Goal: Task Accomplishment & Management: Use online tool/utility

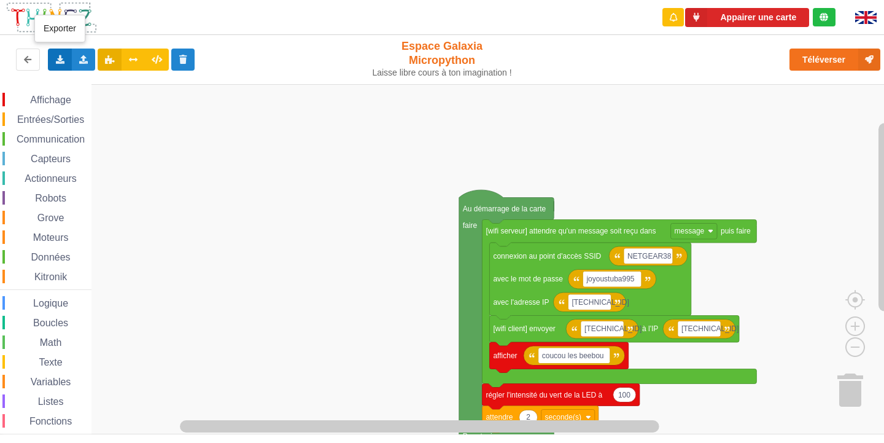
click at [49, 51] on div "Exporter l'assemblage de blocs Exporter l'assemblage de blocs au format Python" at bounding box center [60, 60] width 24 height 22
click at [90, 85] on span "Exporter l'assemblage de blocs" at bounding box center [135, 82] width 119 height 10
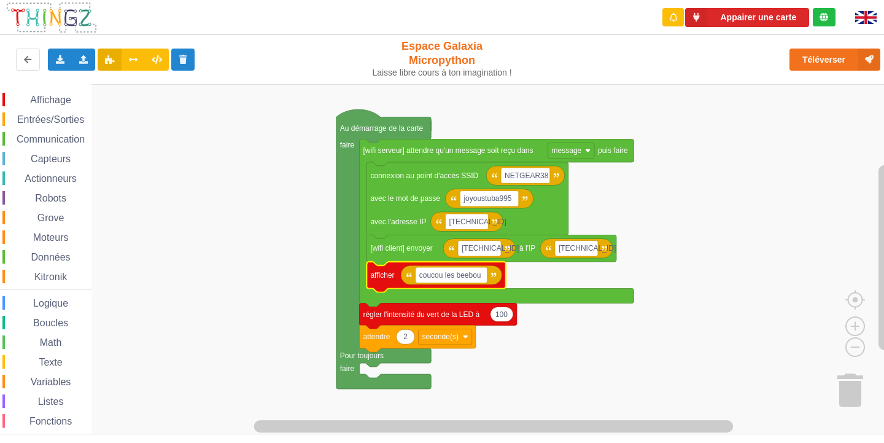
click at [54, 132] on div "Communication" at bounding box center [46, 139] width 89 height 14
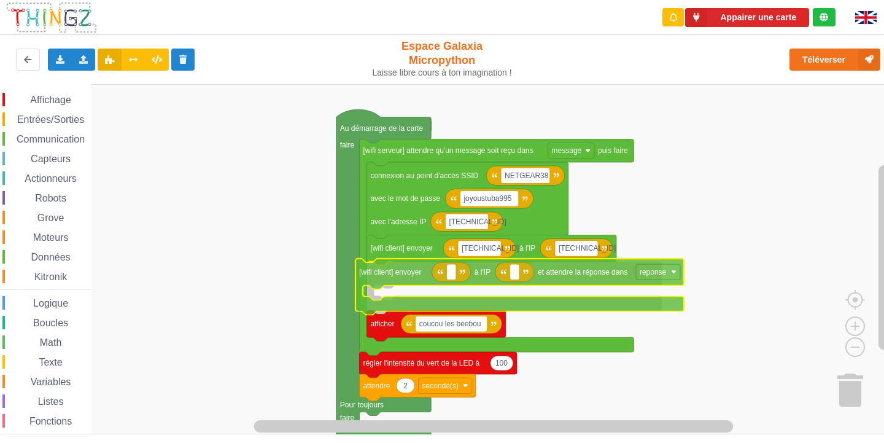
click at [398, 267] on div "Affichage Entrées/Sorties Communication Capteurs Actionneurs Robots Grove Moteu…" at bounding box center [446, 259] width 893 height 350
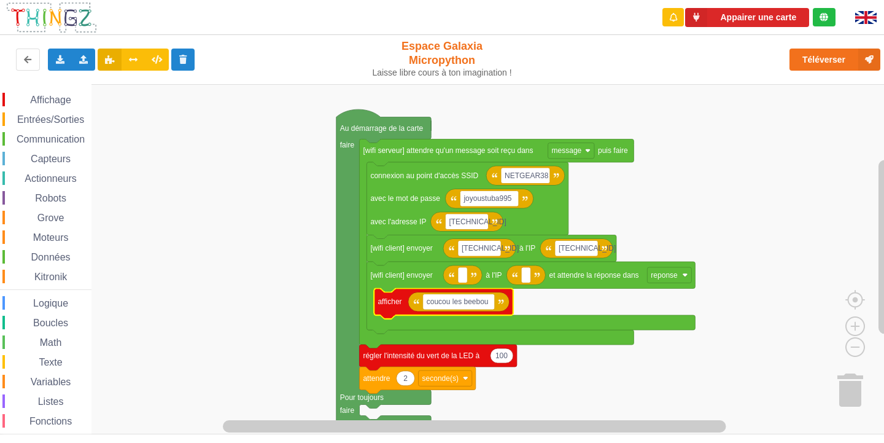
click at [682, 228] on rect "Espace de travail de Blocky" at bounding box center [446, 259] width 893 height 350
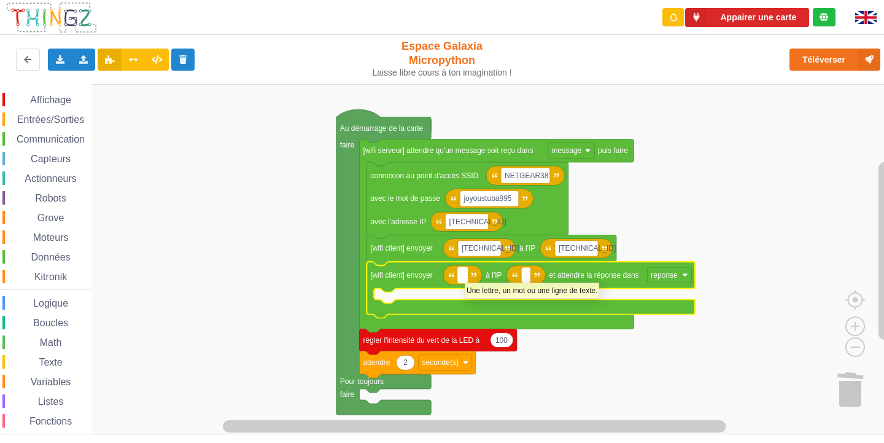
click at [465, 276] on rect "Espace de travail de Blocky" at bounding box center [462, 275] width 9 height 16
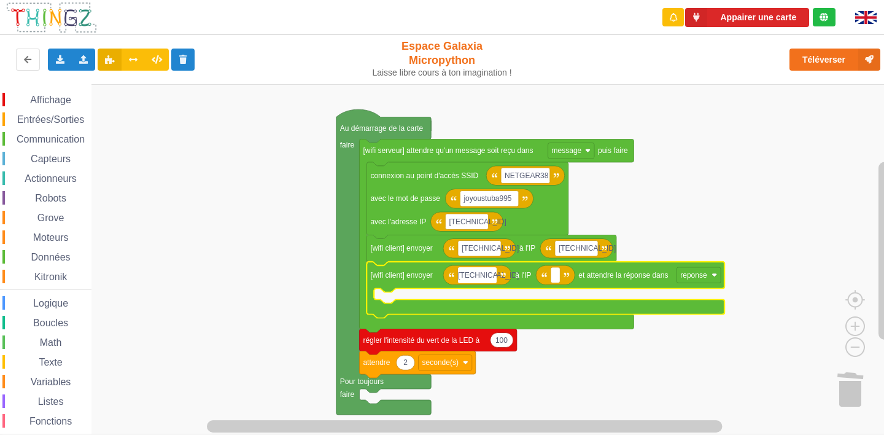
type input "[TECHNICAL_ID]"
click at [556, 278] on rect "Espace de travail de Blocky" at bounding box center [559, 275] width 9 height 16
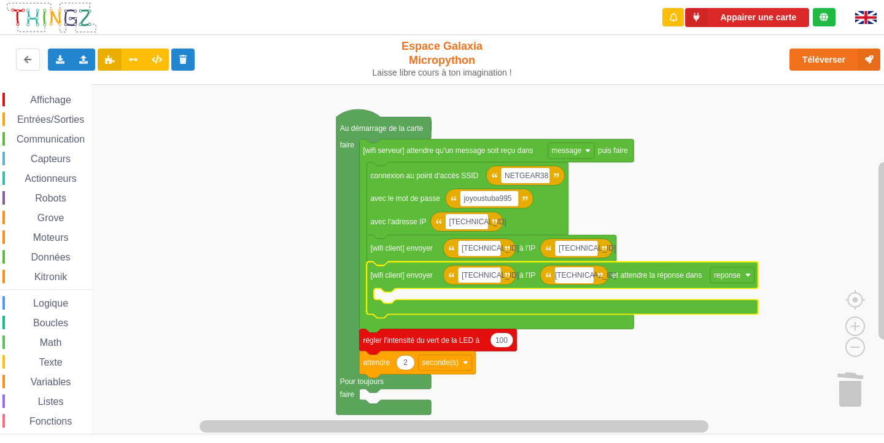
type input "[TECHNICAL_ID]"
click at [277, 278] on rect "Espace de travail de Blocky" at bounding box center [446, 259] width 893 height 350
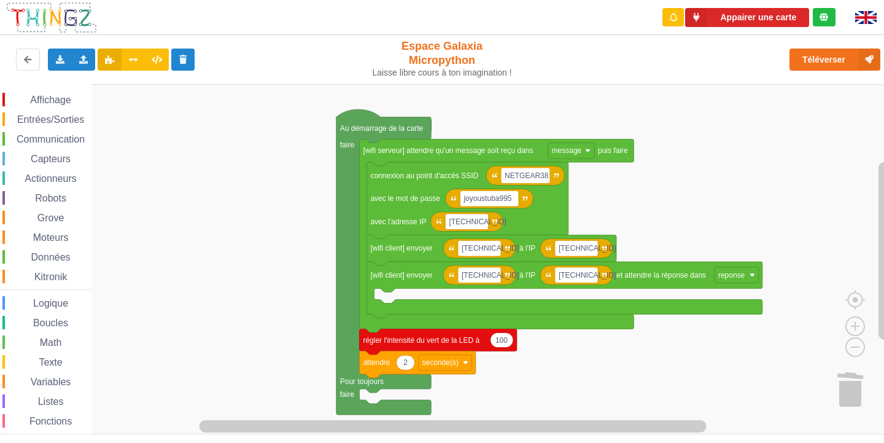
click at [58, 96] on span "Affichage" at bounding box center [50, 100] width 44 height 10
click at [383, 307] on div "Affichage Entrées/Sorties Communication Capteurs Actionneurs Robots Grove Moteu…" at bounding box center [446, 259] width 893 height 350
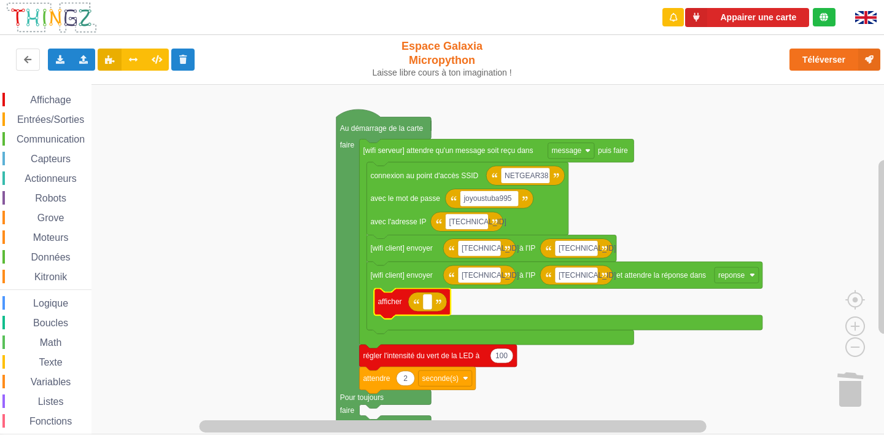
click at [420, 302] on icon "Espace de travail de Blocky" at bounding box center [427, 302] width 39 height 20
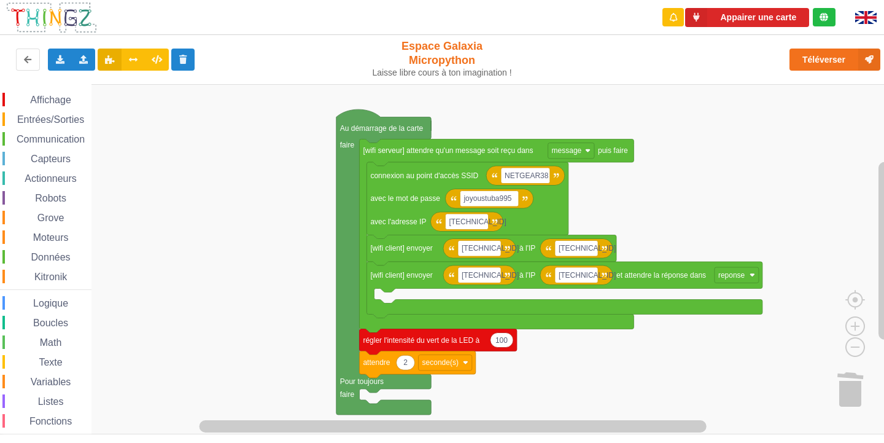
click at [66, 105] on div "Affichage" at bounding box center [46, 100] width 89 height 14
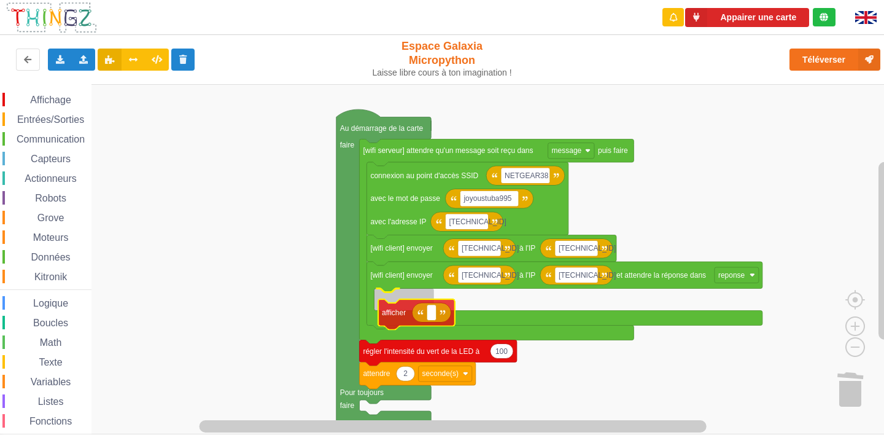
click at [427, 307] on div "Affichage Entrées/Sorties Communication Capteurs Actionneurs Robots Grove Moteu…" at bounding box center [446, 259] width 893 height 350
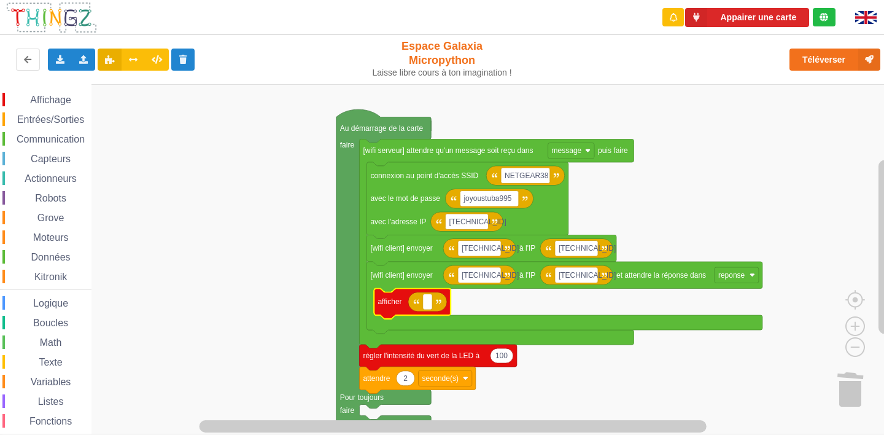
click at [53, 217] on span "Grove" at bounding box center [51, 217] width 31 height 10
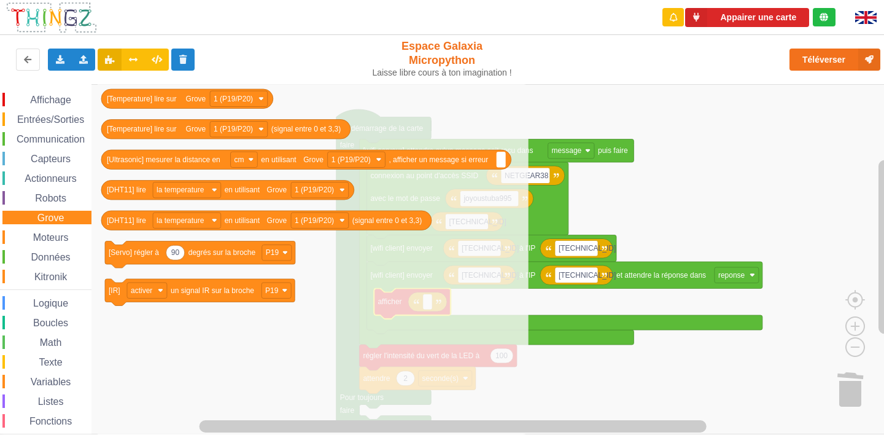
click at [55, 238] on span "Moteurs" at bounding box center [50, 237] width 39 height 10
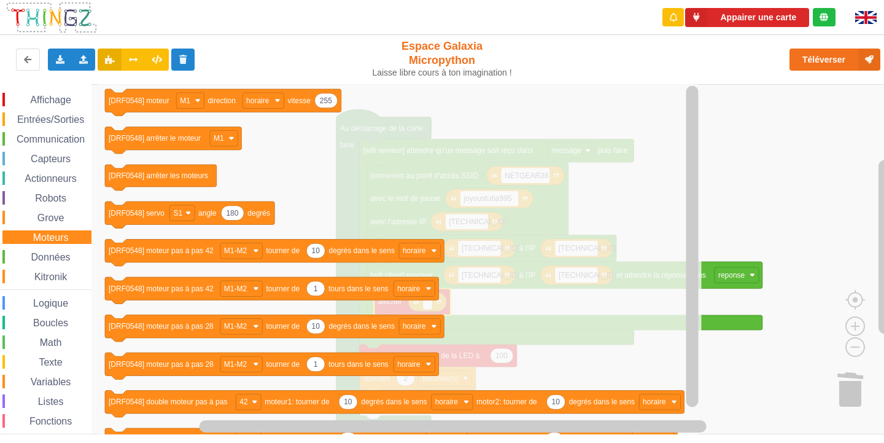
click at [47, 121] on span "Entrées/Sorties" at bounding box center [50, 119] width 71 height 10
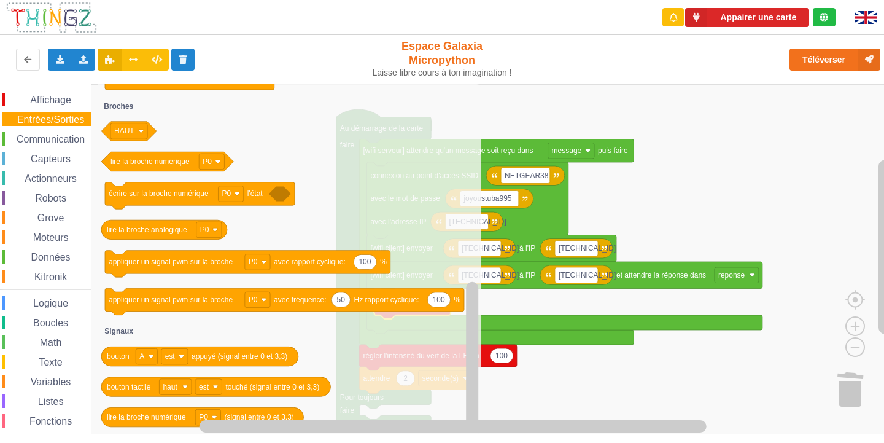
click at [53, 281] on span "Kitronik" at bounding box center [51, 276] width 36 height 10
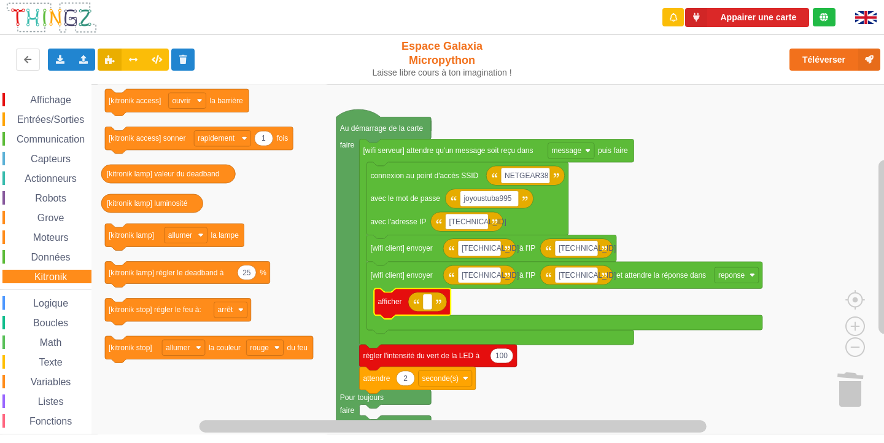
click at [20, 233] on div "Moteurs" at bounding box center [46, 237] width 89 height 14
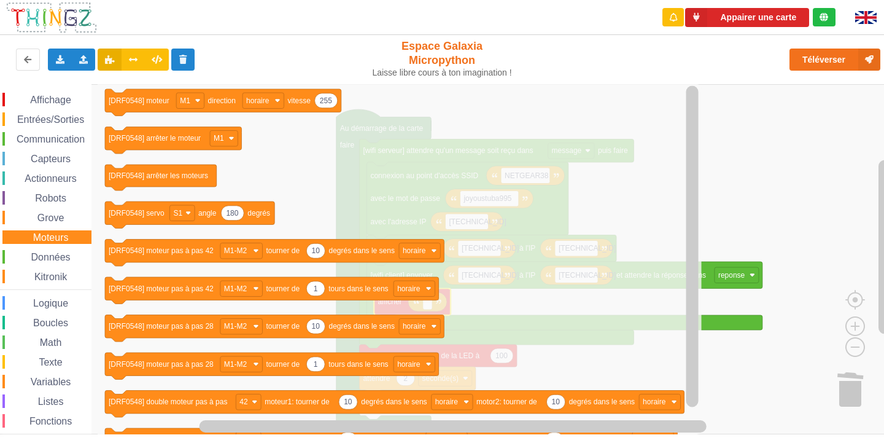
click at [29, 379] on span "Variables" at bounding box center [51, 381] width 44 height 10
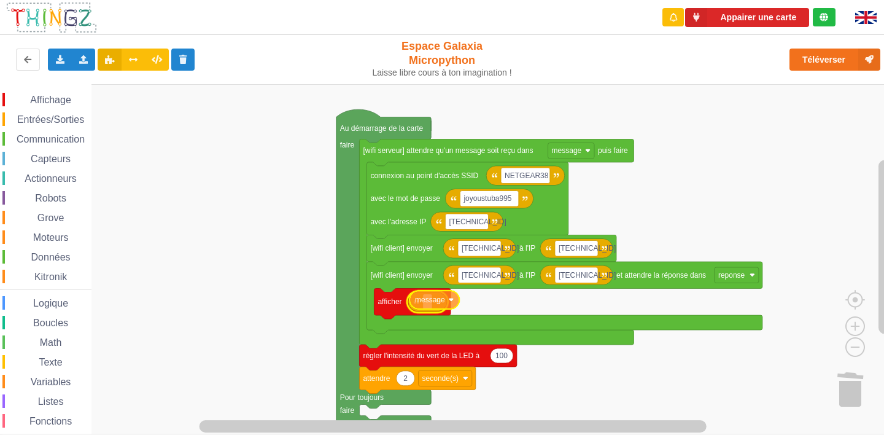
click at [439, 299] on div "Affichage Entrées/Sorties Communication Capteurs Actionneurs Robots Grove Moteu…" at bounding box center [446, 259] width 893 height 350
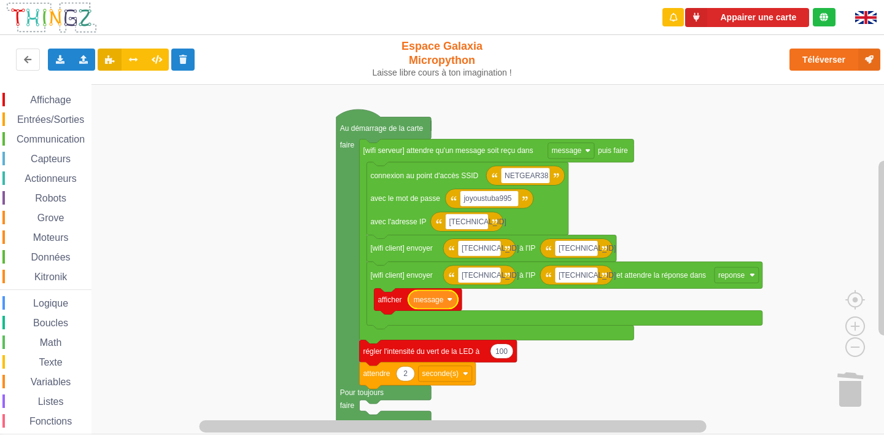
click at [447, 302] on icon "Espace de travail de Blocky" at bounding box center [433, 299] width 50 height 18
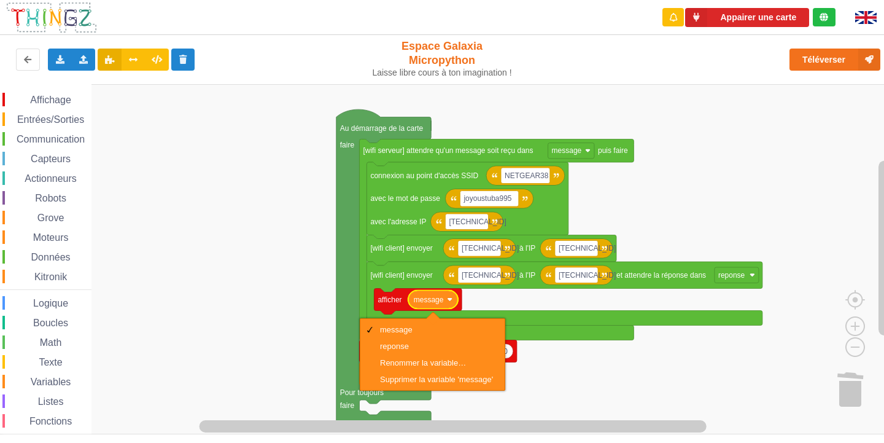
click at [526, 388] on rect "Espace de travail de Blocky" at bounding box center [446, 259] width 893 height 350
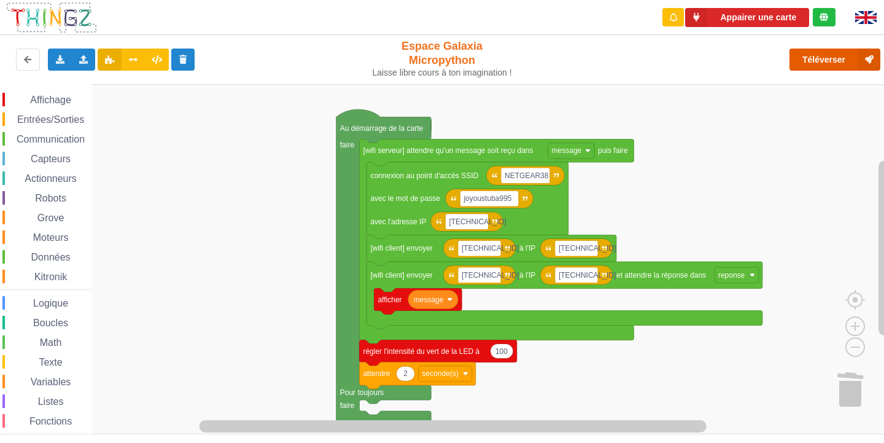
click at [820, 57] on button "Téléverser" at bounding box center [835, 60] width 91 height 22
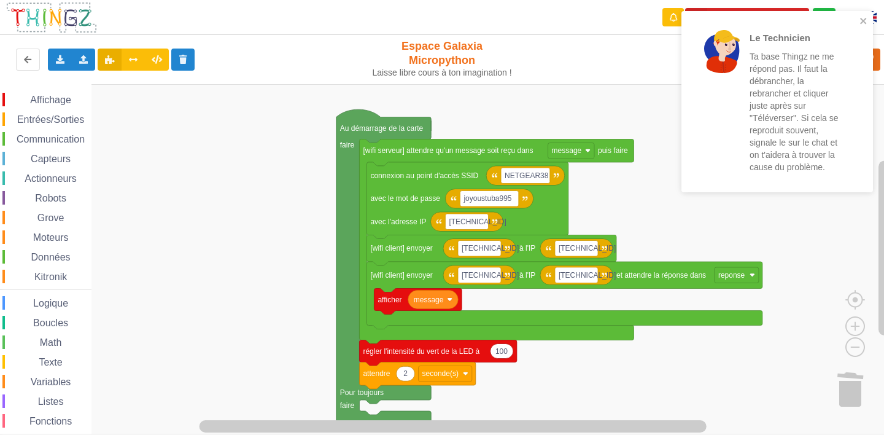
click at [856, 19] on div "Le Technicien Ta base Thingz ne me répond pas. Il faut la débrancher, la rebran…" at bounding box center [772, 101] width 173 height 171
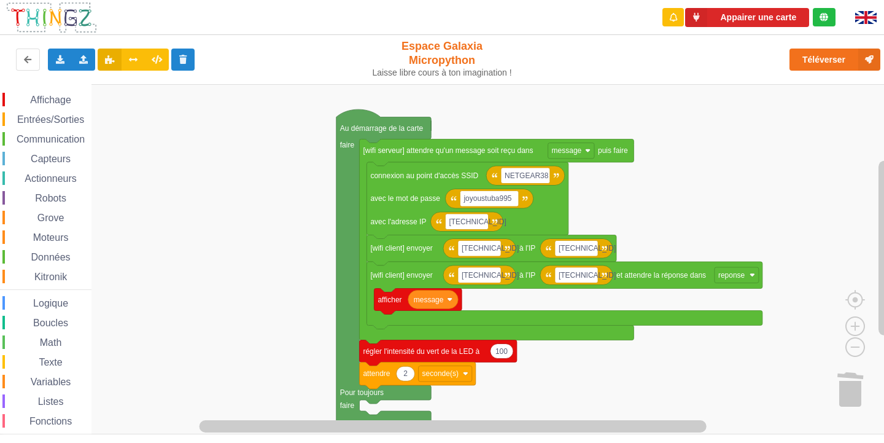
click at [831, 56] on div "Le Technicien Ta base Thingz ne me répond pas. Il faut la débrancher, la rebran…" at bounding box center [777, 106] width 196 height 195
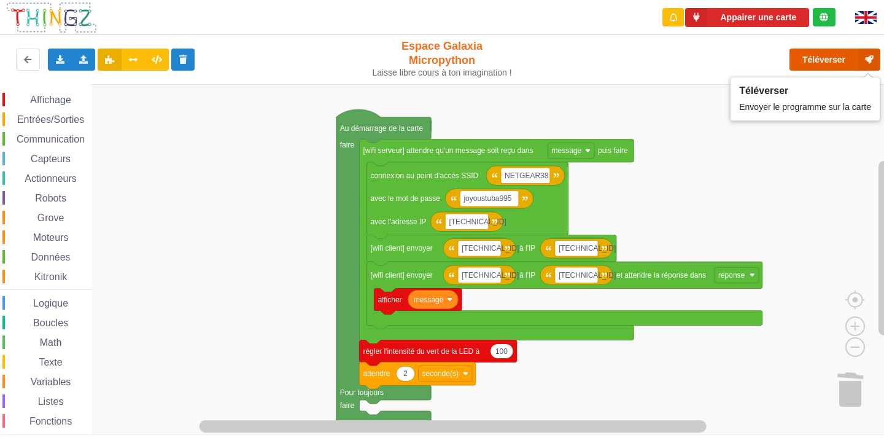
click at [798, 63] on button "Téléverser" at bounding box center [835, 60] width 91 height 22
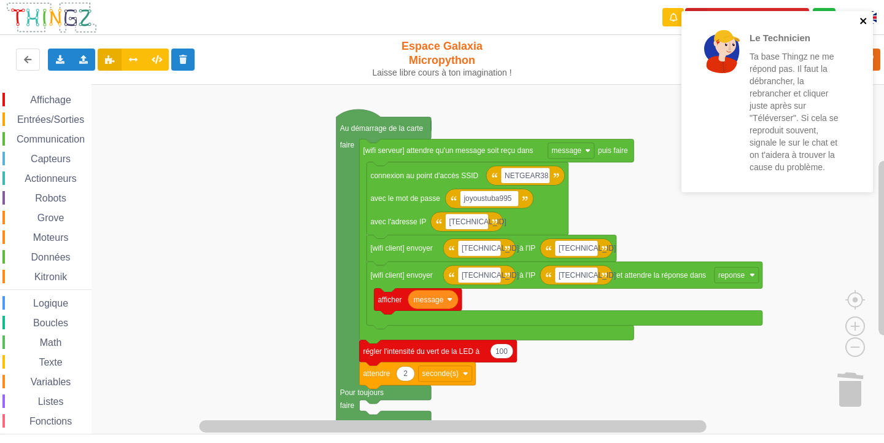
click at [863, 18] on icon "close" at bounding box center [864, 21] width 9 height 10
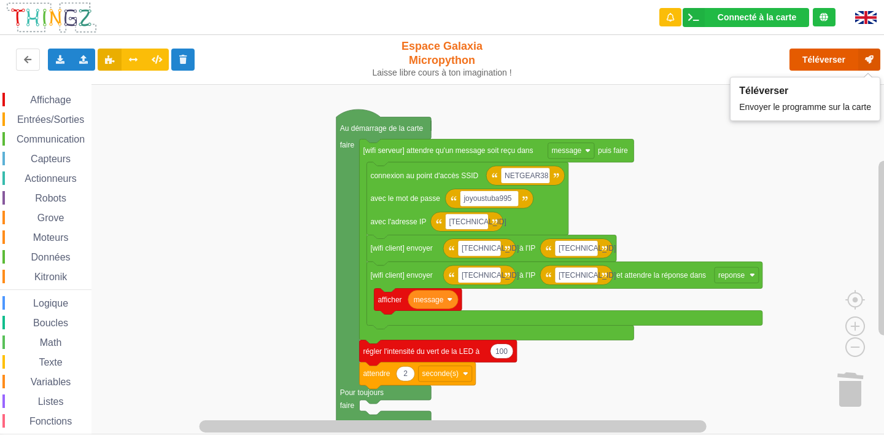
click at [817, 58] on button "Téléverser" at bounding box center [835, 60] width 91 height 22
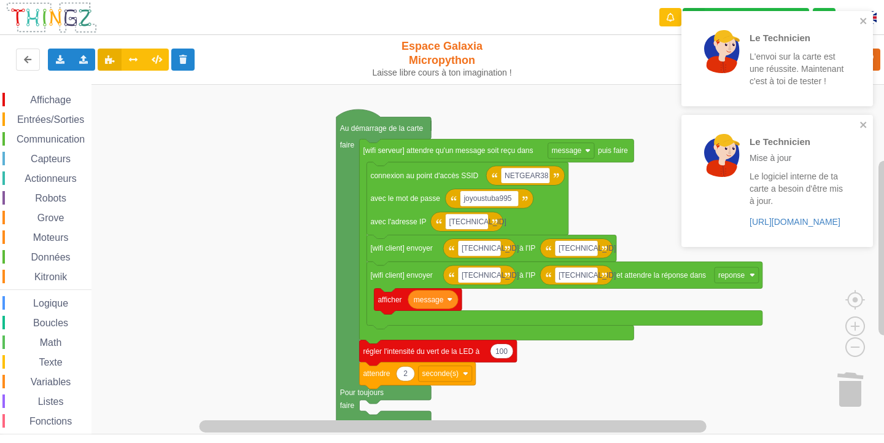
click at [856, 18] on div "Le Technicien L'envoi sur la carte est une réussite. Maintenant c'est à toi de …" at bounding box center [772, 58] width 173 height 85
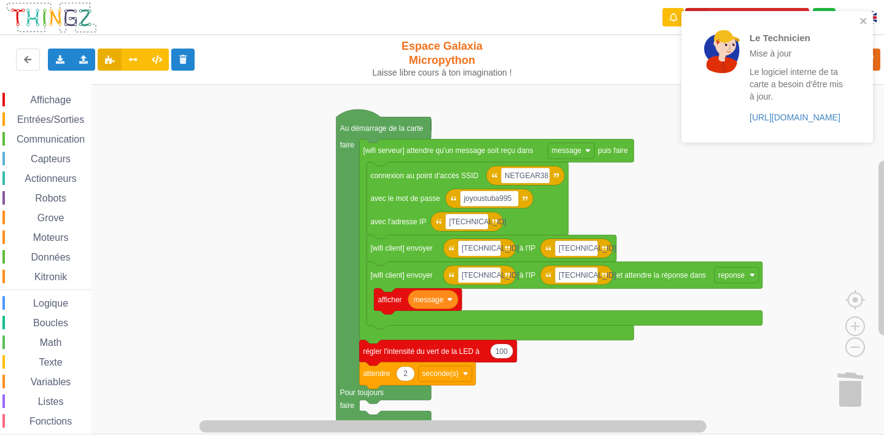
click at [868, 24] on div "Le Technicien Mise à jour Le logiciel interne de ta carte a besoin d'être mis à…" at bounding box center [777, 76] width 192 height 131
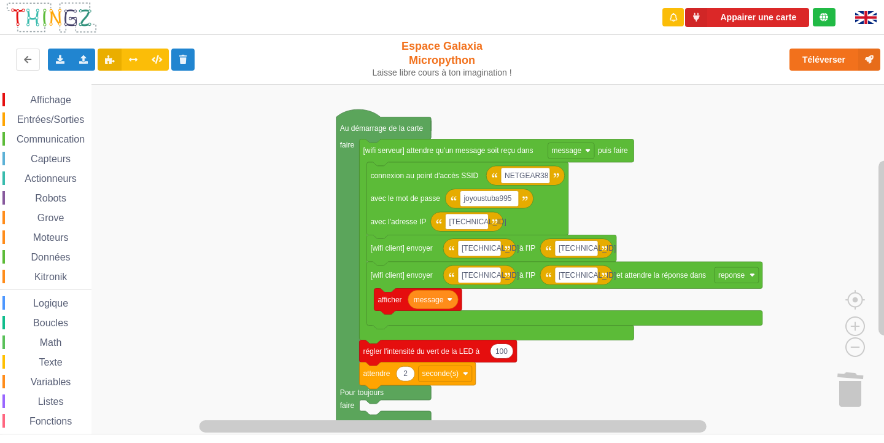
click at [813, 61] on div "Le Technicien Mise à jour Le logiciel interne de ta carte a besoin d'être mis à…" at bounding box center [777, 81] width 196 height 145
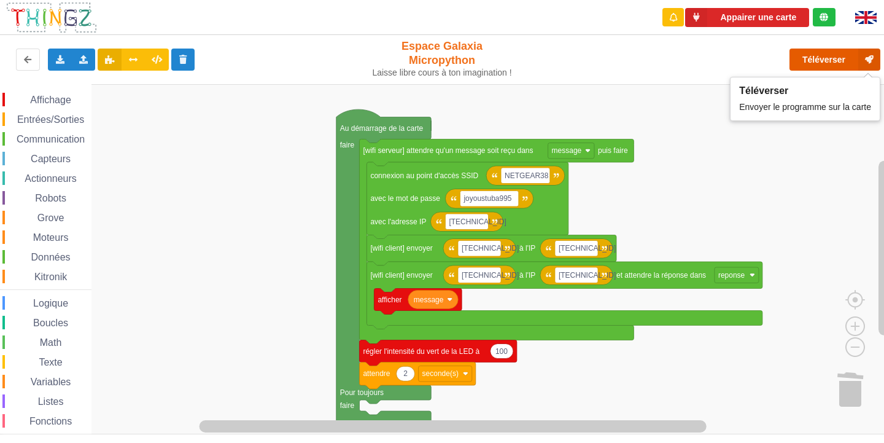
click at [811, 56] on button "Téléverser" at bounding box center [835, 60] width 91 height 22
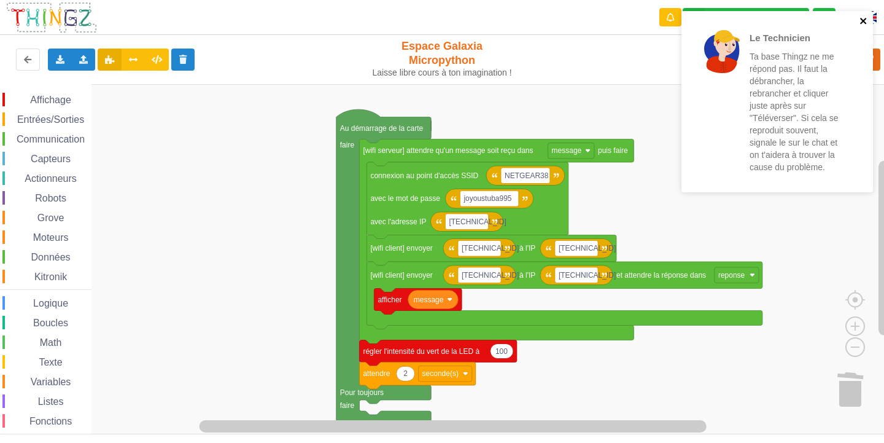
click at [860, 19] on icon "close" at bounding box center [864, 21] width 9 height 10
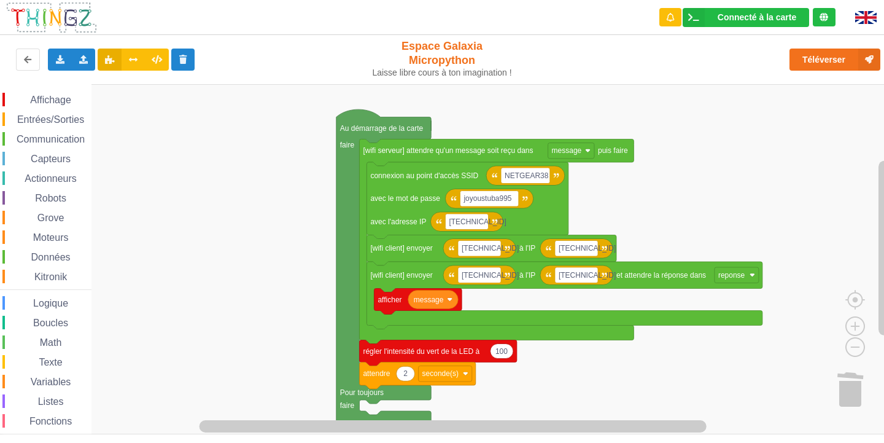
click at [810, 64] on div "Le Technicien Ta base Thingz ne me répond pas. Il faut la débrancher, la rebran…" at bounding box center [441, 212] width 901 height 443
click at [810, 66] on button "Téléverser" at bounding box center [835, 60] width 91 height 22
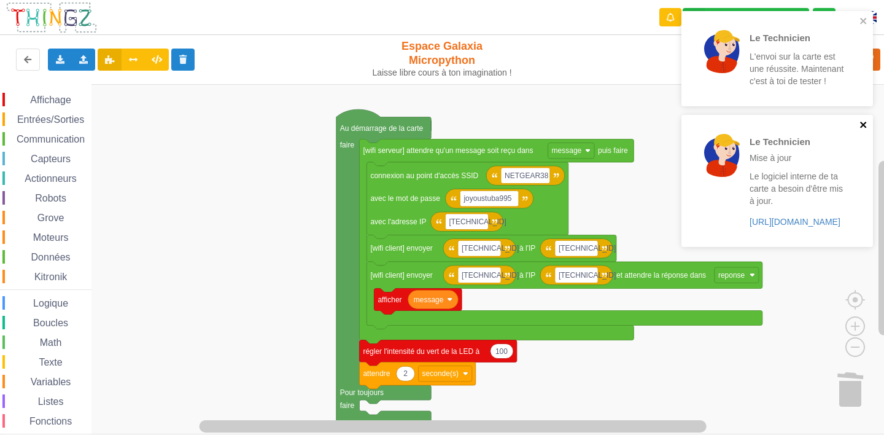
click at [863, 123] on icon "close" at bounding box center [864, 125] width 9 height 10
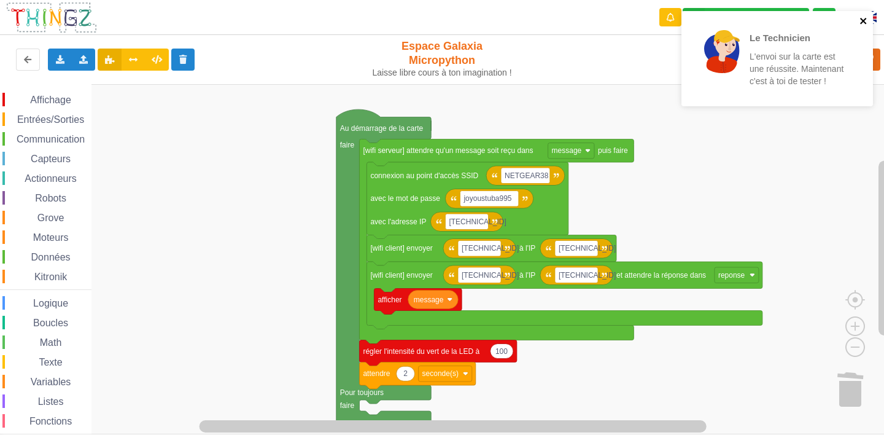
click at [863, 21] on icon "close" at bounding box center [863, 21] width 6 height 6
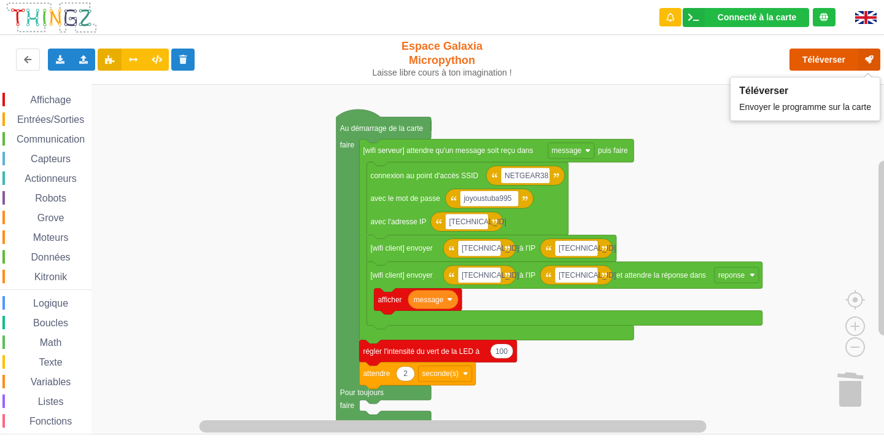
click at [815, 57] on button "Téléverser" at bounding box center [835, 60] width 91 height 22
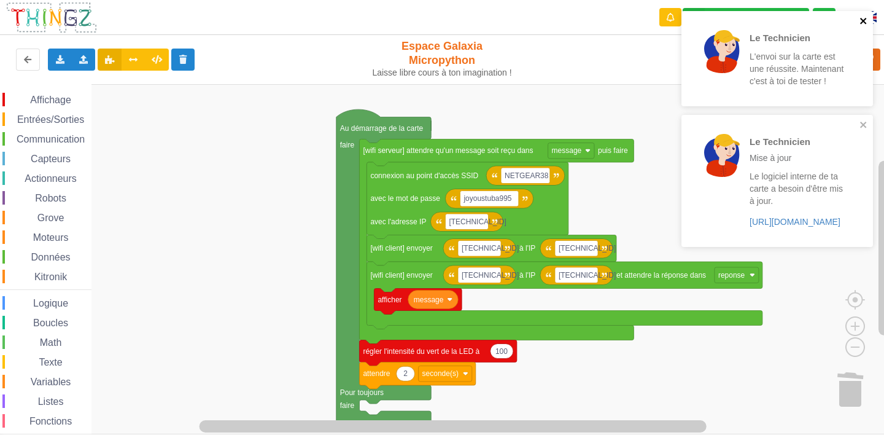
click at [864, 17] on icon "close" at bounding box center [864, 21] width 9 height 10
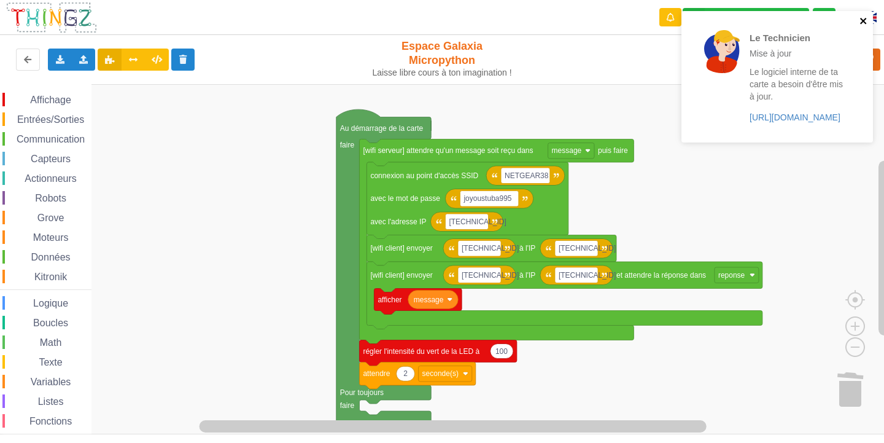
click at [864, 17] on icon "close" at bounding box center [864, 21] width 9 height 10
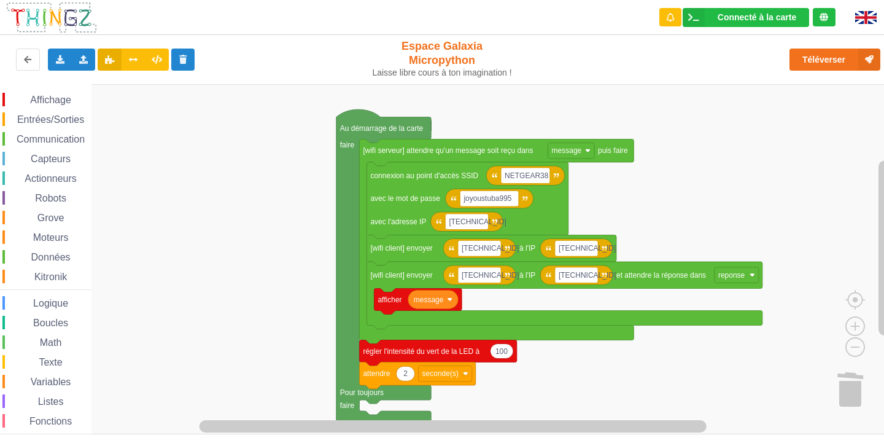
click at [827, 60] on div "Le Technicien Mise à jour Le logiciel interne de ta carte a besoin d'être mis à…" at bounding box center [777, 81] width 196 height 145
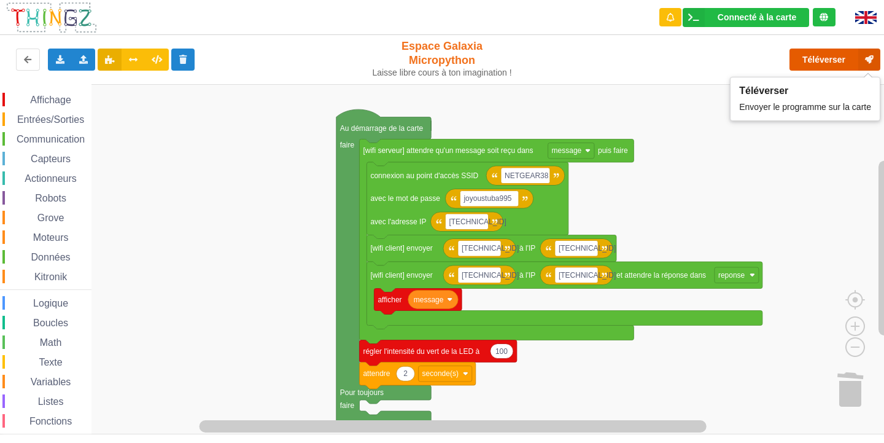
click at [827, 60] on button "Téléverser" at bounding box center [835, 60] width 91 height 22
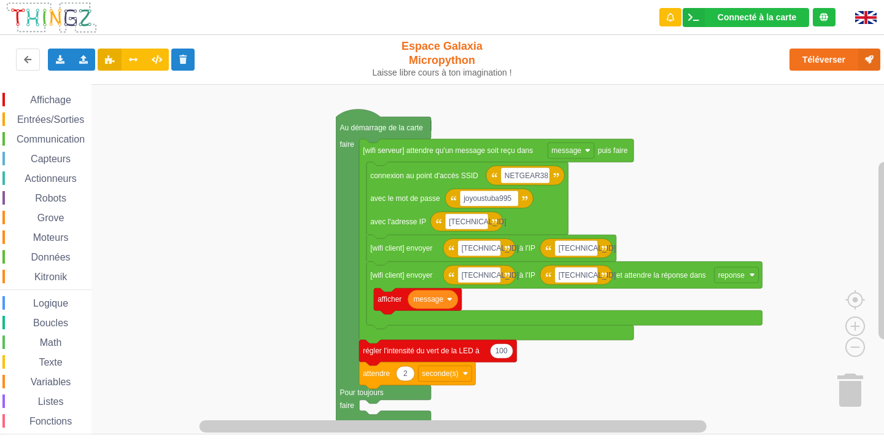
drag, startPoint x: 53, startPoint y: 90, endPoint x: 54, endPoint y: 98, distance: 8.0
click at [54, 98] on div "Affichage Entrées/Sorties Communication Capteurs Actionneurs Robots Grove Moteu…" at bounding box center [45, 275] width 91 height 382
click at [54, 98] on span "Affichage" at bounding box center [50, 100] width 44 height 10
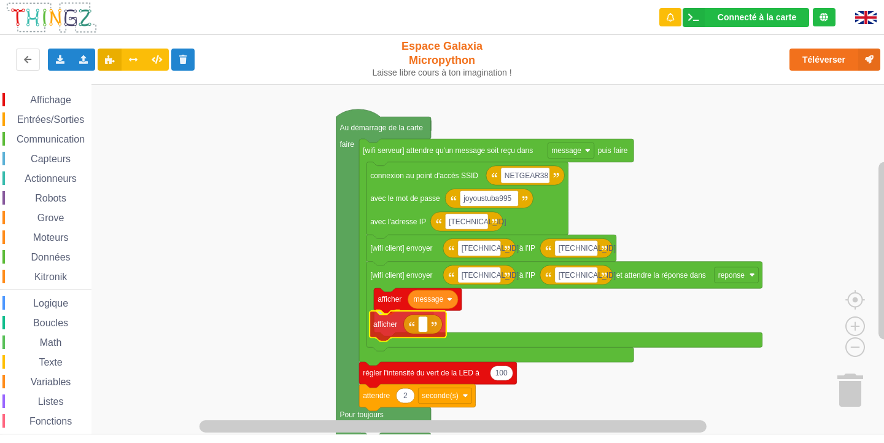
click at [406, 331] on div "Affichage Entrées/Sorties Communication Capteurs Actionneurs Robots Grove Moteu…" at bounding box center [446, 259] width 893 height 350
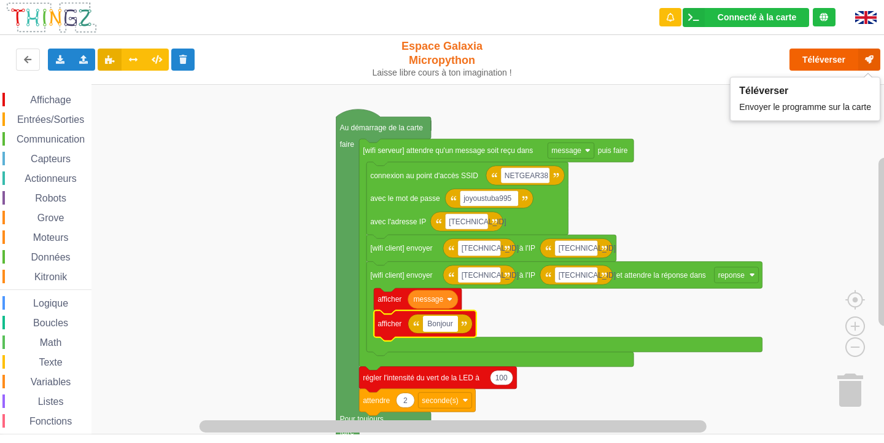
type input "Bonjour"
click at [813, 56] on button "Téléverser" at bounding box center [835, 60] width 91 height 22
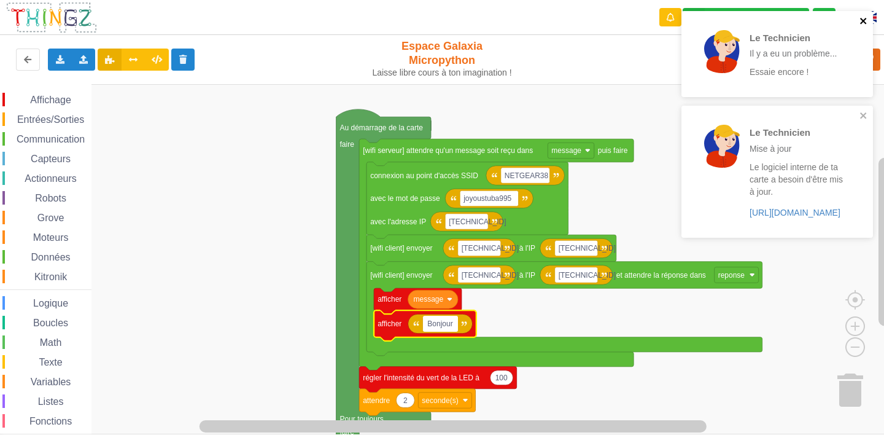
click at [863, 21] on icon "close" at bounding box center [863, 21] width 6 height 6
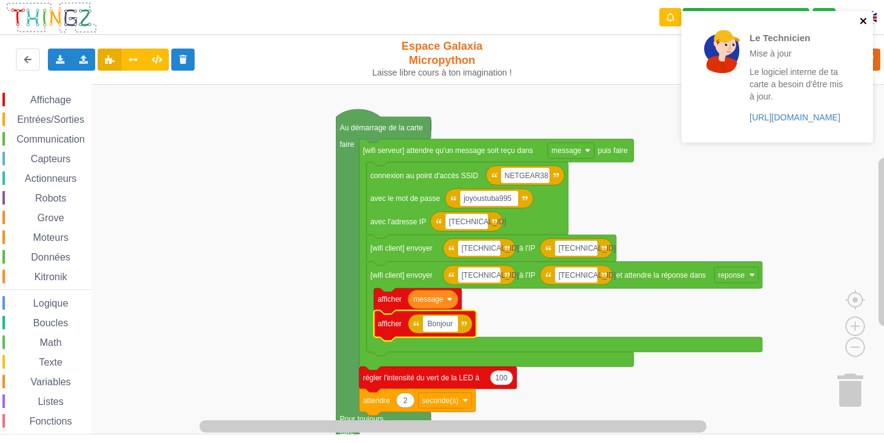
click at [863, 21] on icon "close" at bounding box center [863, 21] width 6 height 6
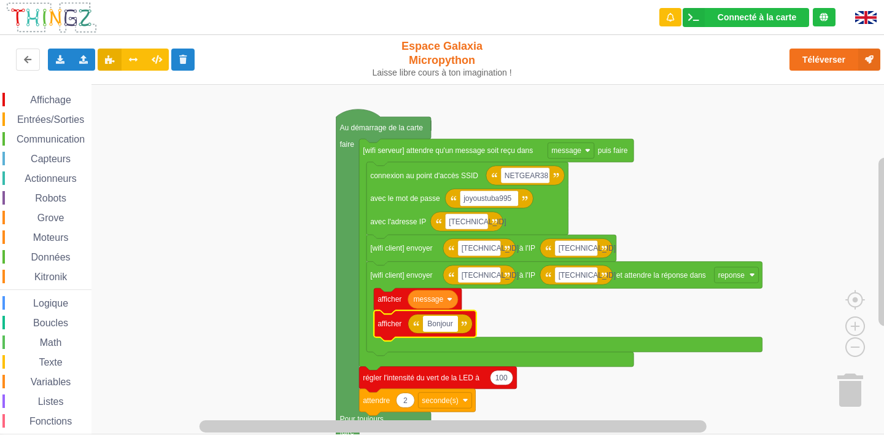
click at [829, 60] on div "Le Technicien Mise à jour Le logiciel interne de ta carte a besoin d'être mis à…" at bounding box center [777, 81] width 196 height 145
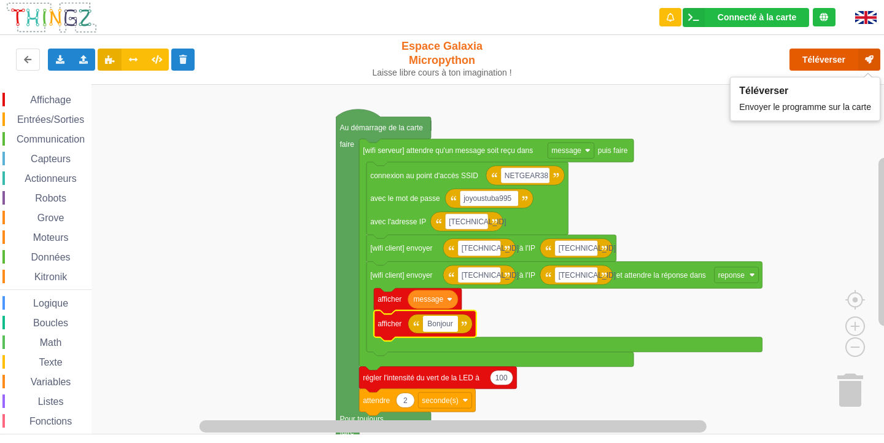
click at [829, 60] on button "Téléverser" at bounding box center [835, 60] width 91 height 22
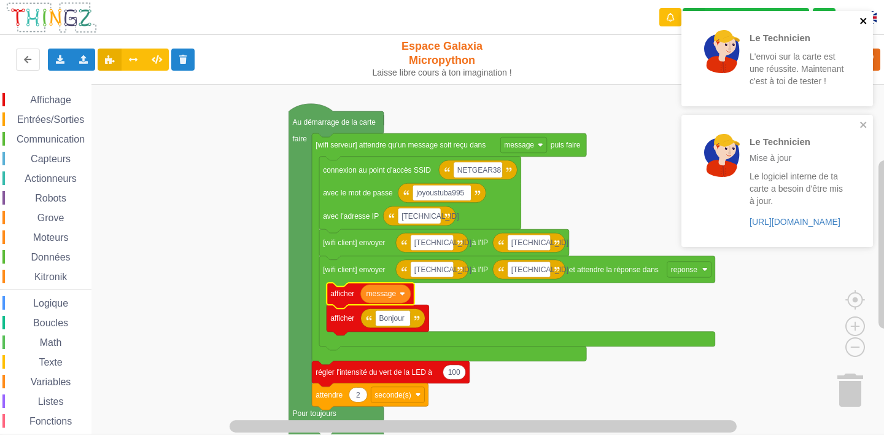
click at [866, 22] on icon "close" at bounding box center [864, 21] width 9 height 10
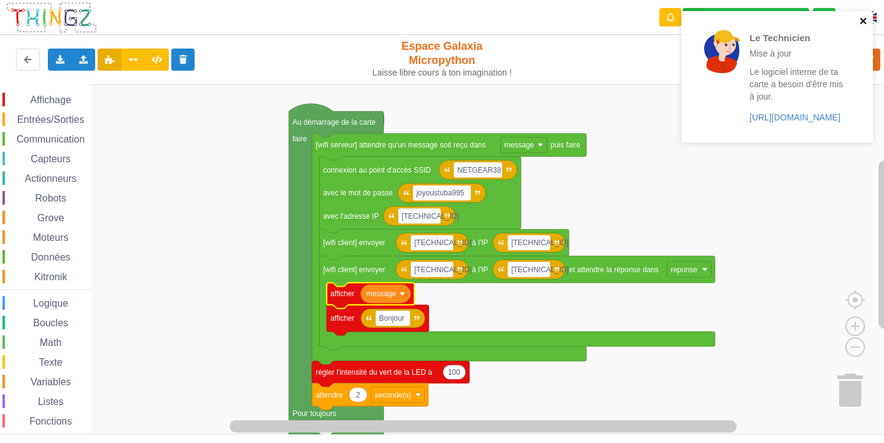
click at [862, 21] on icon "close" at bounding box center [863, 21] width 6 height 6
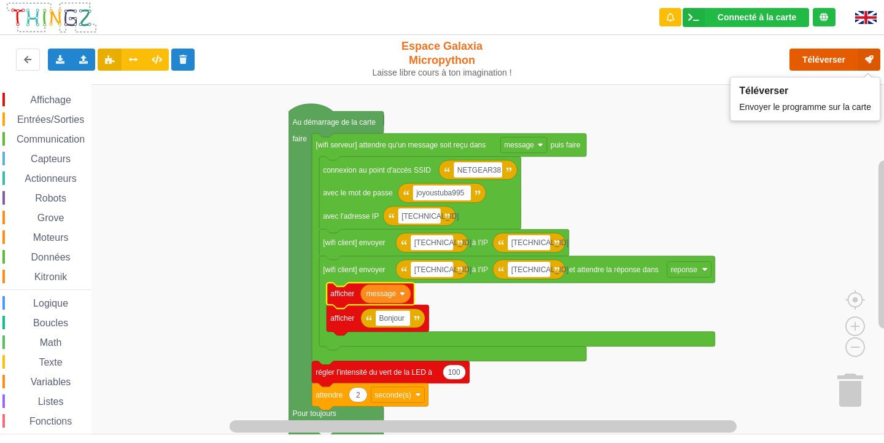
click at [818, 59] on button "Téléverser" at bounding box center [835, 60] width 91 height 22
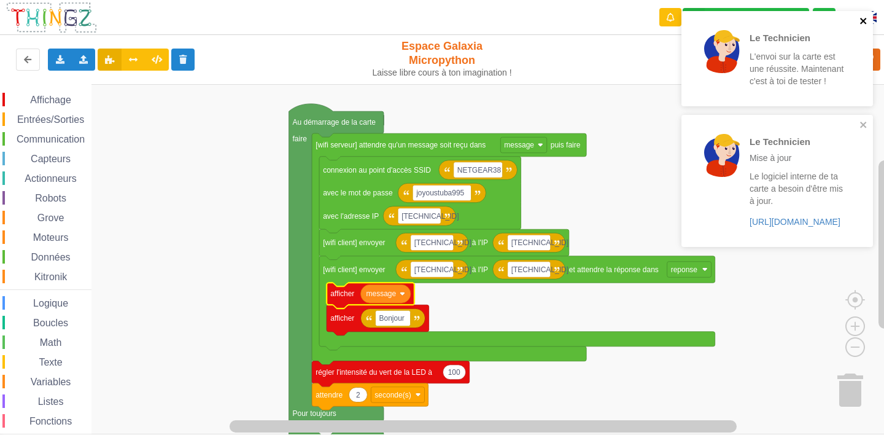
click at [860, 21] on icon "close" at bounding box center [864, 21] width 9 height 10
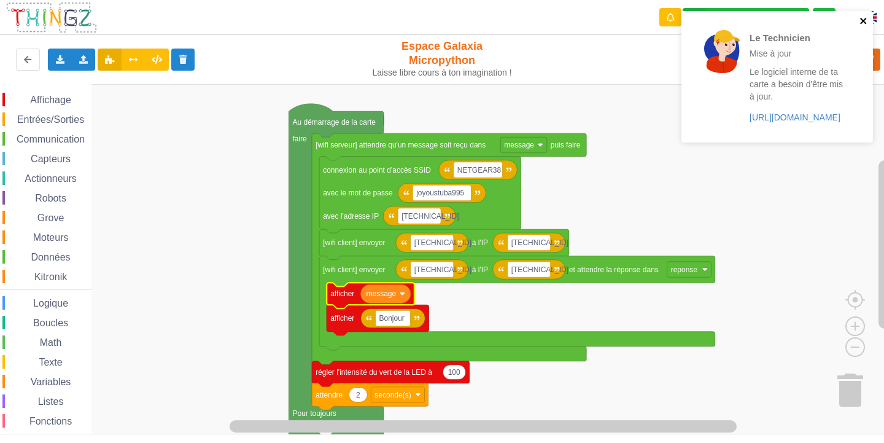
click at [860, 21] on icon "close" at bounding box center [864, 21] width 9 height 10
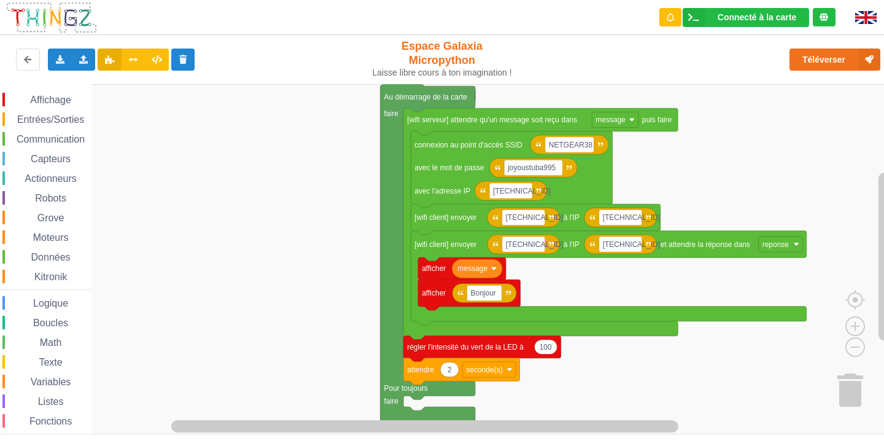
click at [573, 80] on div "Connecté à la carte Réglages Ouvrir le moniteur automatiquement Connexion autom…" at bounding box center [441, 212] width 901 height 443
click at [551, 18] on div "Connecté à la carte Réglages Ouvrir le moniteur automatiquement Connexion autom…" at bounding box center [441, 17] width 901 height 35
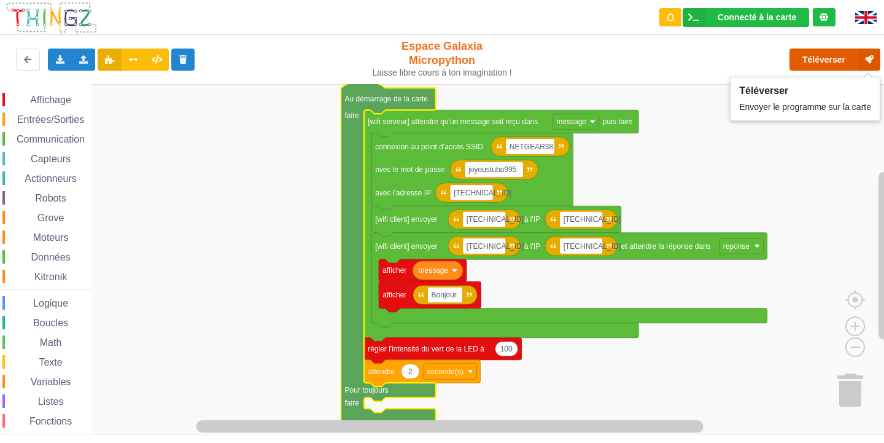
click at [813, 66] on button "Téléverser" at bounding box center [835, 60] width 91 height 22
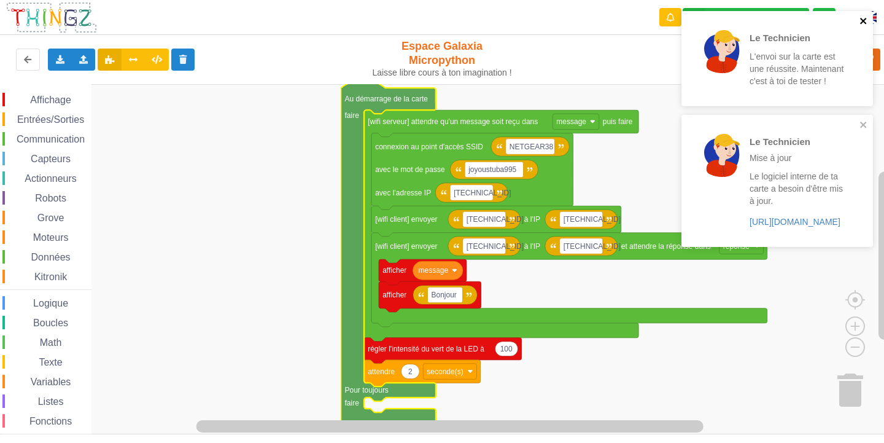
click at [863, 18] on icon "close" at bounding box center [864, 21] width 9 height 10
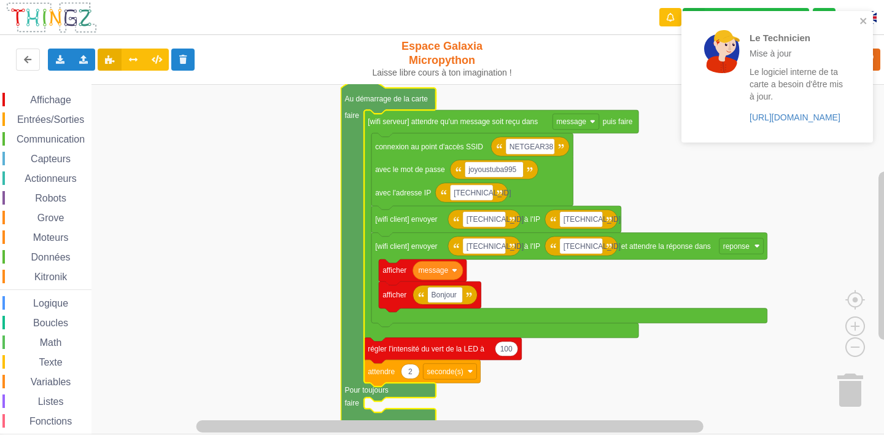
click at [858, 18] on div "Le Technicien Mise à jour Le logiciel interne de ta carte a besoin d'être mis à…" at bounding box center [772, 77] width 173 height 122
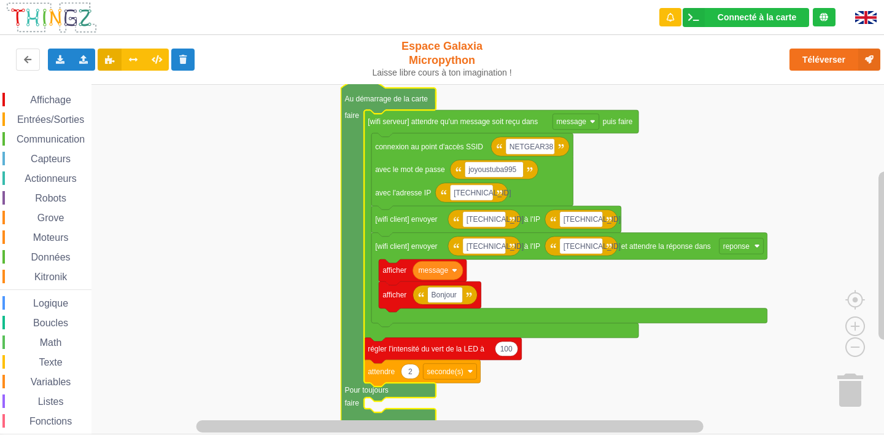
click at [864, 14] on div "Le Technicien Mise à jour Le logiciel interne de ta carte a besoin d'être mis à…" at bounding box center [777, 11] width 196 height 5
click at [861, 19] on img at bounding box center [865, 17] width 21 height 13
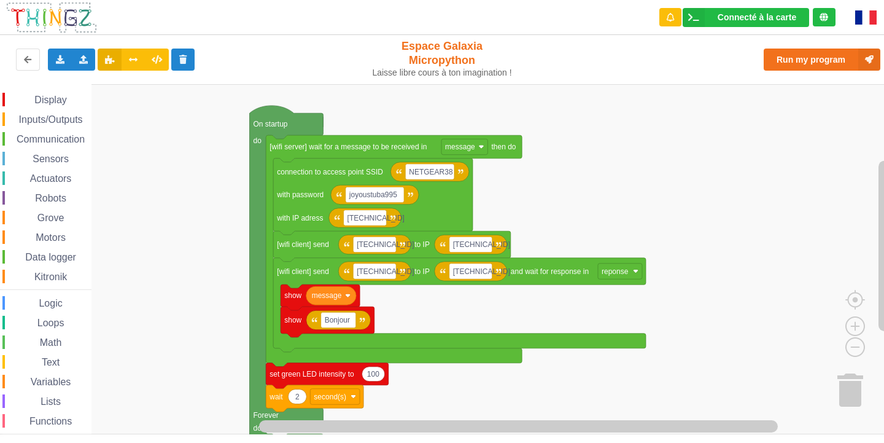
click at [860, 18] on img at bounding box center [865, 17] width 21 height 14
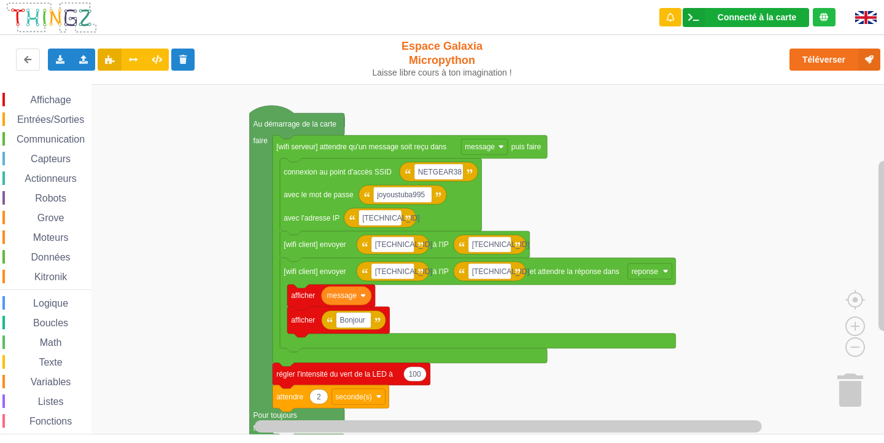
click at [768, 14] on div "Connecté à la carte" at bounding box center [757, 17] width 79 height 9
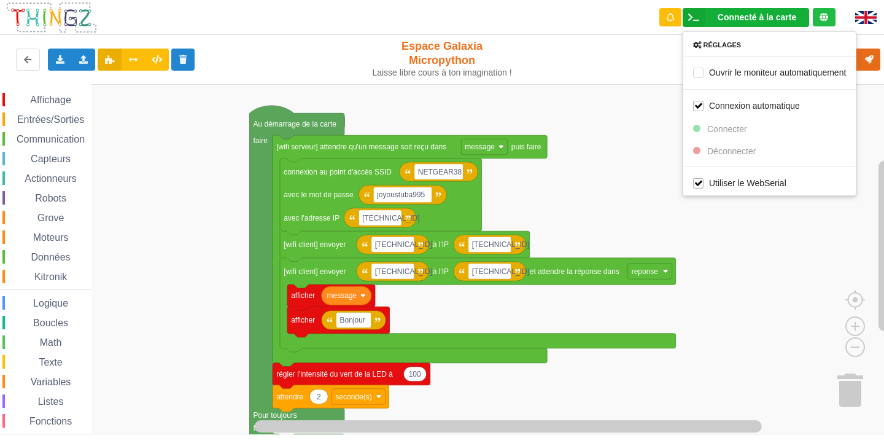
click at [590, 136] on rect "Espace de travail de Blocky" at bounding box center [446, 259] width 893 height 350
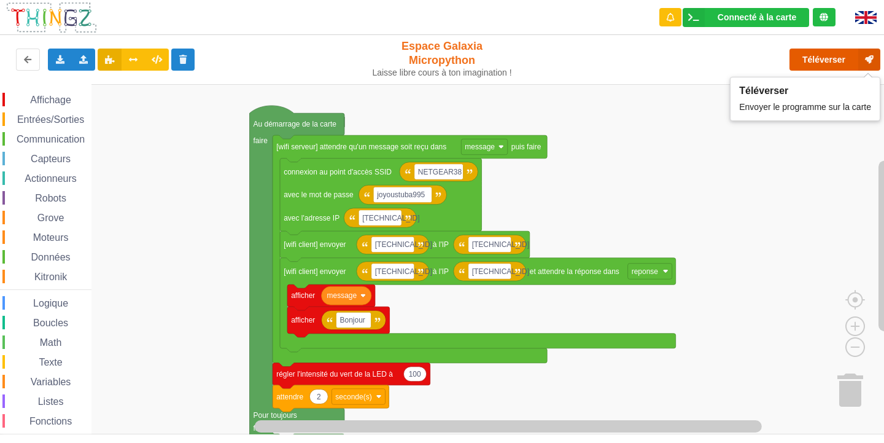
click at [867, 53] on icon at bounding box center [869, 60] width 22 height 22
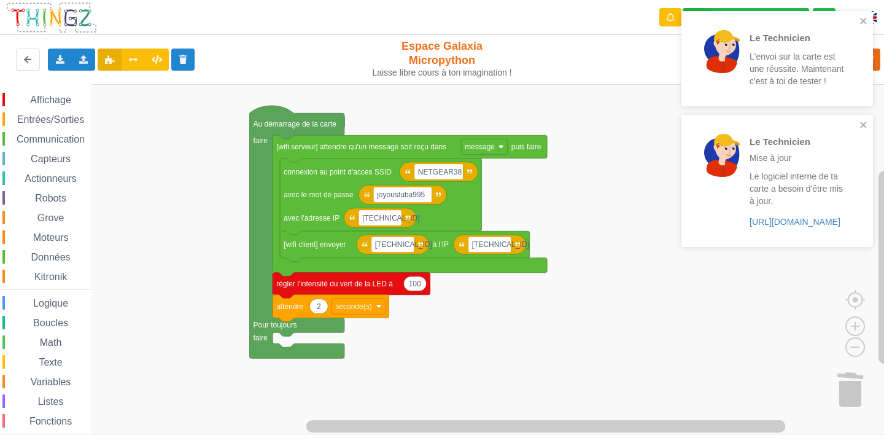
click at [872, 15] on div "Le Technicien L'envoi sur la carte est une réussite. Maintenant c'est à toi de …" at bounding box center [777, 133] width 196 height 249
click at [867, 18] on icon "close" at bounding box center [864, 21] width 9 height 10
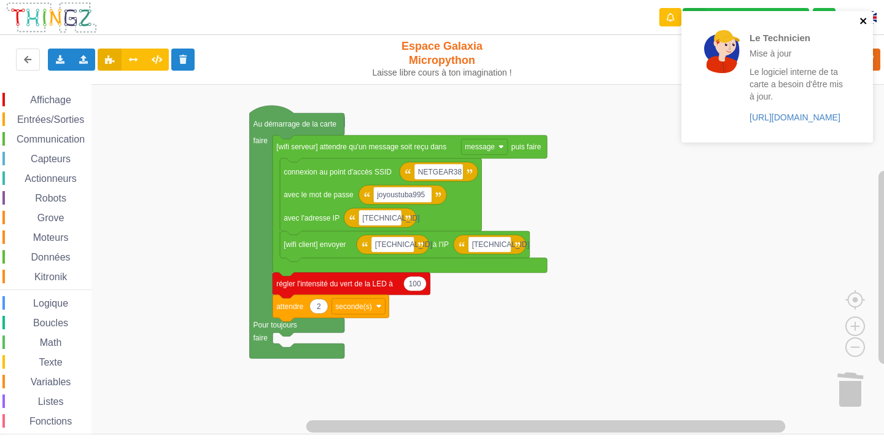
click at [864, 18] on icon "close" at bounding box center [864, 21] width 9 height 10
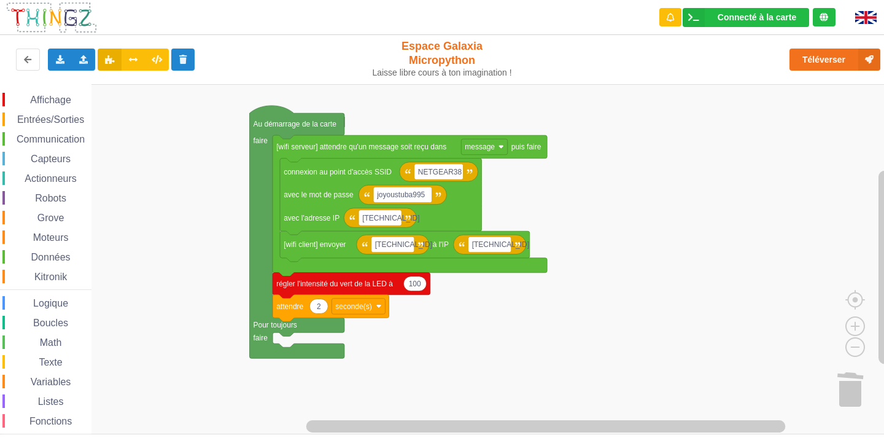
click at [814, 66] on div "Le Technicien Mise à jour Le logiciel interne de ta carte a besoin d'être mis à…" at bounding box center [777, 81] width 196 height 145
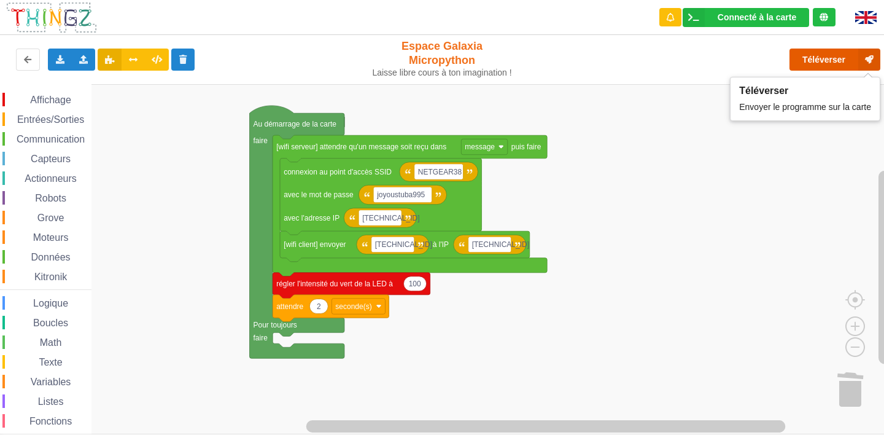
click at [814, 66] on button "Téléverser" at bounding box center [835, 60] width 91 height 22
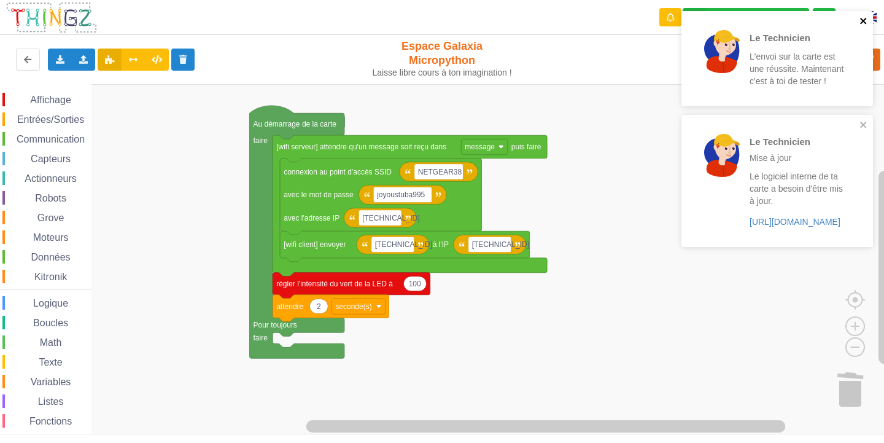
click at [861, 17] on icon "close" at bounding box center [864, 21] width 9 height 10
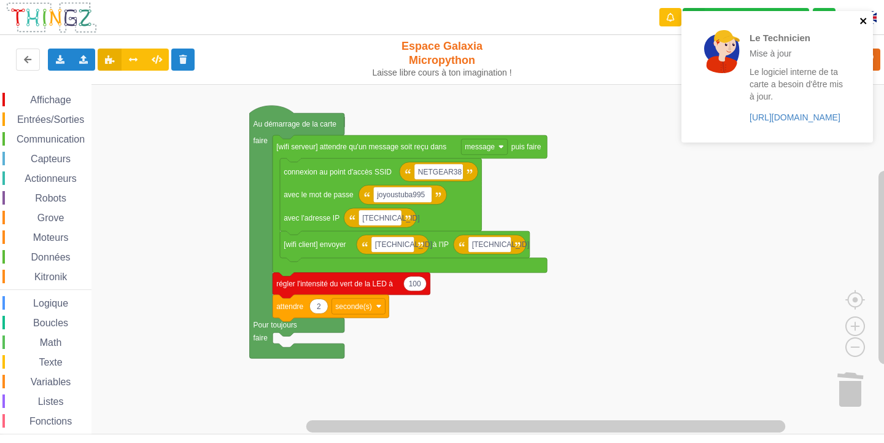
click at [864, 17] on icon "close" at bounding box center [864, 21] width 9 height 10
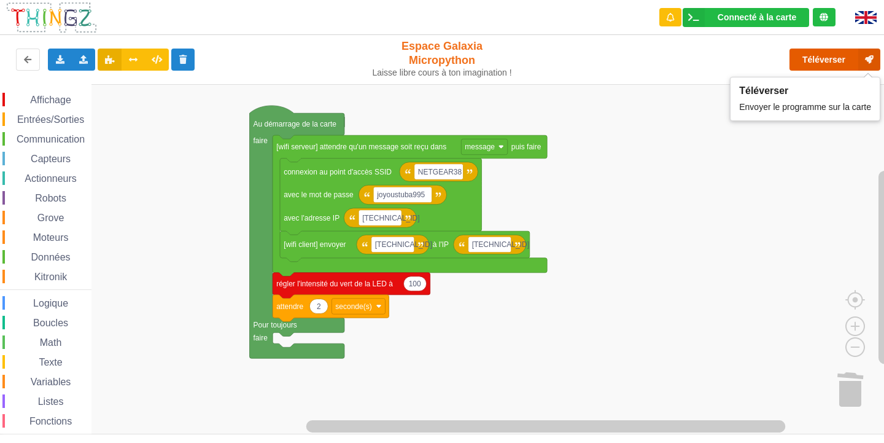
click at [825, 64] on button "Téléverser" at bounding box center [835, 60] width 91 height 22
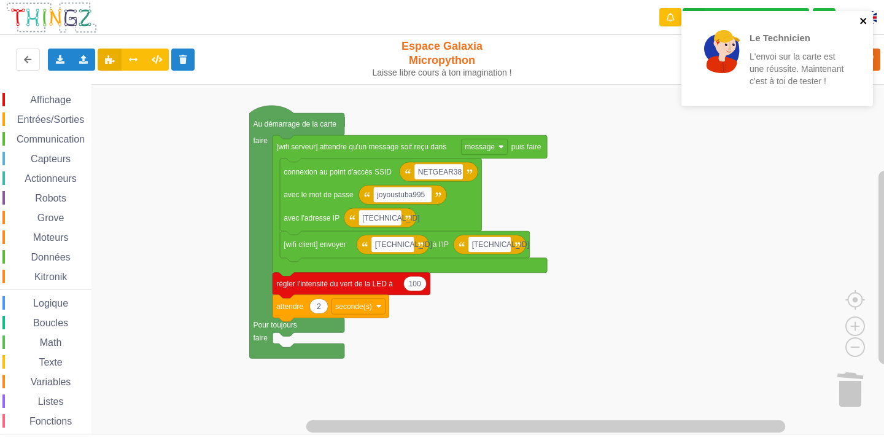
click at [867, 20] on icon "close" at bounding box center [864, 21] width 9 height 10
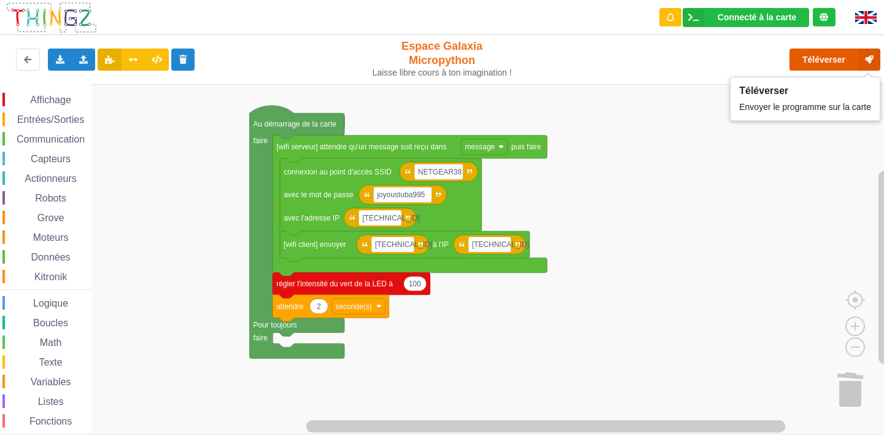
click at [827, 58] on button "Téléverser" at bounding box center [835, 60] width 91 height 22
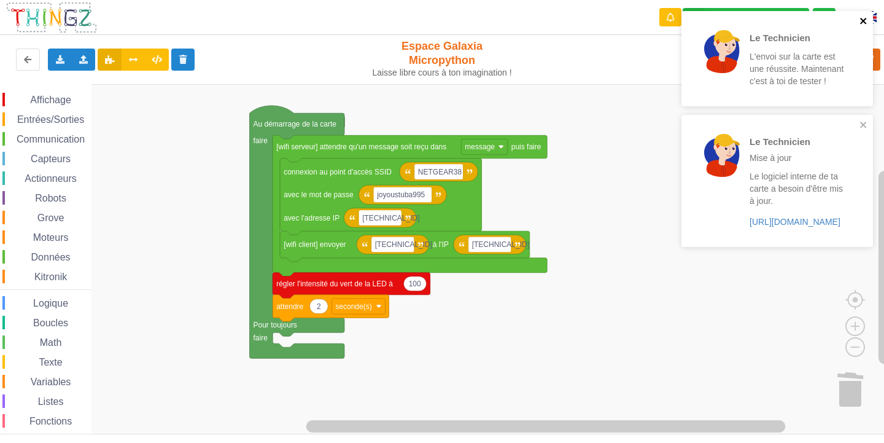
click at [864, 21] on icon "close" at bounding box center [863, 21] width 6 height 6
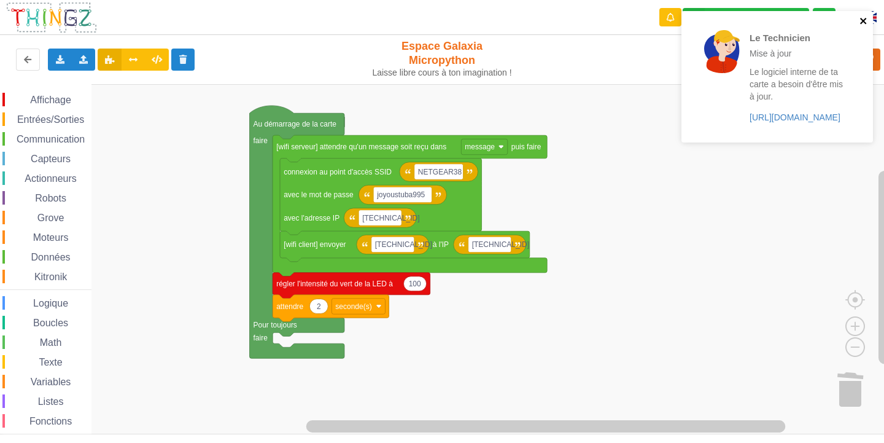
click at [864, 21] on icon "close" at bounding box center [863, 21] width 6 height 6
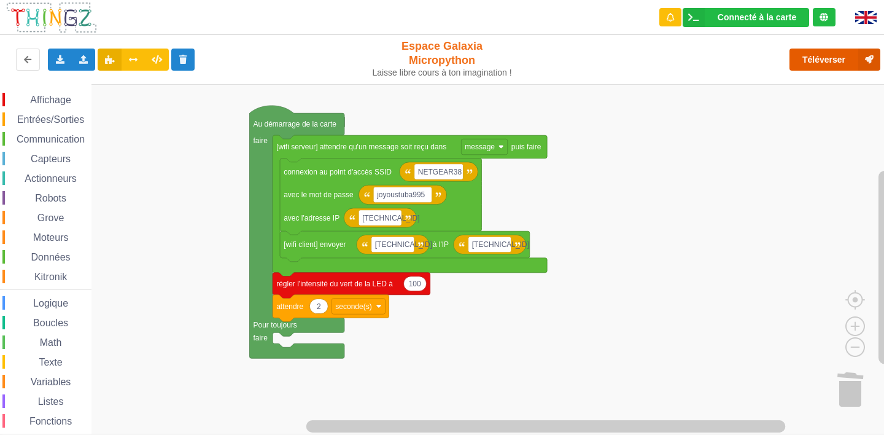
click at [843, 58] on button "Téléverser" at bounding box center [835, 60] width 91 height 22
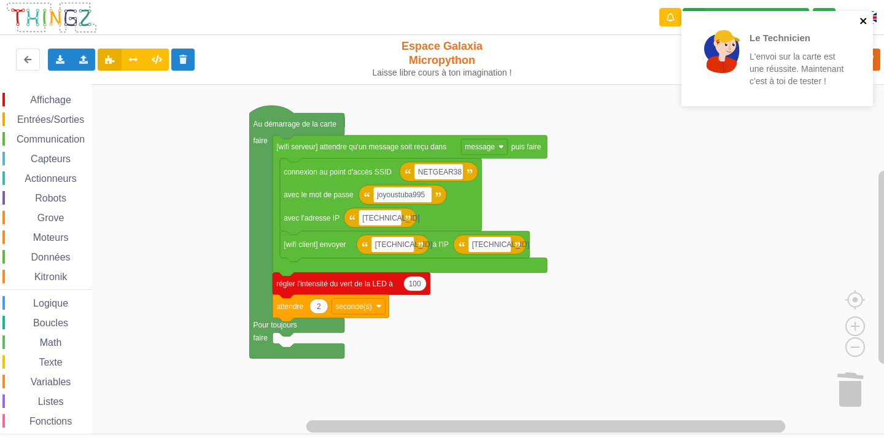
click at [863, 21] on icon "close" at bounding box center [863, 21] width 6 height 6
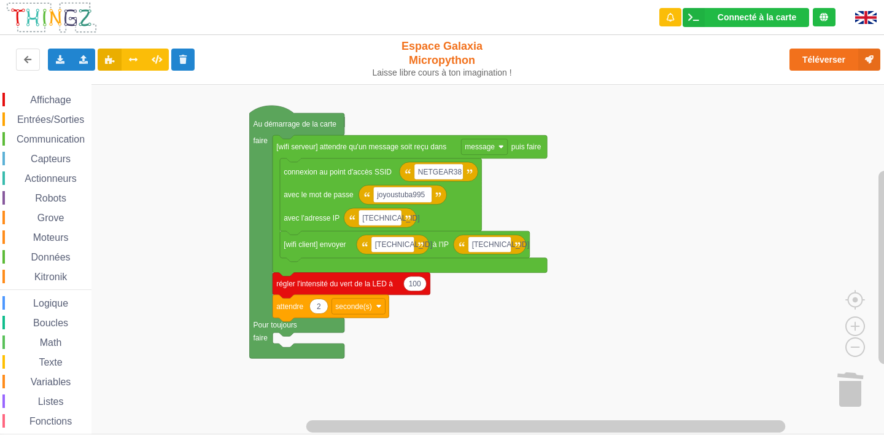
click at [44, 139] on span "Communication" at bounding box center [51, 139] width 72 height 10
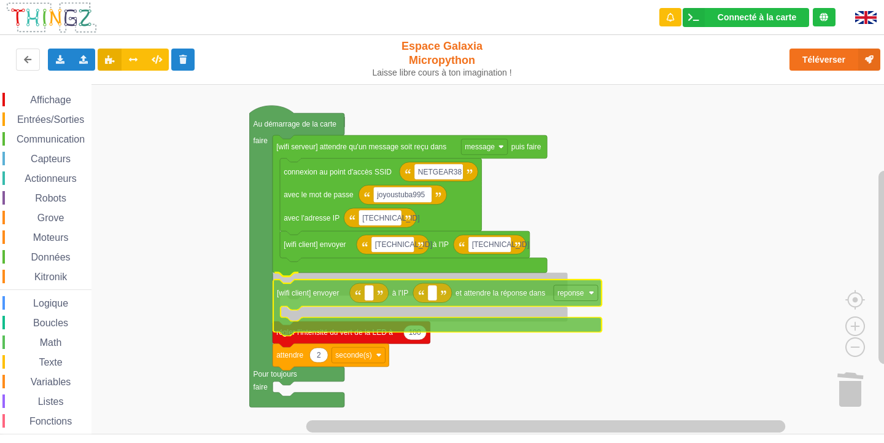
click at [332, 295] on div "Affichage Entrées/Sorties Communication Capteurs Actionneurs Robots Grove Moteu…" at bounding box center [446, 259] width 893 height 350
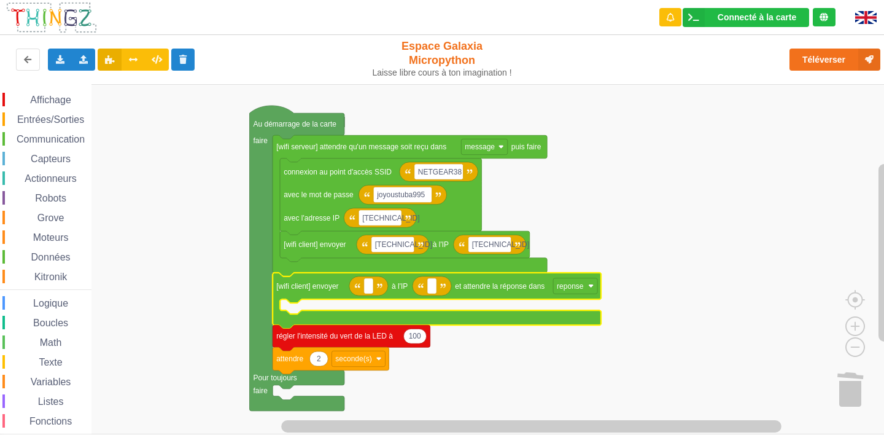
click at [63, 134] on span "Communication" at bounding box center [51, 139] width 72 height 10
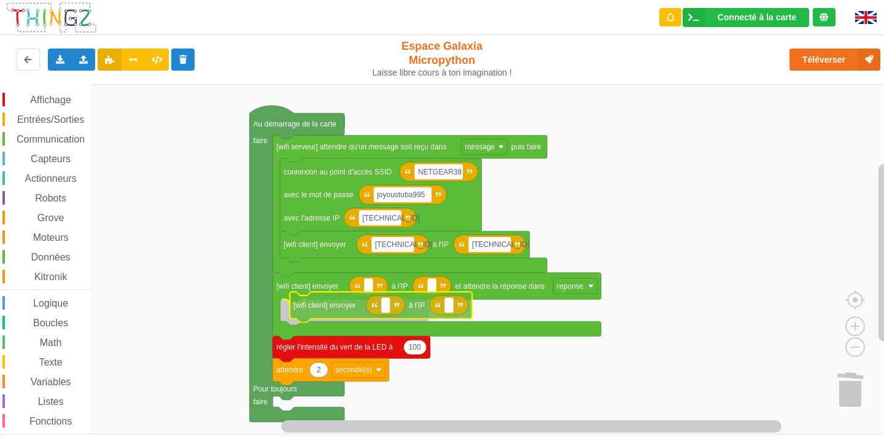
click at [366, 311] on div "Affichage Entrées/Sorties Communication Capteurs Actionneurs Robots Grove Moteu…" at bounding box center [446, 259] width 893 height 350
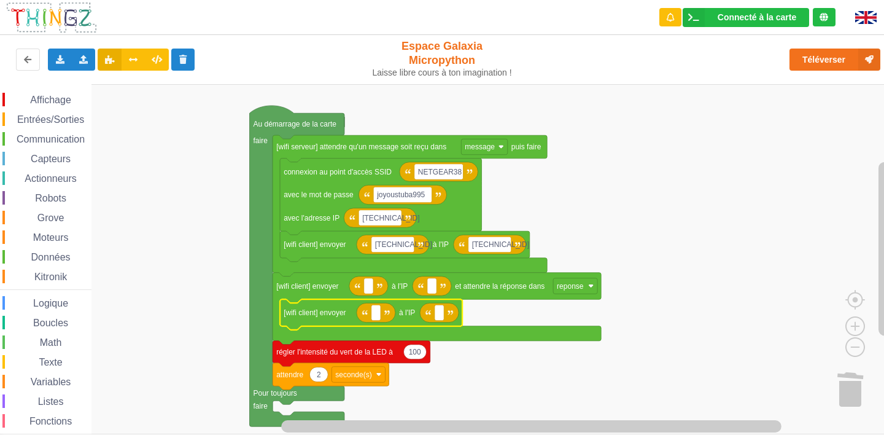
click at [61, 103] on span "Affichage" at bounding box center [50, 100] width 44 height 10
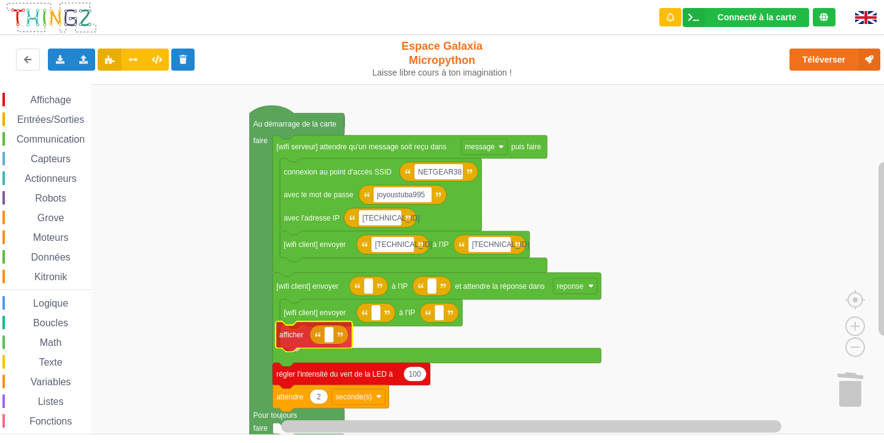
click at [288, 338] on div "Affichage Entrées/Sorties Communication Capteurs Actionneurs Robots Grove Moteu…" at bounding box center [446, 259] width 893 height 350
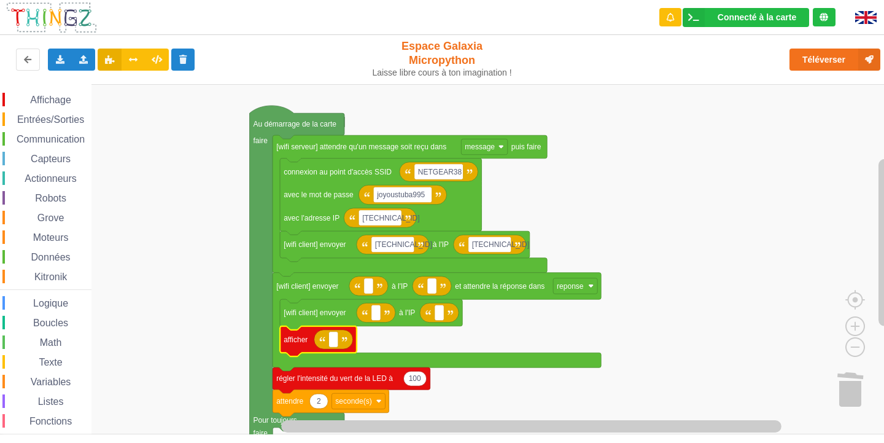
click at [42, 113] on div "Entrées/Sorties" at bounding box center [46, 119] width 89 height 14
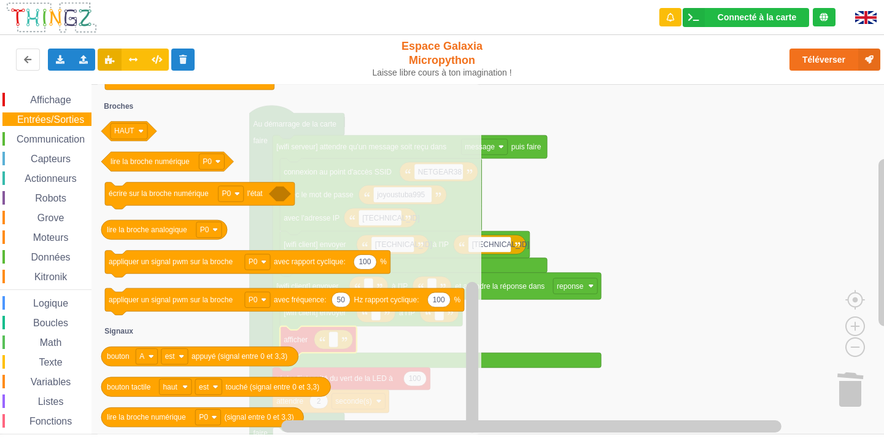
click at [66, 273] on span "Kitronik" at bounding box center [51, 276] width 36 height 10
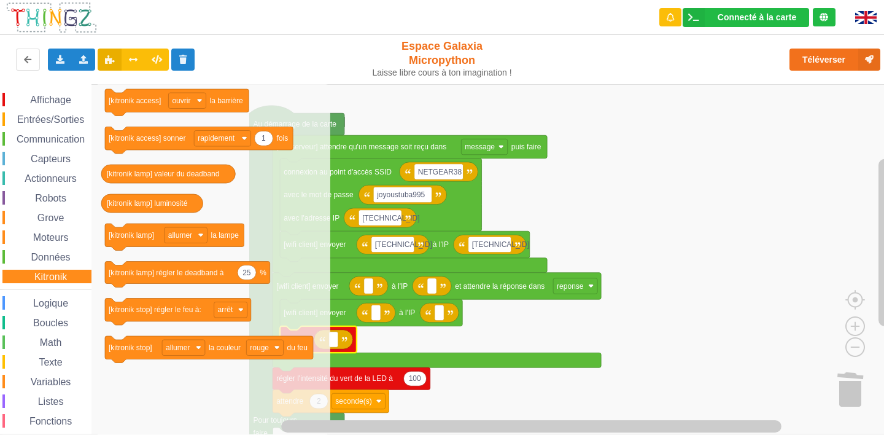
click at [48, 379] on span "Variables" at bounding box center [51, 381] width 44 height 10
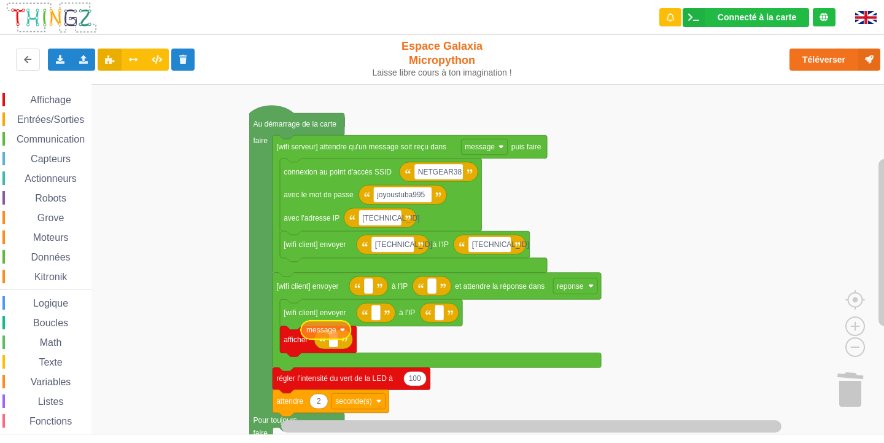
click at [316, 329] on div "Affichage Entrées/Sorties Communication Capteurs Actionneurs Robots Grove Moteu…" at bounding box center [446, 259] width 893 height 350
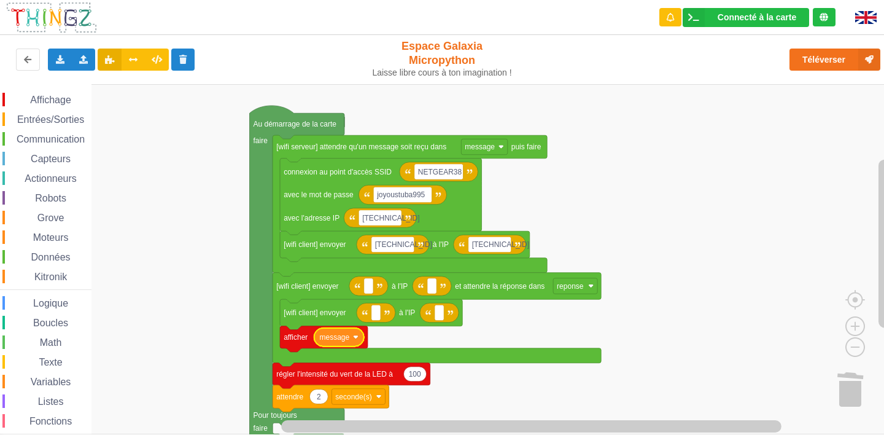
click at [70, 104] on span "Affichage" at bounding box center [50, 100] width 44 height 10
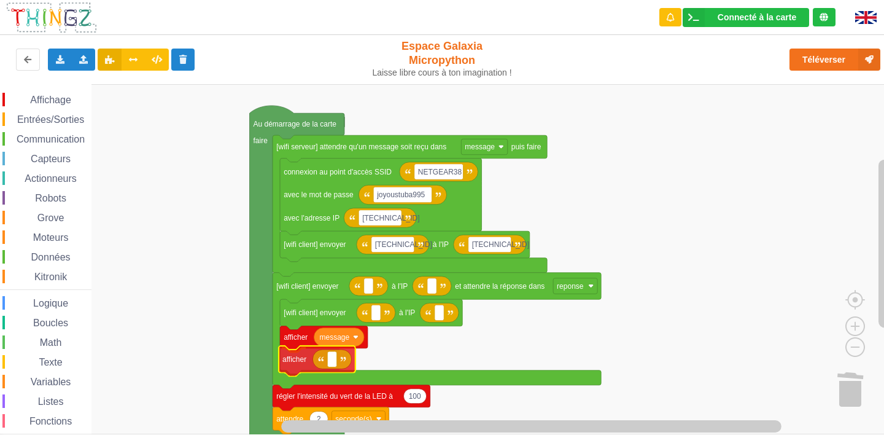
click at [313, 368] on div "Affichage Entrées/Sorties Communication Capteurs Actionneurs Robots Grove Moteu…" at bounding box center [446, 259] width 893 height 350
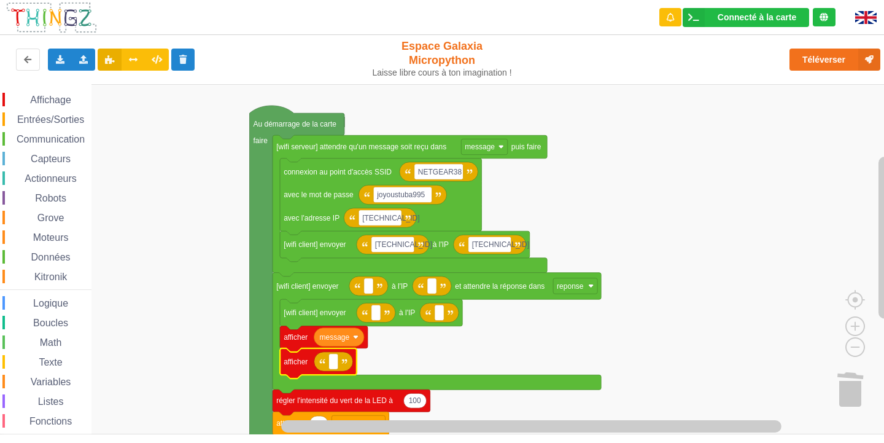
click at [48, 376] on span "Variables" at bounding box center [51, 381] width 44 height 10
click at [322, 363] on div "Affichage Entrées/Sorties Communication Capteurs Actionneurs Robots Grove Moteu…" at bounding box center [446, 259] width 893 height 350
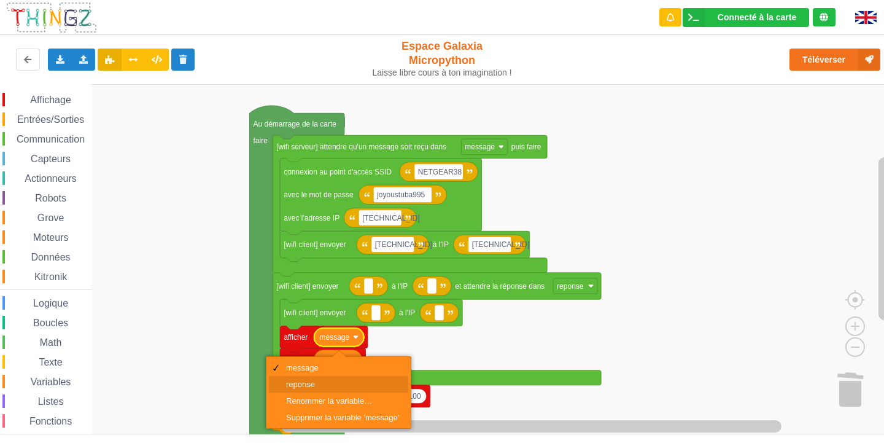
click at [333, 389] on div "reponse" at bounding box center [338, 384] width 139 height 17
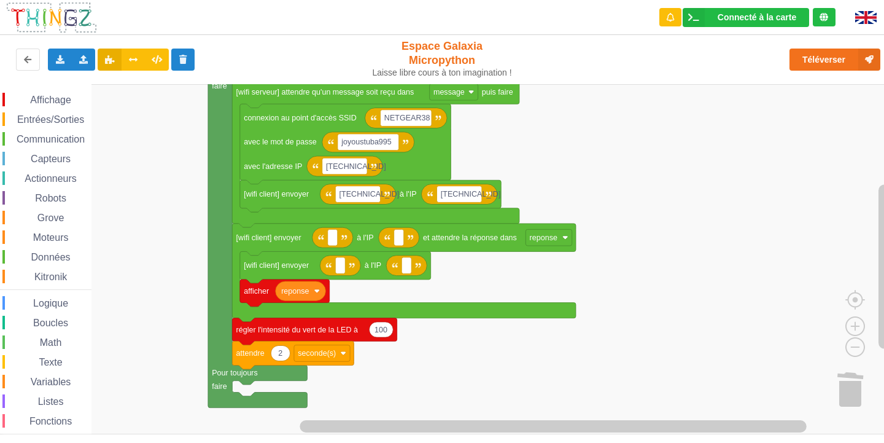
click at [388, 434] on div "Connecté à la carte Réglages Ouvrir le moniteur automatiquement Connexion autom…" at bounding box center [442, 221] width 884 height 443
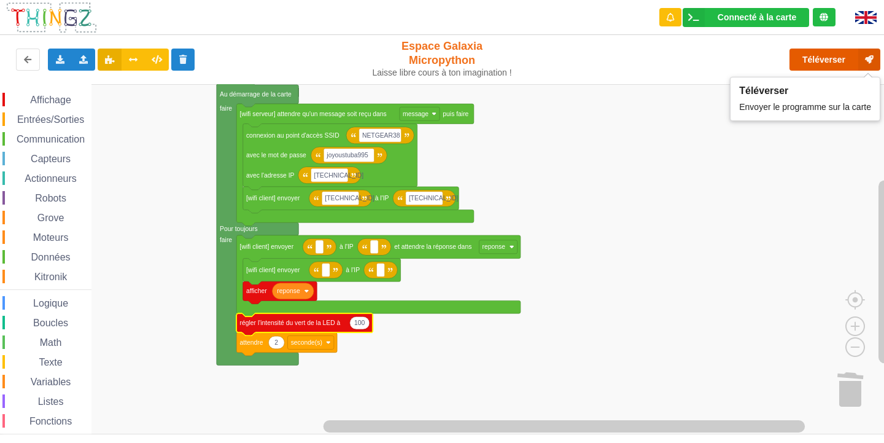
click at [820, 56] on button "Téléverser" at bounding box center [835, 60] width 91 height 22
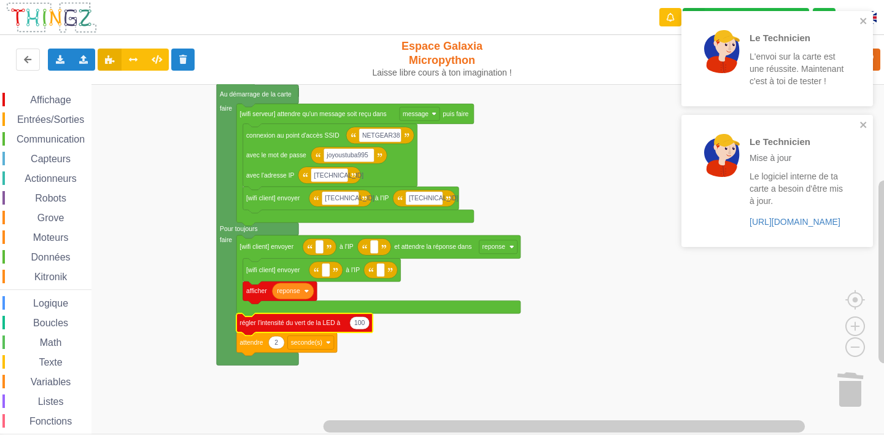
click at [669, 277] on rect "Espace de travail de Blocky" at bounding box center [446, 259] width 893 height 350
click at [323, 252] on rect "Espace de travail de Blocky" at bounding box center [320, 247] width 8 height 14
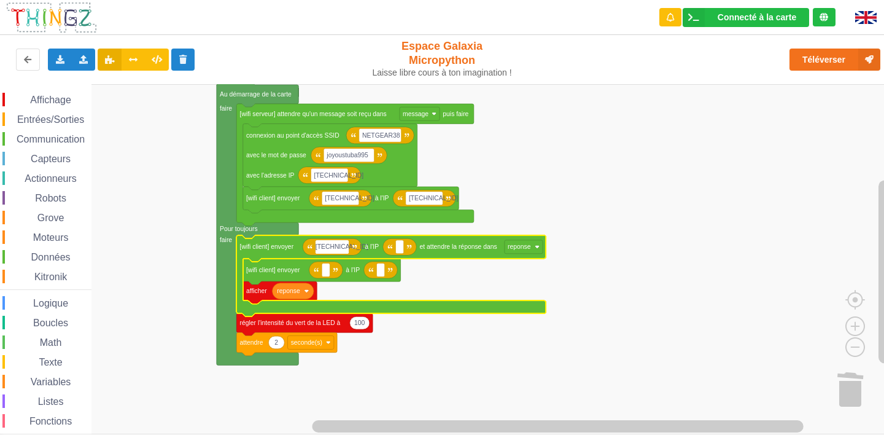
type input "[TECHNICAL_ID]"
click at [405, 252] on rect "Espace de travail de Blocky" at bounding box center [403, 247] width 8 height 14
click at [346, 255] on icon "Espace de travail de Blocky" at bounding box center [392, 275] width 313 height 81
click at [354, 252] on icon "Espace de travail de Blocky" at bounding box center [334, 246] width 63 height 17
click at [349, 252] on rect "Espace de travail de Blocky" at bounding box center [334, 247] width 37 height 14
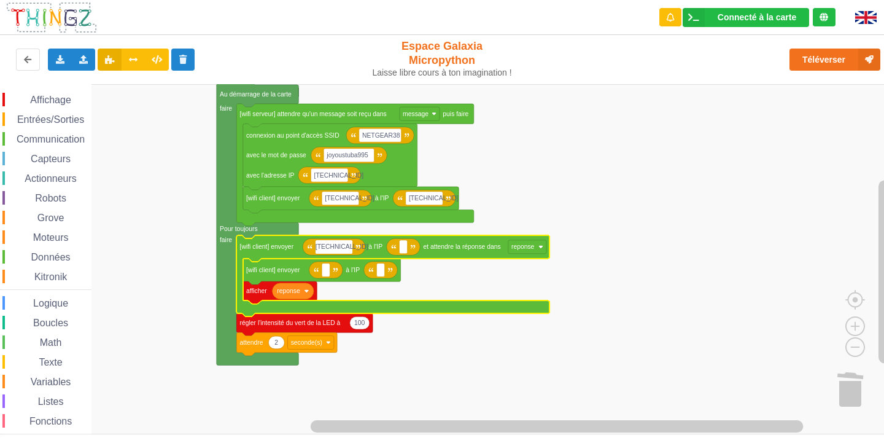
click at [349, 252] on input "[TECHNICAL_ID]" at bounding box center [334, 247] width 37 height 14
type input "[TECHNICAL_ID]"
click at [400, 252] on rect "Espace de travail de Blocky" at bounding box center [403, 247] width 8 height 14
type input "[TECHNICAL_ID]"
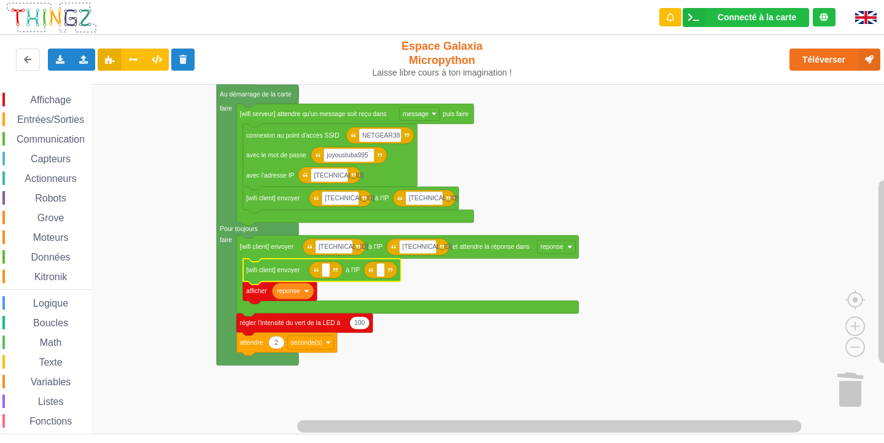
click at [639, 351] on rect "Espace de travail de Blocky" at bounding box center [446, 259] width 893 height 350
click at [327, 270] on rect "Espace de travail de Blocky" at bounding box center [326, 270] width 8 height 14
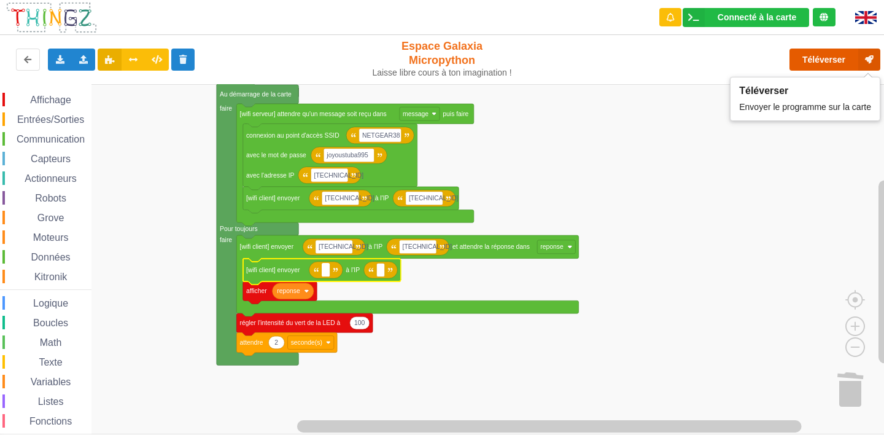
click at [810, 64] on button "Téléverser" at bounding box center [835, 60] width 91 height 22
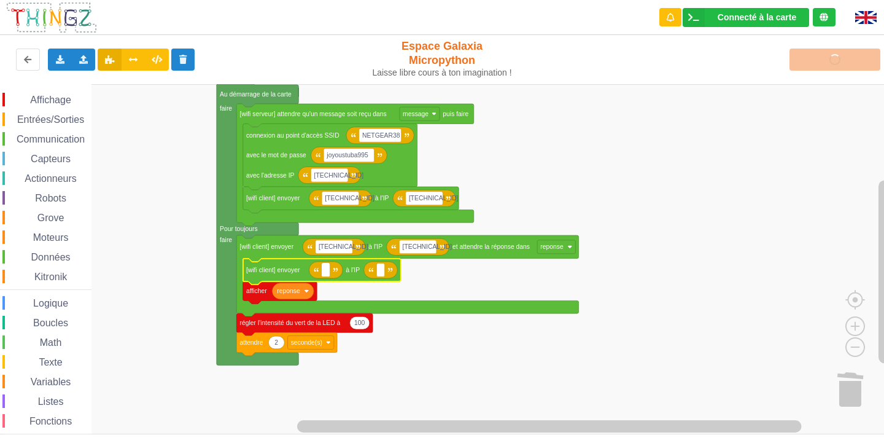
click at [282, 297] on icon "Espace de travail de Blocky" at bounding box center [293, 291] width 41 height 16
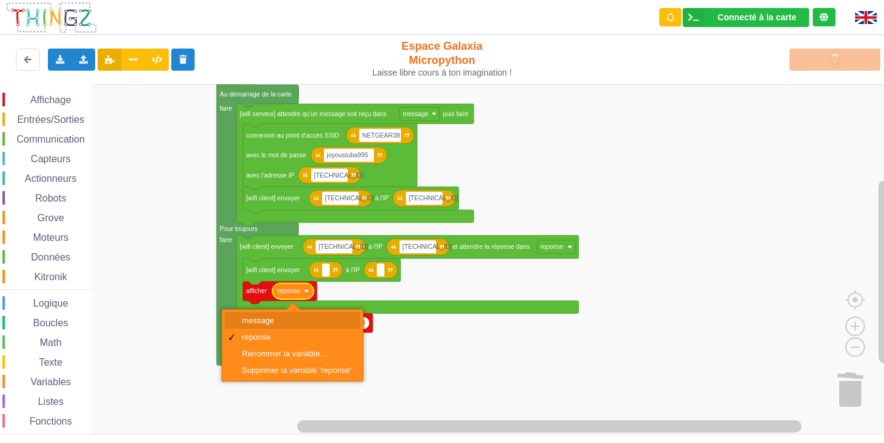
click at [300, 319] on div "message" at bounding box center [296, 320] width 109 height 9
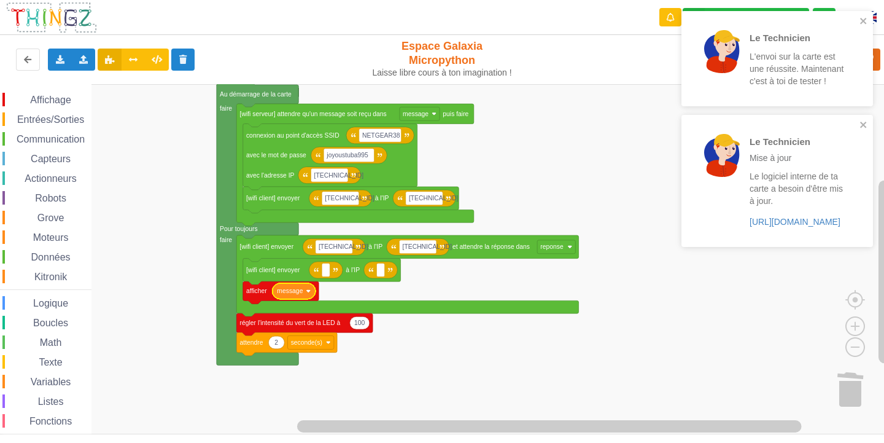
click at [868, 20] on div "Le Technicien L'envoi sur la carte est une réussite. Maintenant c'est à toi de …" at bounding box center [777, 58] width 192 height 95
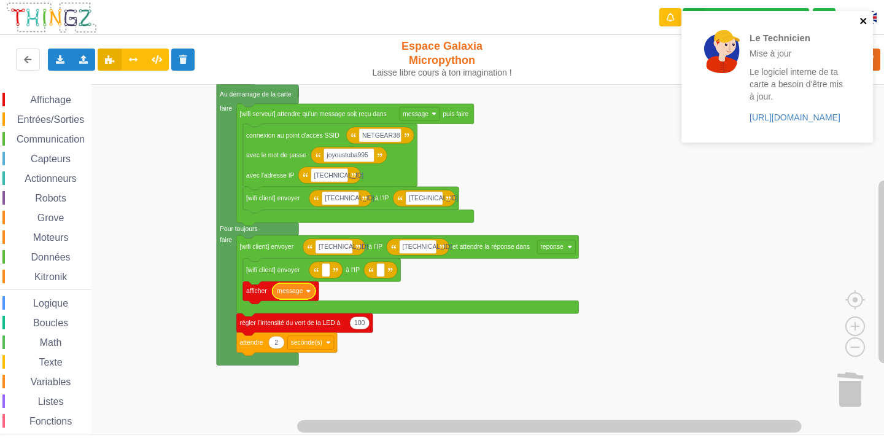
click at [867, 20] on icon "close" at bounding box center [864, 21] width 9 height 10
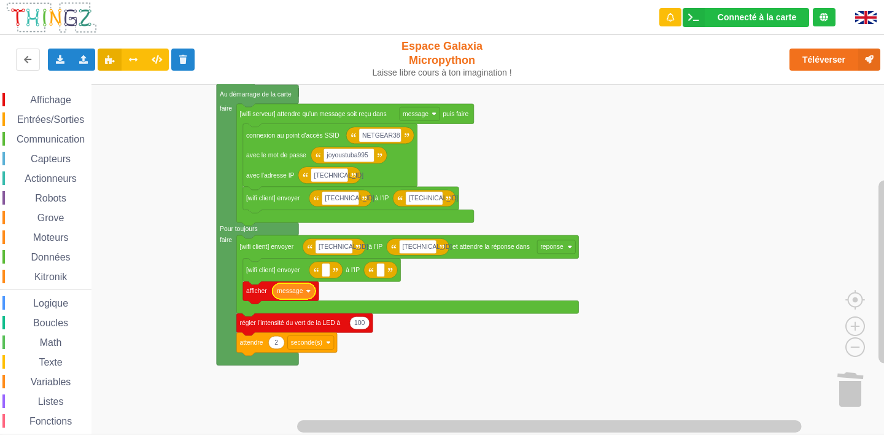
click at [83, 95] on div "Affichage" at bounding box center [46, 100] width 89 height 14
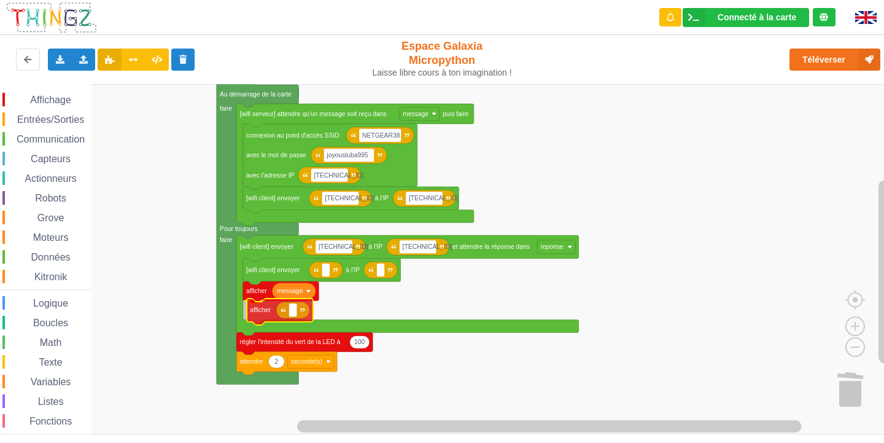
click at [257, 312] on div "Affichage Entrées/Sorties Communication Capteurs Actionneurs Robots Grove Moteu…" at bounding box center [446, 259] width 893 height 350
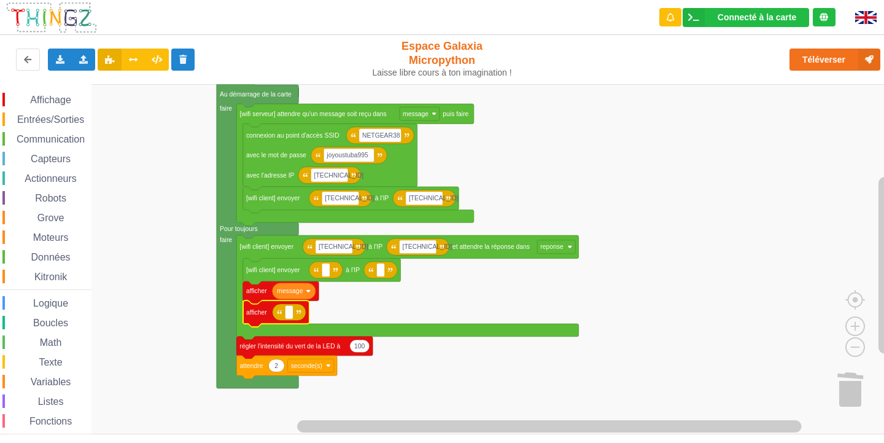
click at [454, 302] on rect "Espace de travail de Blocky" at bounding box center [446, 259] width 893 height 350
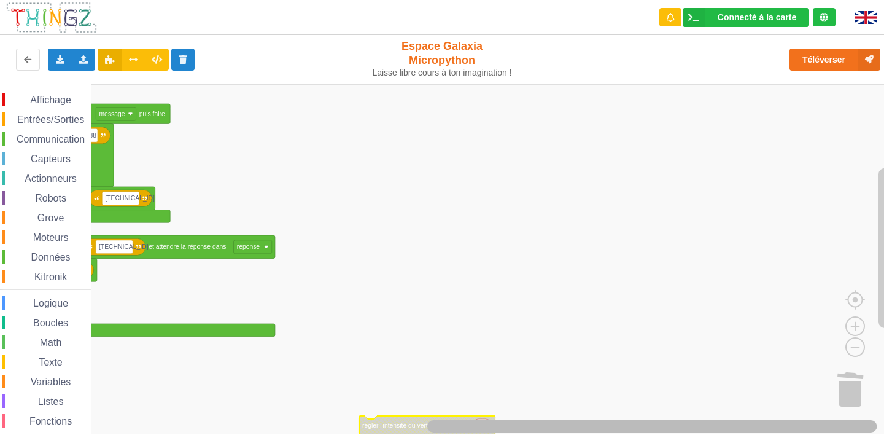
click at [790, 410] on div "Affichage Entrées/Sorties Communication Capteurs Actionneurs Robots Grove Moteu…" at bounding box center [446, 259] width 893 height 350
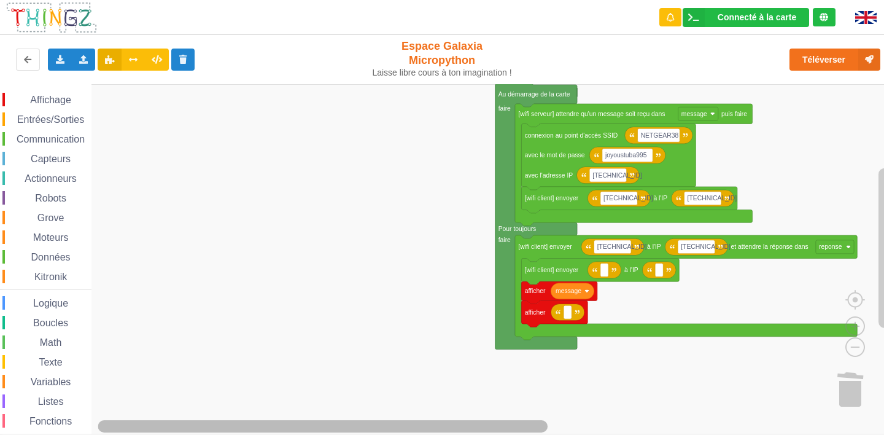
click at [735, 428] on rect "Espace de travail de Blocky" at bounding box center [487, 426] width 779 height 15
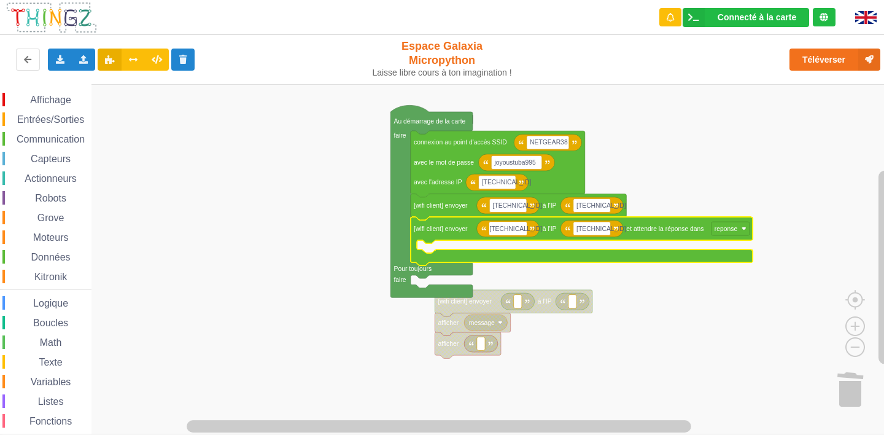
click at [516, 231] on input "[TECHNICAL_ID]" at bounding box center [507, 229] width 37 height 14
type input "coucou"
click at [598, 228] on rect "Espace de travail de Blocky" at bounding box center [582, 229] width 37 height 14
click at [511, 233] on rect "Espace de travail de Blocky" at bounding box center [503, 229] width 28 height 14
click at [511, 233] on input "coucou" at bounding box center [503, 229] width 28 height 14
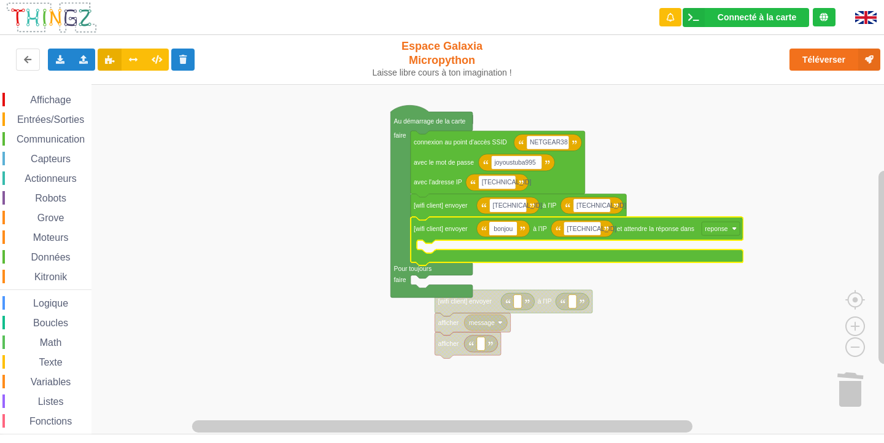
type input "bonjour"
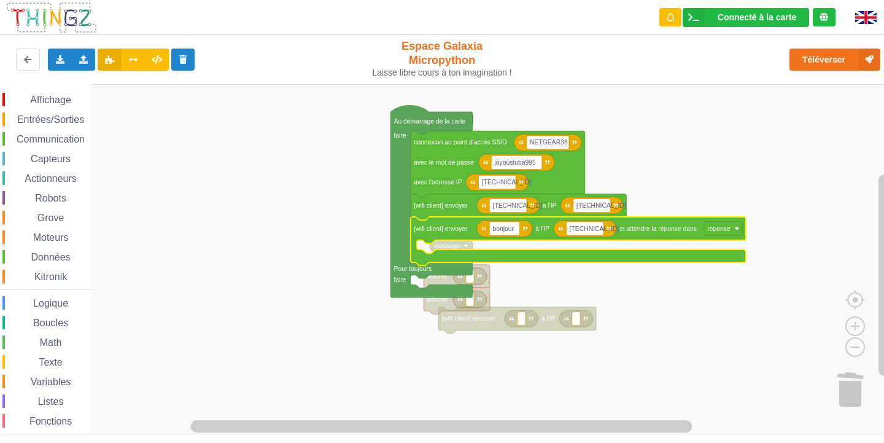
click at [461, 251] on icon "Espace de travail de Blocky" at bounding box center [578, 241] width 335 height 49
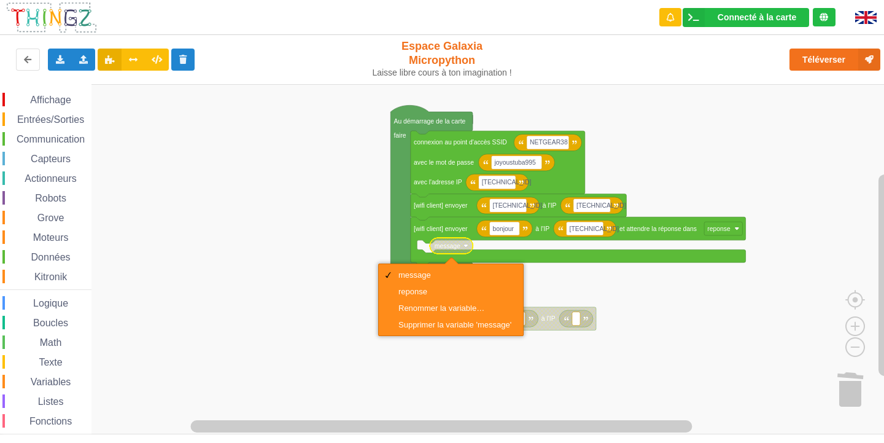
click at [468, 245] on icon "Espace de travail de Blocky" at bounding box center [451, 246] width 43 height 16
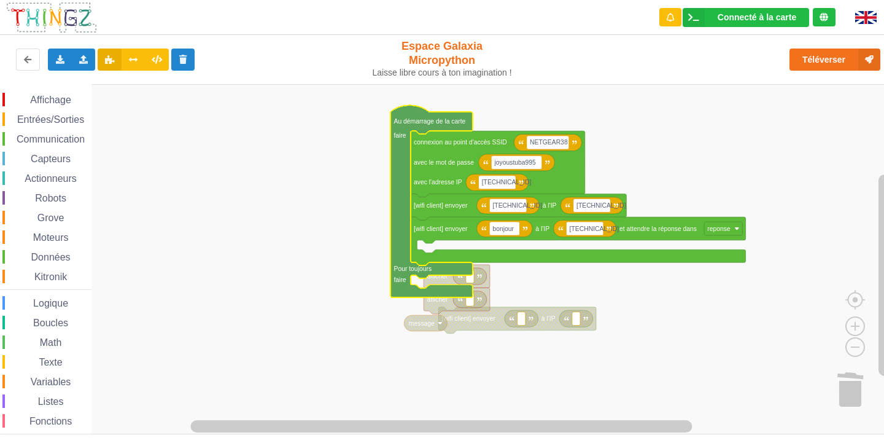
click at [443, 287] on icon "Espace de travail de Blocky" at bounding box center [431, 201] width 82 height 192
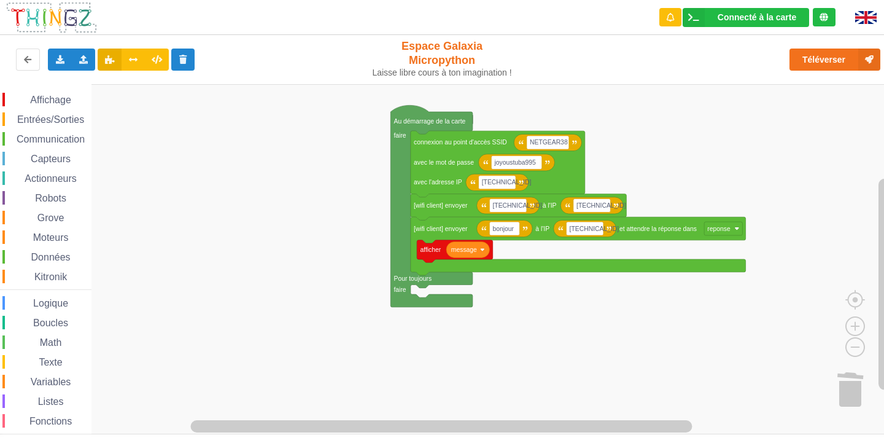
click at [60, 100] on span "Affichage" at bounding box center [50, 100] width 44 height 10
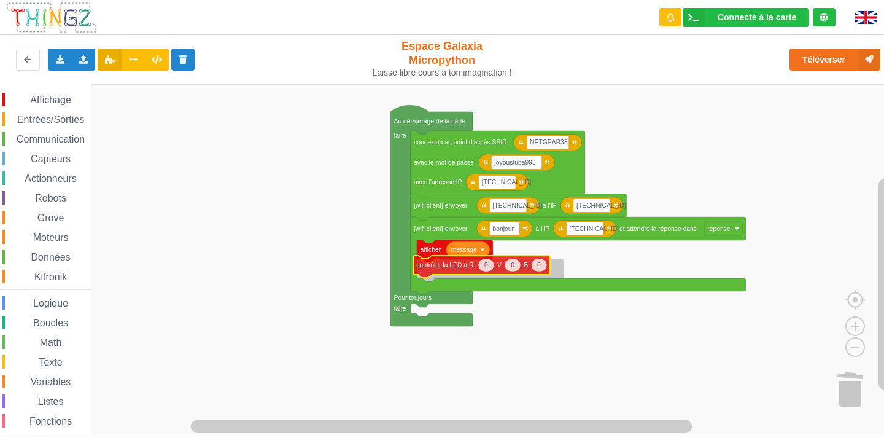
click at [465, 262] on div "Affichage Entrées/Sorties Communication Capteurs Actionneurs Robots Grove Moteu…" at bounding box center [446, 259] width 893 height 350
click at [541, 270] on text "0" at bounding box center [543, 268] width 4 height 7
type input "100"
click at [541, 311] on rect "Espace de travail de Blocky" at bounding box center [446, 259] width 893 height 350
click at [66, 103] on span "Affichage" at bounding box center [50, 100] width 44 height 10
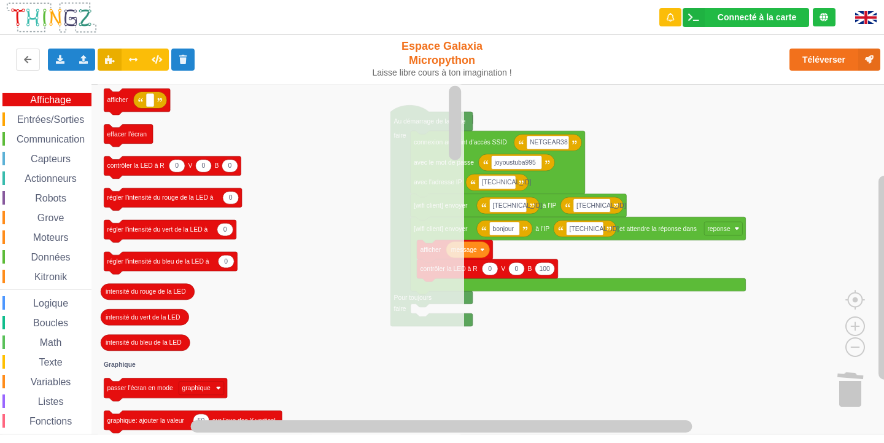
click at [57, 117] on span "Entrées/Sorties" at bounding box center [50, 119] width 71 height 10
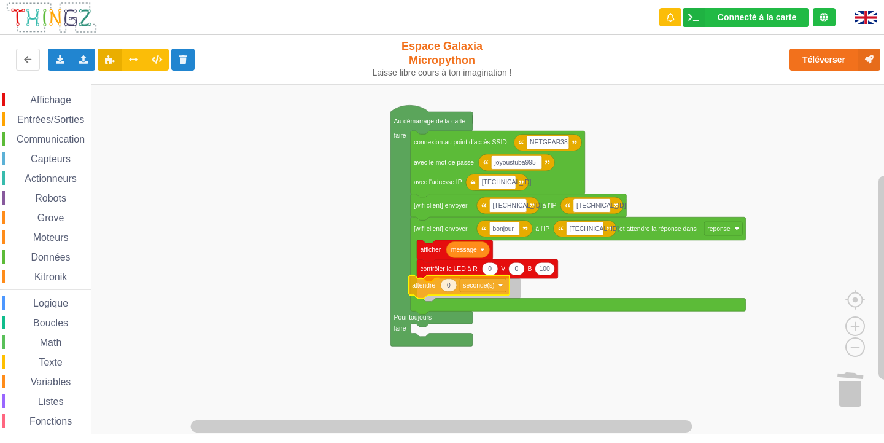
click at [461, 279] on div "Affichage Entrées/Sorties Communication Capteurs Actionneurs Robots Grove Moteu…" at bounding box center [446, 259] width 893 height 350
click at [481, 287] on text "seconde(s)" at bounding box center [487, 288] width 31 height 7
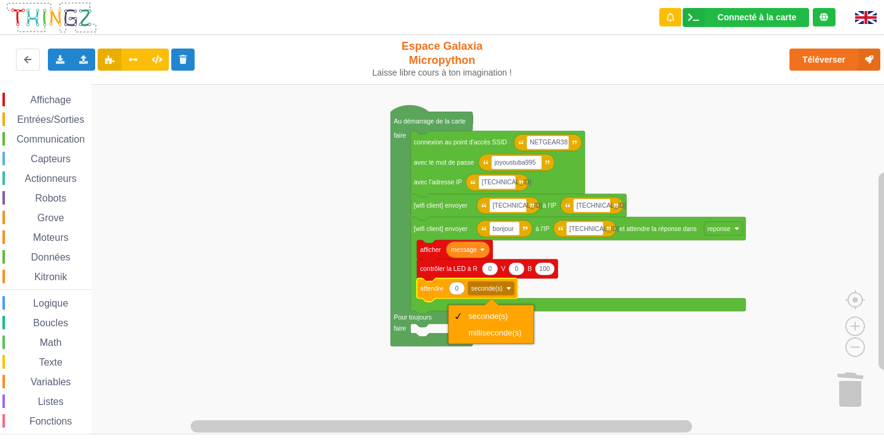
click at [457, 285] on text "0" at bounding box center [457, 288] width 4 height 7
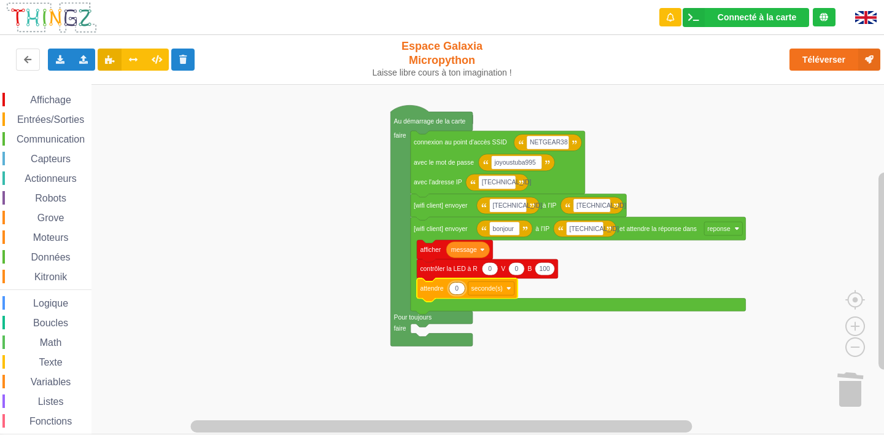
click at [452, 289] on input "0" at bounding box center [457, 288] width 17 height 13
click at [459, 288] on input "02" at bounding box center [457, 288] width 17 height 13
click at [457, 289] on input "02" at bounding box center [457, 288] width 17 height 13
type input "2"
click at [538, 348] on rect "Espace de travail de Blocky" at bounding box center [446, 259] width 893 height 350
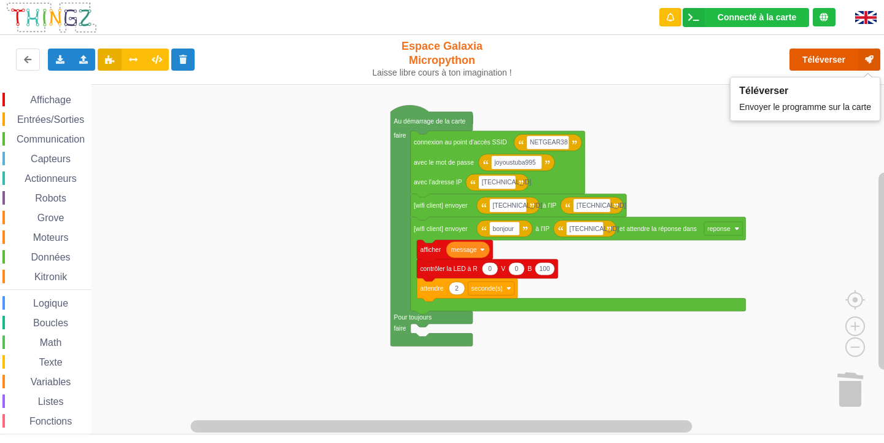
click at [820, 62] on button "Téléverser" at bounding box center [835, 60] width 91 height 22
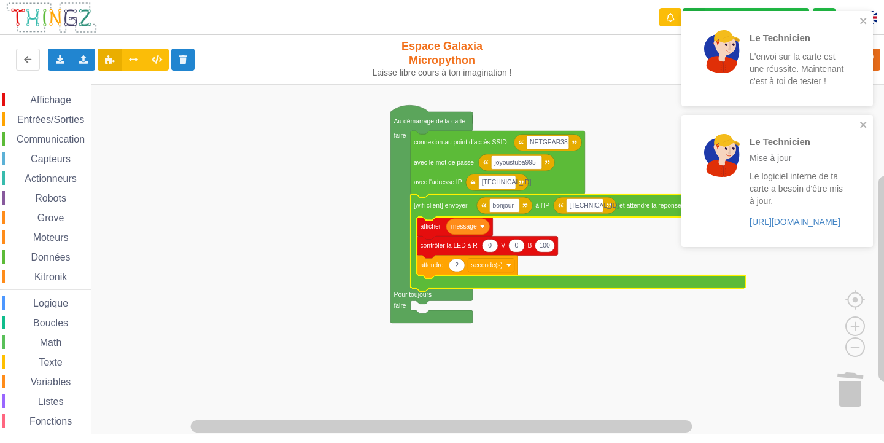
click at [858, 123] on div "Le Technicien Mise à jour Le logiciel interne de ta carte a besoin d'être mis à…" at bounding box center [772, 181] width 173 height 122
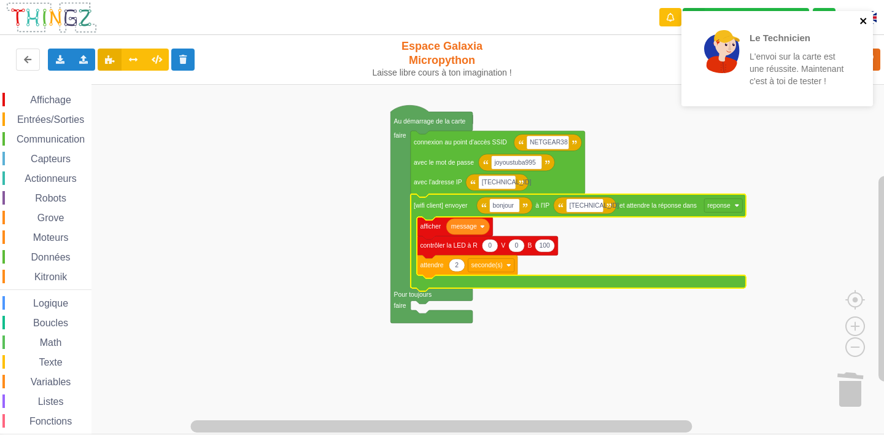
click at [866, 24] on icon "close" at bounding box center [864, 21] width 9 height 10
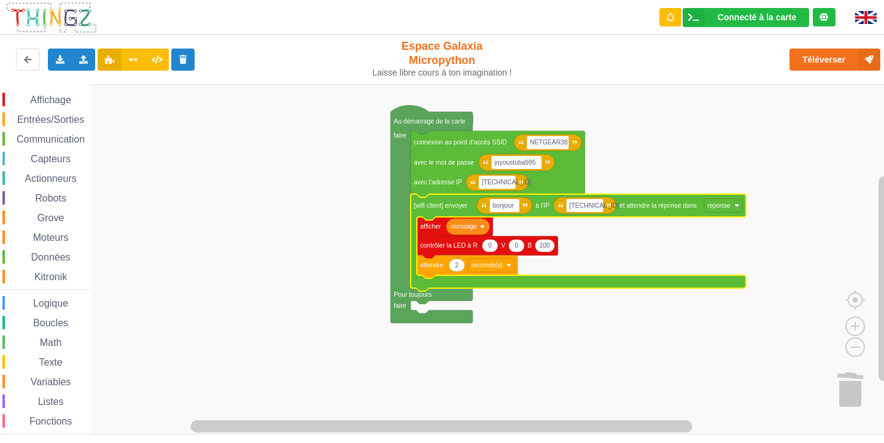
click at [818, 64] on div "Le Technicien L'envoi sur la carte est une réussite. Maintenant c'est à toi de …" at bounding box center [777, 63] width 196 height 109
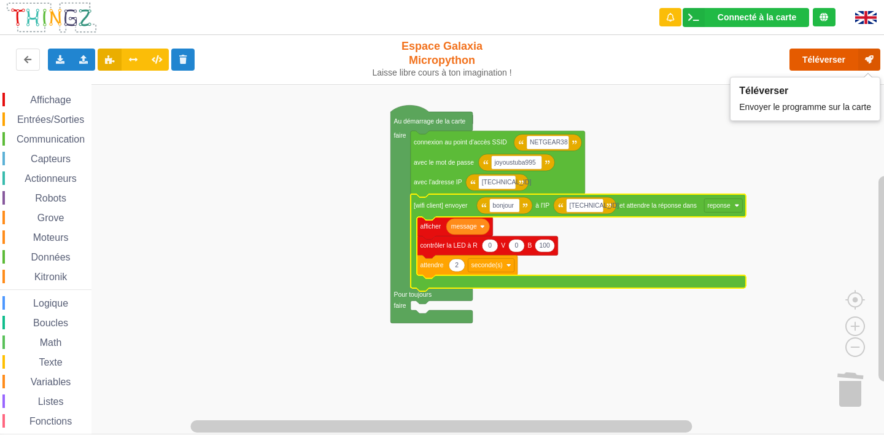
click at [825, 61] on button "Téléverser" at bounding box center [835, 60] width 91 height 22
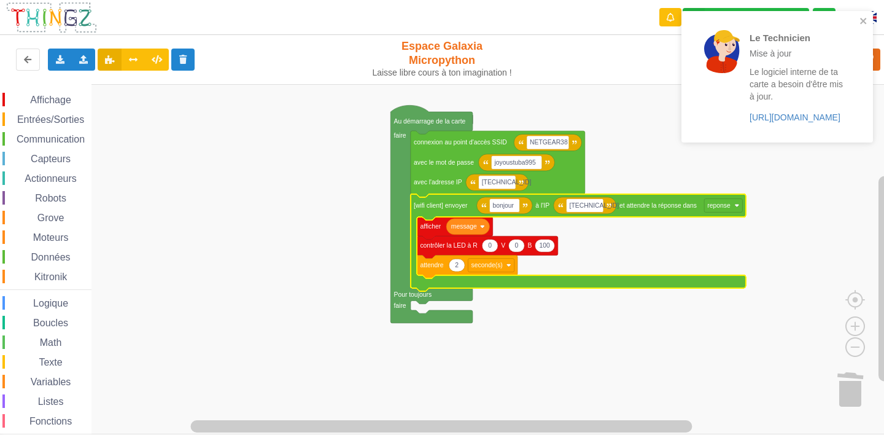
click at [859, 20] on div "Le Technicien Mise à jour Le logiciel interne de ta carte a besoin d'être mis à…" at bounding box center [772, 77] width 173 height 122
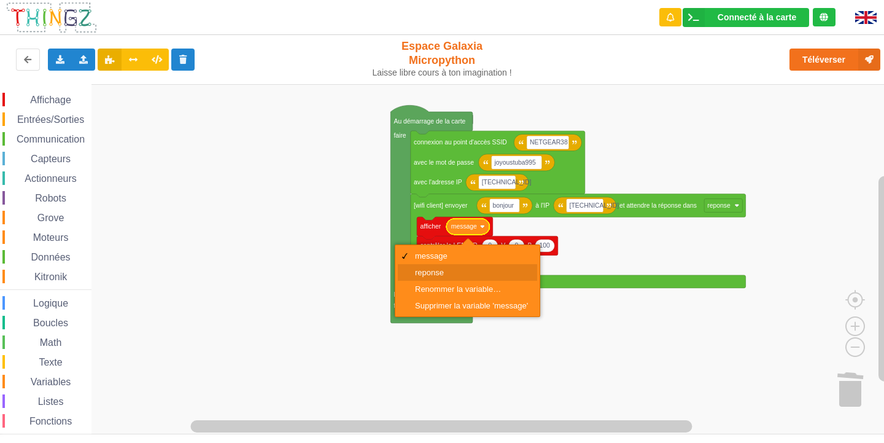
click at [457, 268] on div "reponse" at bounding box center [471, 272] width 113 height 9
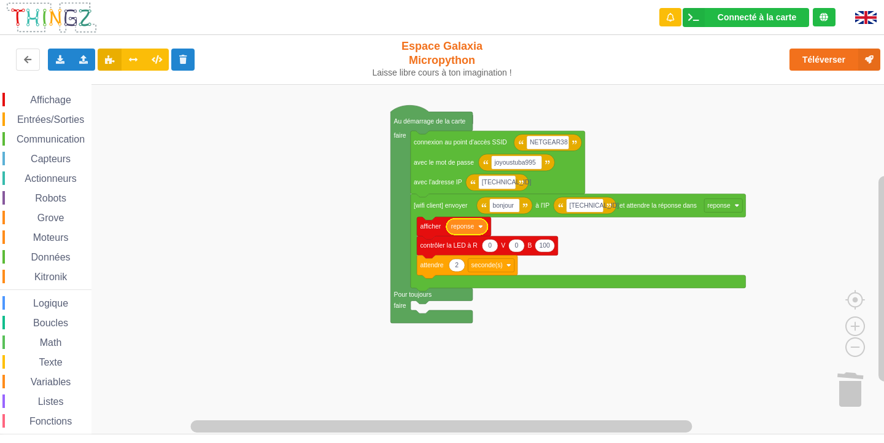
click at [297, 209] on rect "Espace de travail de Blocky" at bounding box center [446, 259] width 893 height 350
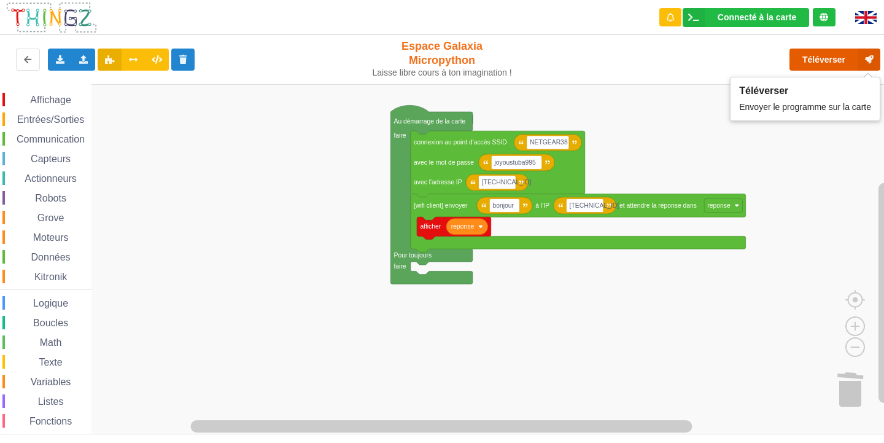
click at [831, 61] on button "Téléverser" at bounding box center [835, 60] width 91 height 22
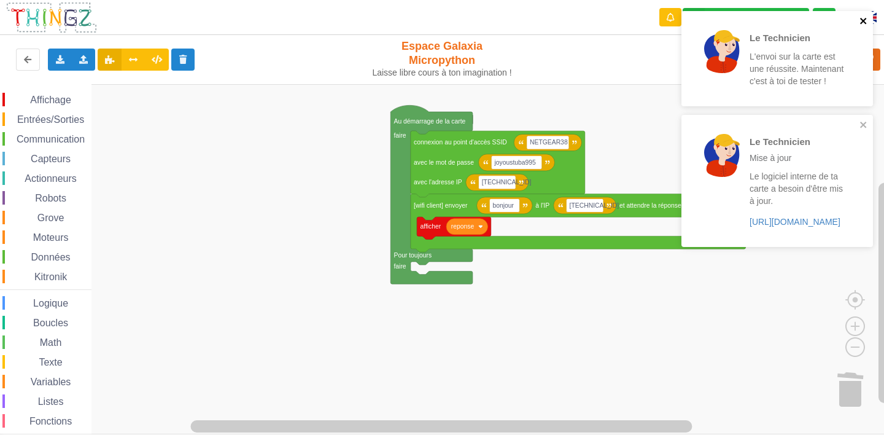
click at [861, 21] on icon "close" at bounding box center [864, 21] width 9 height 10
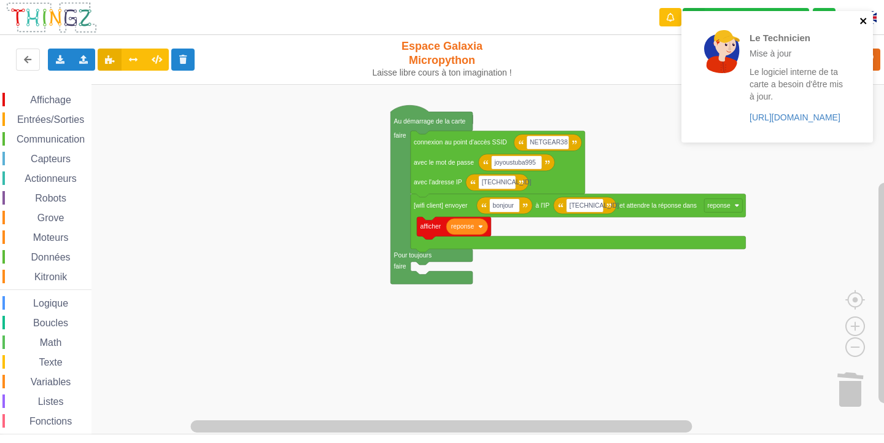
click at [861, 21] on icon "close" at bounding box center [864, 21] width 9 height 10
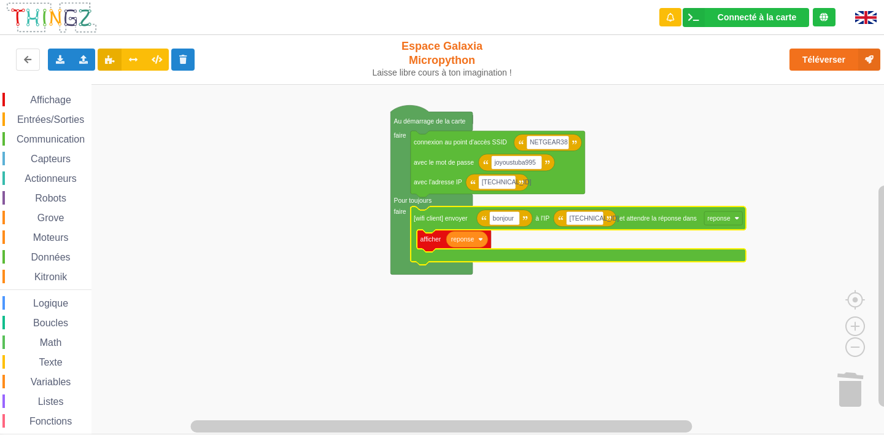
click at [285, 280] on rect "Espace de travail de Blocky" at bounding box center [446, 259] width 893 height 350
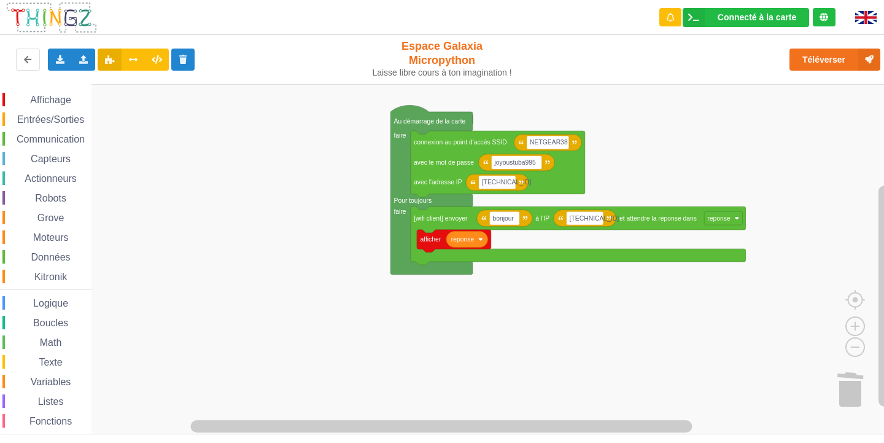
click at [61, 99] on span "Affichage" at bounding box center [50, 100] width 44 height 10
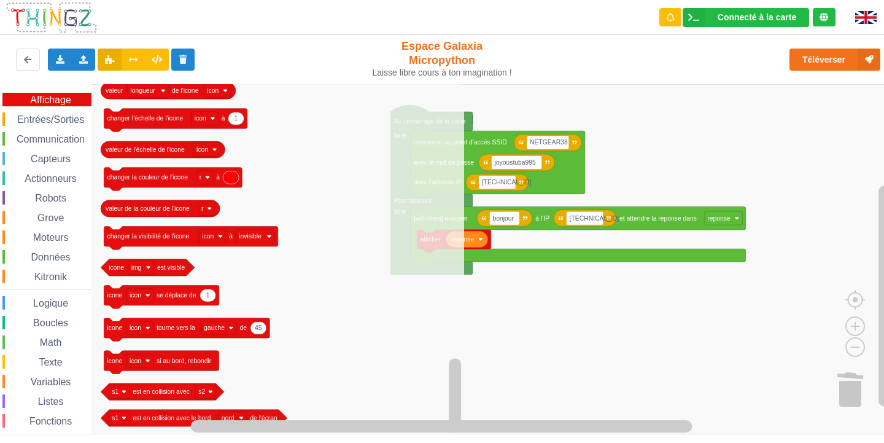
click at [21, 114] on div "Entrées/Sorties" at bounding box center [46, 119] width 89 height 14
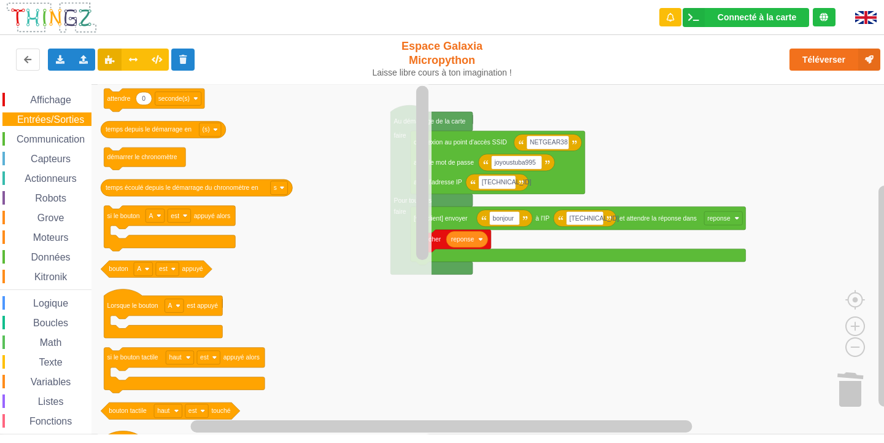
click at [29, 141] on span "Communication" at bounding box center [51, 139] width 72 height 10
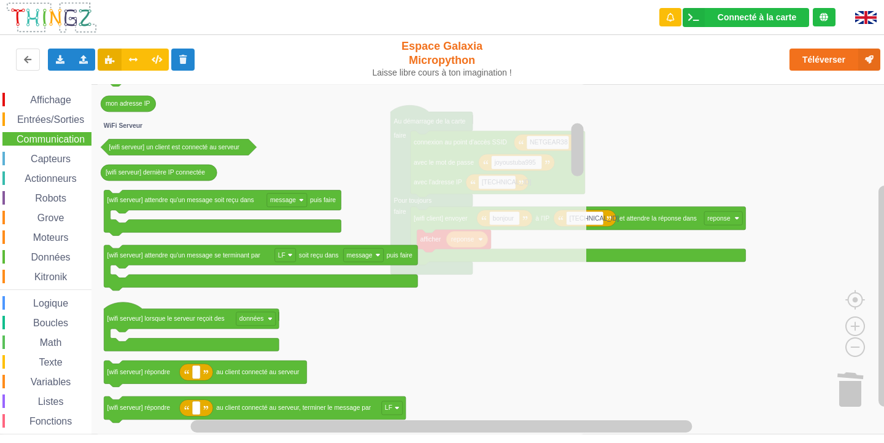
click at [667, 352] on rect "Espace de travail de Blocky" at bounding box center [446, 259] width 893 height 350
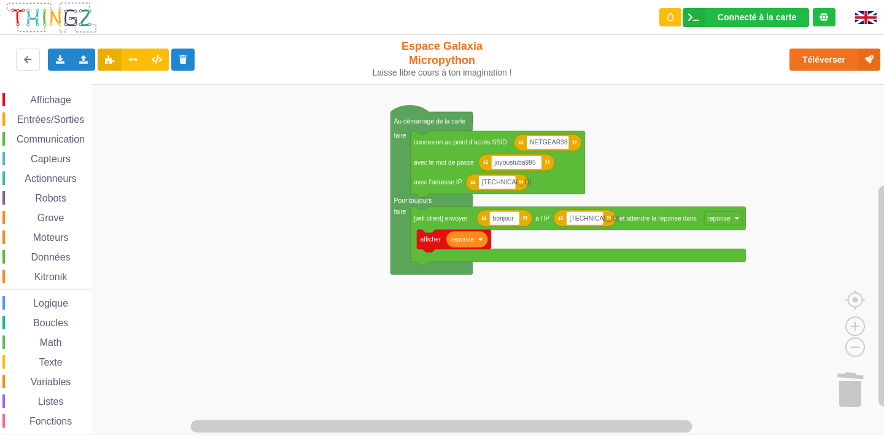
click at [69, 135] on span "Communication" at bounding box center [51, 139] width 72 height 10
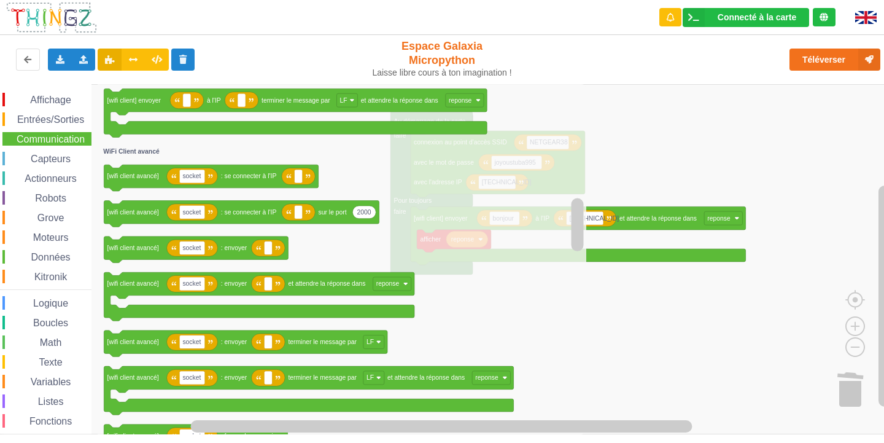
click at [54, 116] on span "Entrées/Sorties" at bounding box center [50, 119] width 71 height 10
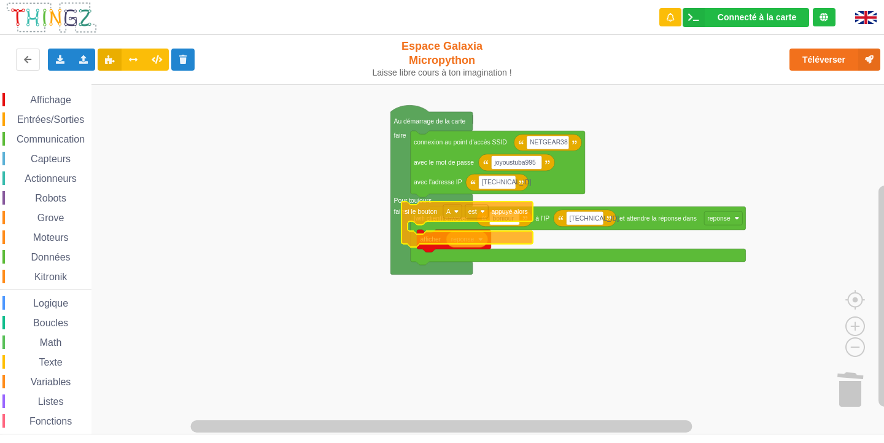
click at [408, 216] on div "Affichage Entrées/Sorties Communication Capteurs Actionneurs Robots Grove Moteu…" at bounding box center [446, 259] width 893 height 350
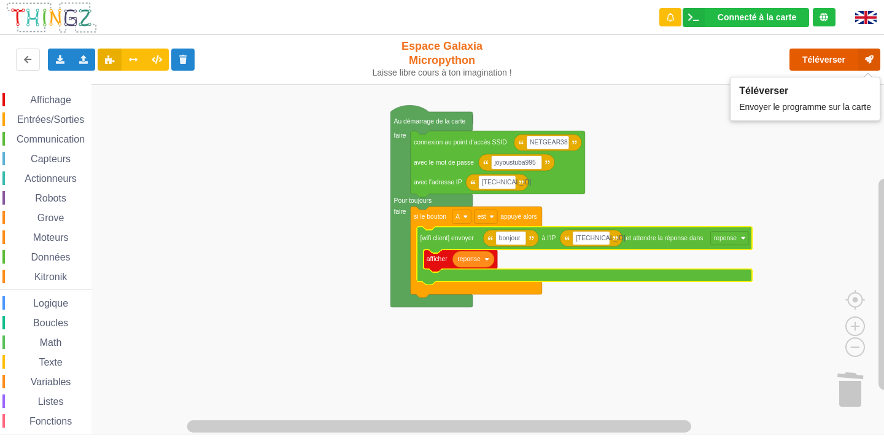
click at [825, 61] on button "Téléverser" at bounding box center [835, 60] width 91 height 22
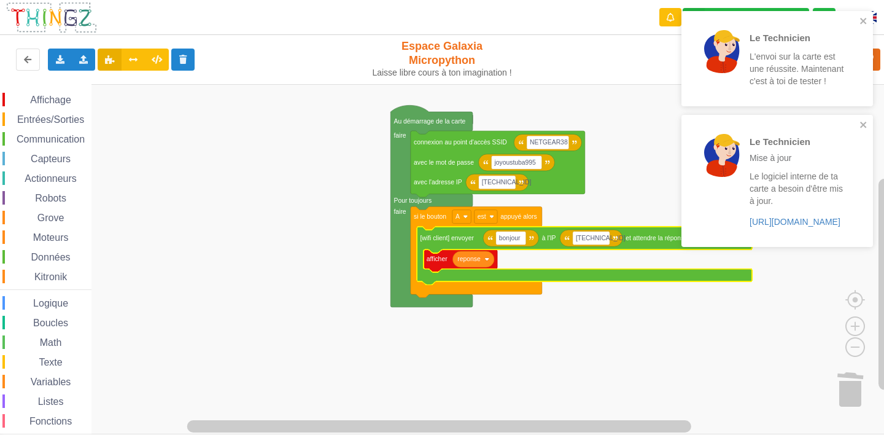
click at [877, 22] on div at bounding box center [868, 17] width 47 height 35
click at [868, 22] on icon "close" at bounding box center [864, 21] width 9 height 10
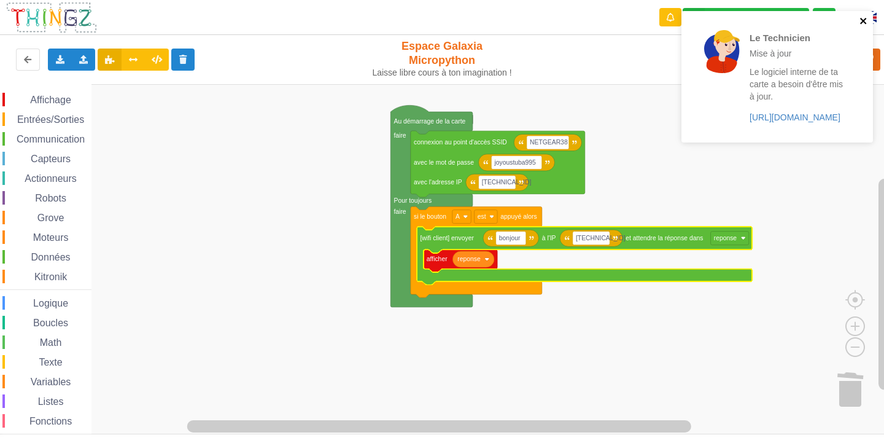
click at [868, 22] on icon "close" at bounding box center [864, 21] width 9 height 10
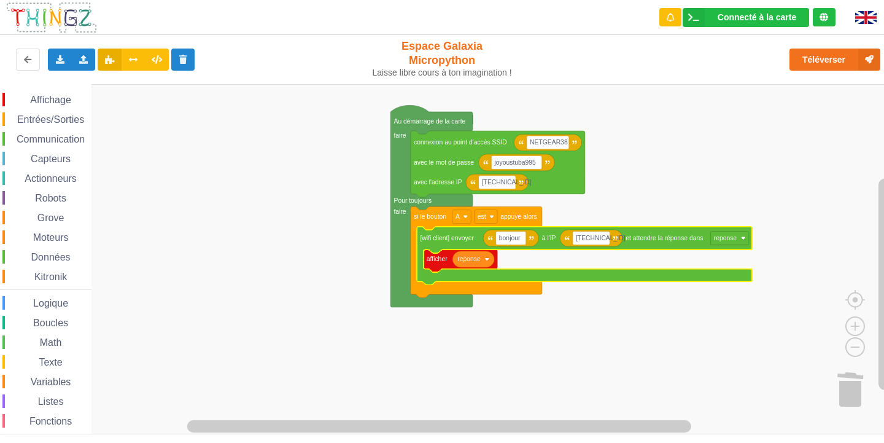
click at [472, 257] on text "reponse" at bounding box center [468, 259] width 23 height 7
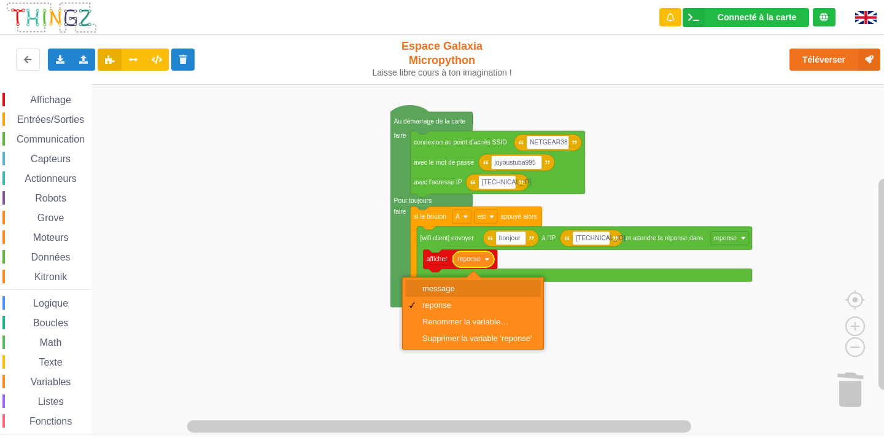
click at [475, 293] on div "message" at bounding box center [473, 288] width 136 height 17
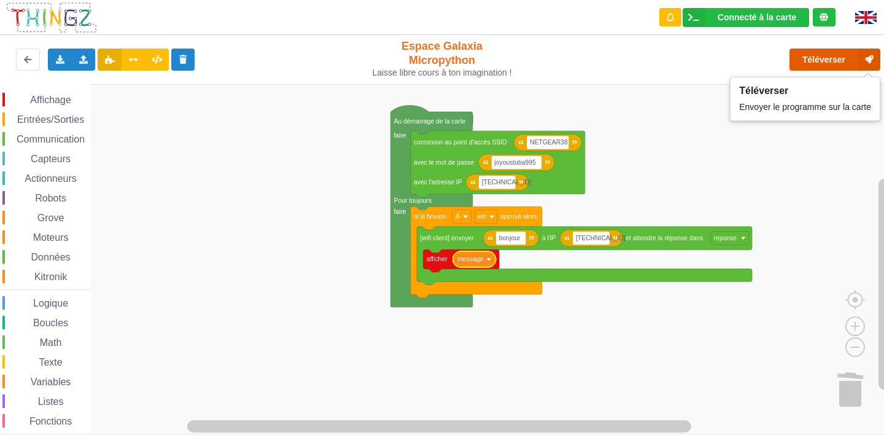
click at [831, 60] on button "Téléverser" at bounding box center [835, 60] width 91 height 22
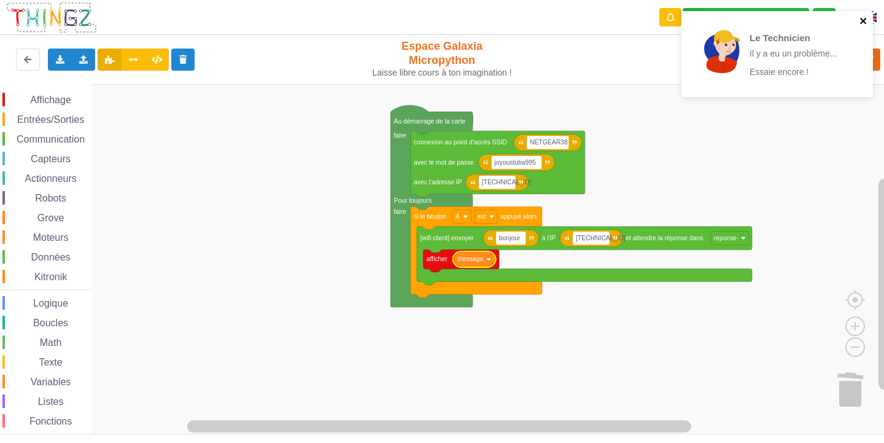
click at [861, 17] on icon "close" at bounding box center [864, 21] width 9 height 10
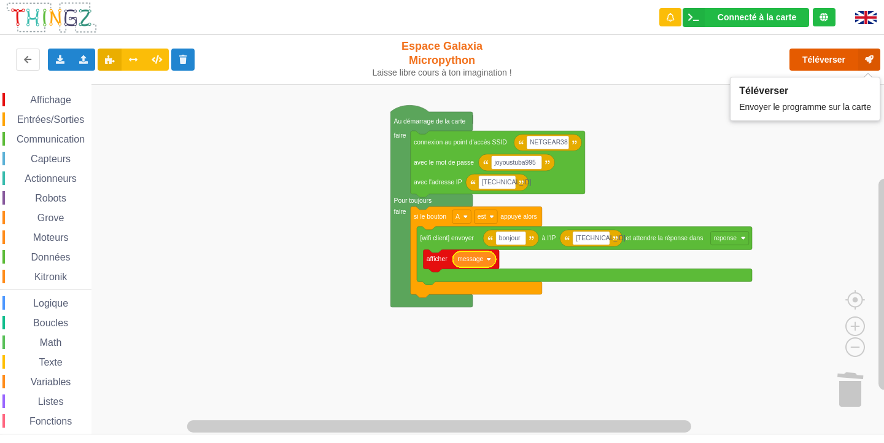
click at [867, 53] on icon at bounding box center [869, 60] width 22 height 22
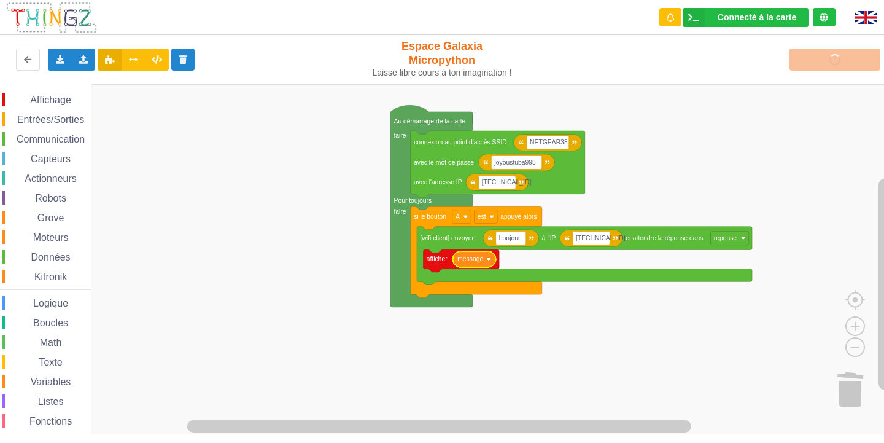
click at [752, 132] on rect "Espace de travail de Blocky" at bounding box center [446, 259] width 893 height 350
click at [26, 143] on span "Communication" at bounding box center [51, 139] width 72 height 10
click at [854, 401] on div "Affichage Entrées/Sorties Communication Capteurs Actionneurs Robots Grove Moteu…" at bounding box center [446, 259] width 893 height 350
click at [62, 142] on span "Communication" at bounding box center [51, 139] width 72 height 10
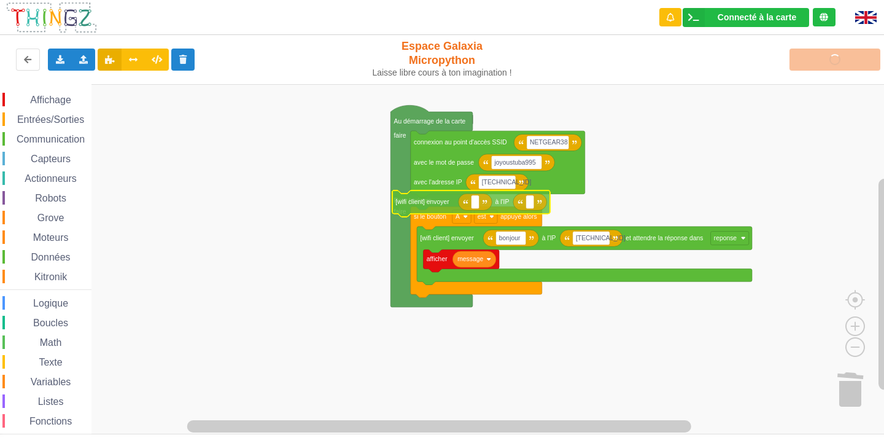
click at [446, 205] on div "Affichage Entrées/Sorties Communication Capteurs Actionneurs Robots Grove Moteu…" at bounding box center [446, 259] width 893 height 350
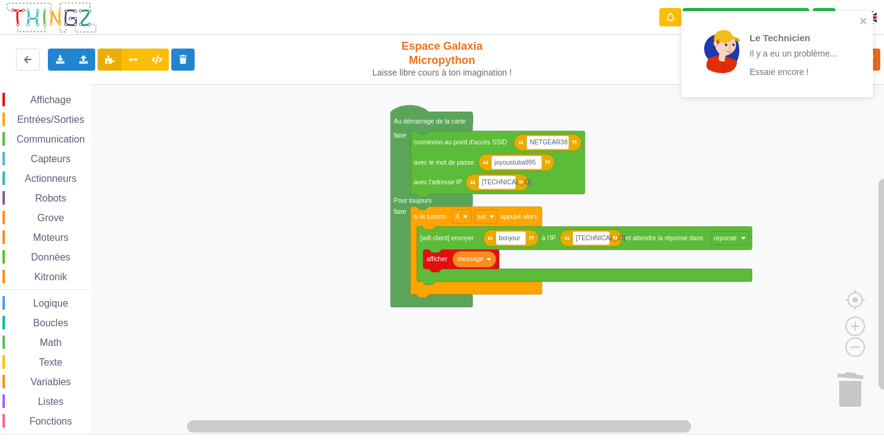
click at [528, 364] on rect "Espace de travail de Blocky" at bounding box center [446, 259] width 893 height 350
click at [865, 13] on div "Le Technicien Il y a eu un problème... Essaie encore !" at bounding box center [777, 54] width 192 height 86
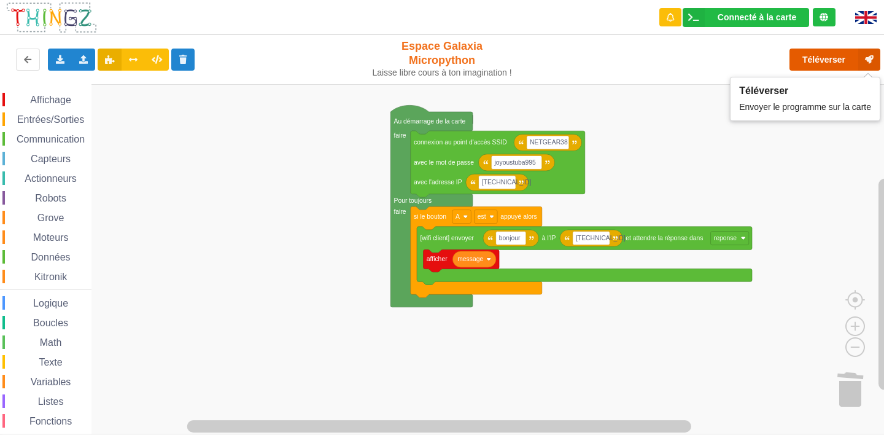
click at [821, 54] on button "Téléverser" at bounding box center [835, 60] width 91 height 22
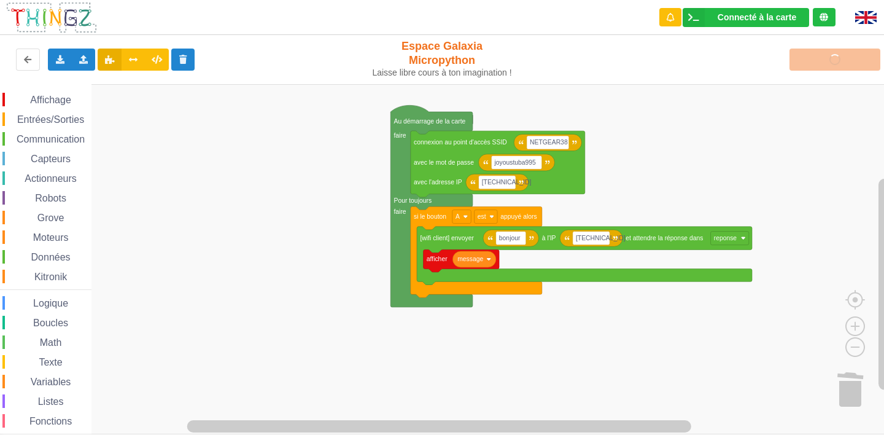
click at [20, 129] on div "Affichage Entrées/Sorties Communication Capteurs Actionneurs Robots Grove Moteu…" at bounding box center [45, 277] width 91 height 368
click at [21, 131] on div "Affichage Entrées/Sorties Communication Capteurs Actionneurs Robots Grove Moteu…" at bounding box center [45, 277] width 91 height 368
click at [23, 136] on span "Communication" at bounding box center [51, 139] width 72 height 10
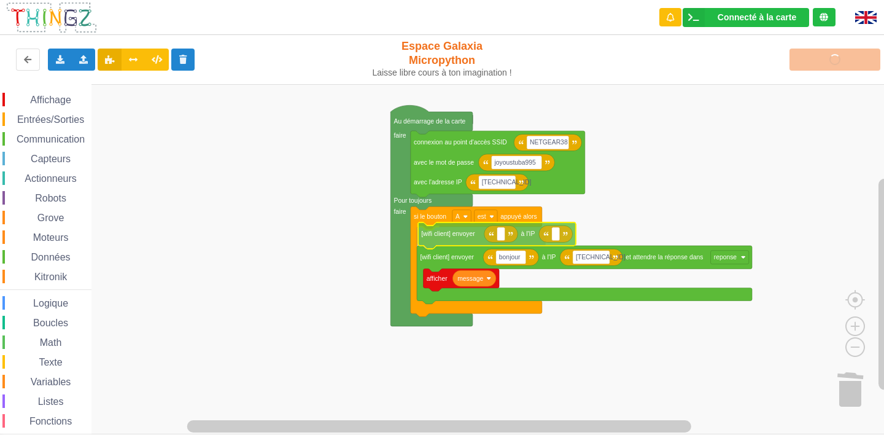
click at [491, 235] on div "Affichage Entrées/Sorties Communication Capteurs Actionneurs Robots Grove Moteu…" at bounding box center [446, 259] width 893 height 350
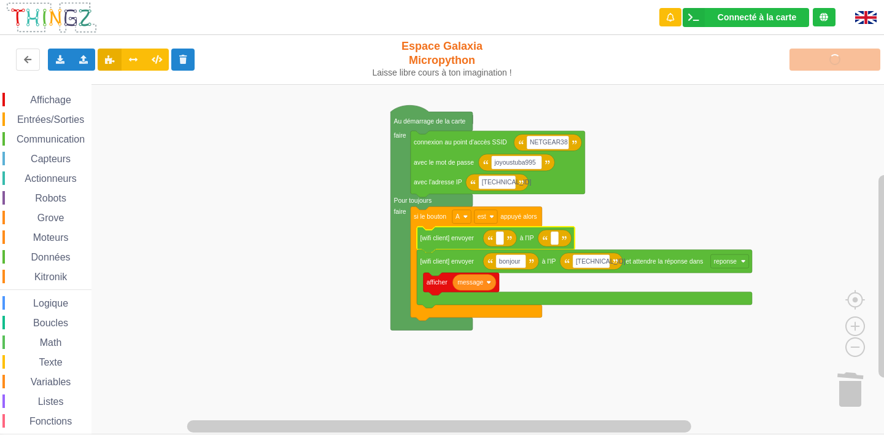
click at [507, 247] on icon "Espace de travail de Blocky" at bounding box center [496, 240] width 158 height 26
click at [500, 241] on text "Espace de travail de Blocky" at bounding box center [500, 238] width 2 height 7
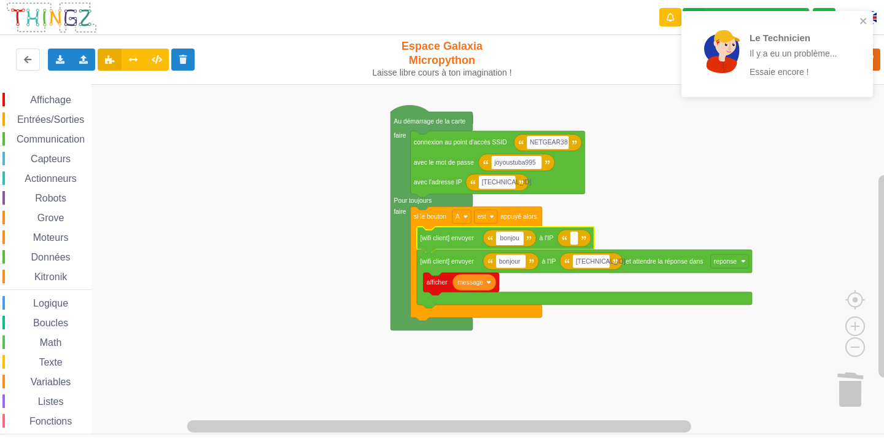
type input "bonjour"
click at [578, 244] on rect "Espace de travail de Blocky" at bounding box center [577, 238] width 8 height 14
type input "[TECHNICAL_ID]"
click at [862, 21] on icon "close" at bounding box center [864, 21] width 9 height 10
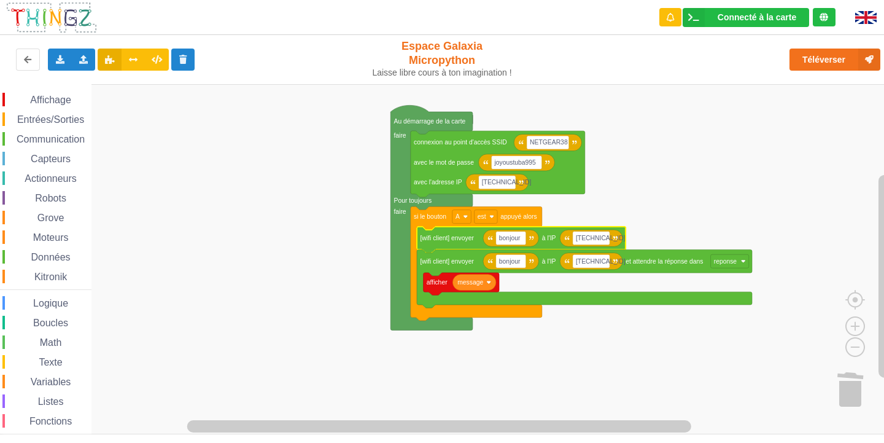
click at [730, 123] on rect "Espace de travail de Blocky" at bounding box center [446, 259] width 893 height 350
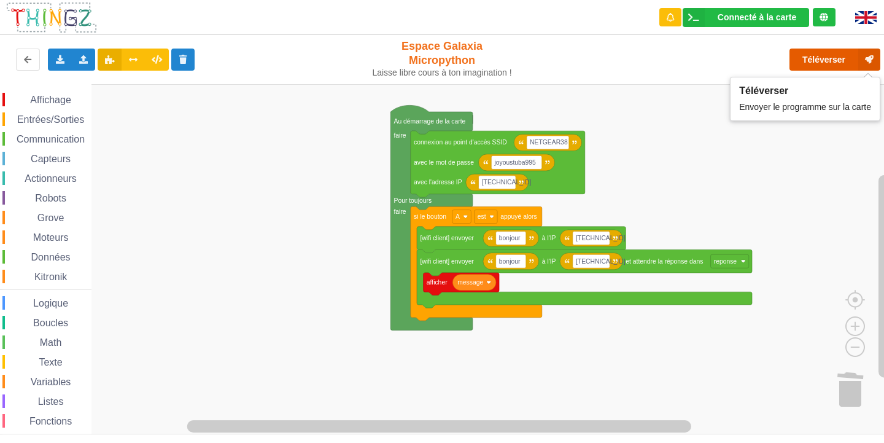
click at [819, 66] on button "Téléverser" at bounding box center [835, 60] width 91 height 22
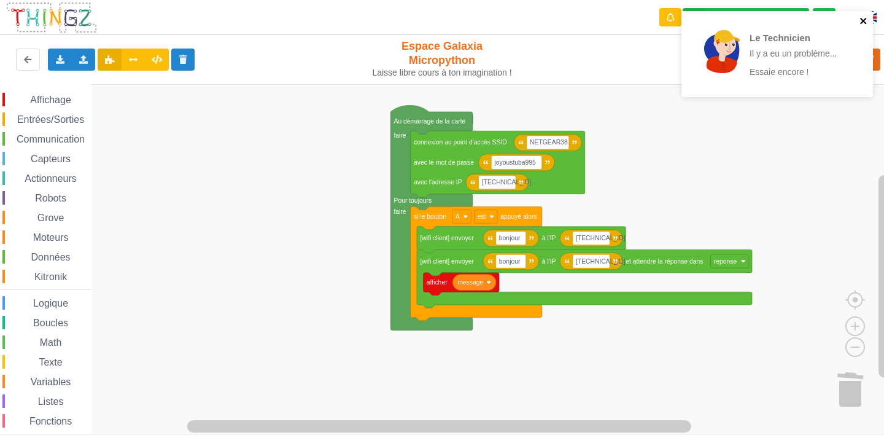
click at [861, 22] on icon "close" at bounding box center [863, 21] width 6 height 6
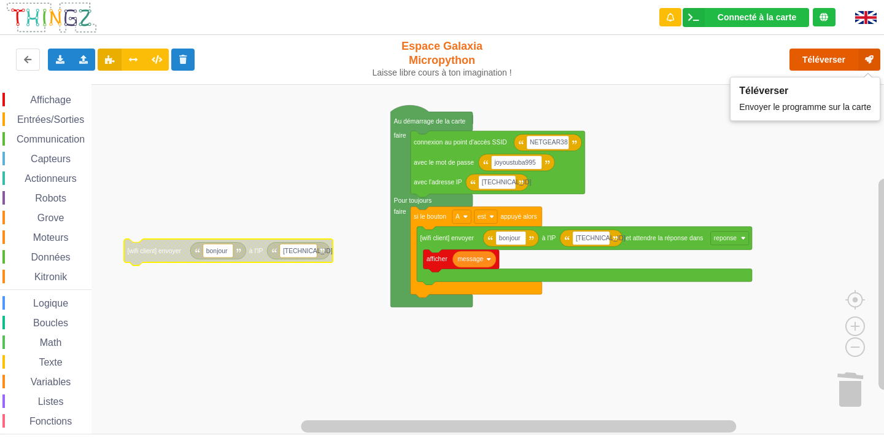
click at [796, 61] on button "Téléverser" at bounding box center [835, 60] width 91 height 22
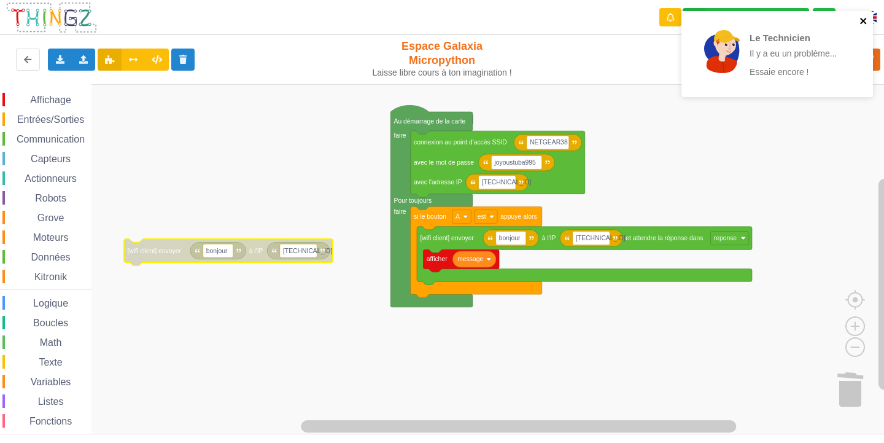
click at [864, 20] on icon "close" at bounding box center [863, 21] width 6 height 6
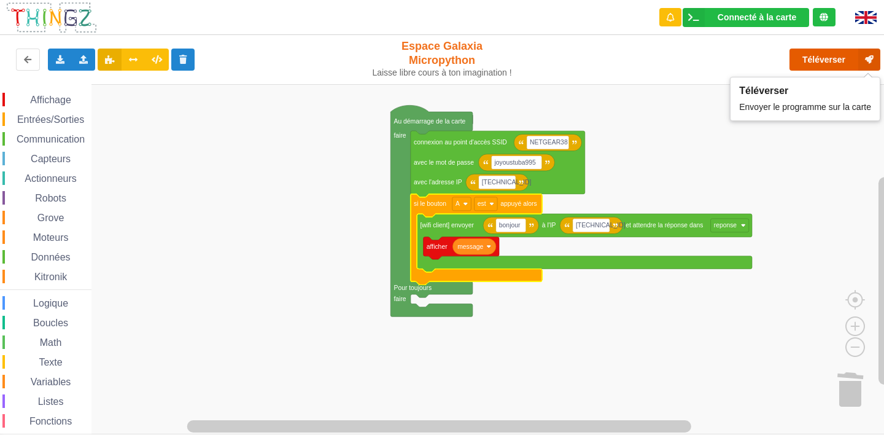
click at [825, 68] on button "Téléverser" at bounding box center [835, 60] width 91 height 22
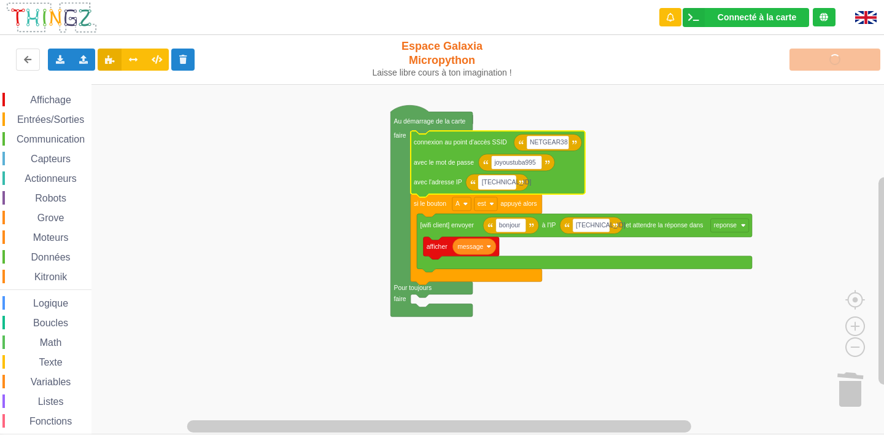
click at [509, 181] on text "[TECHNICAL_ID]" at bounding box center [507, 182] width 50 height 7
click at [553, 190] on icon "Espace de travail de Blocky" at bounding box center [498, 164] width 174 height 66
click at [684, 176] on rect "Espace de travail de Blocky" at bounding box center [446, 259] width 893 height 350
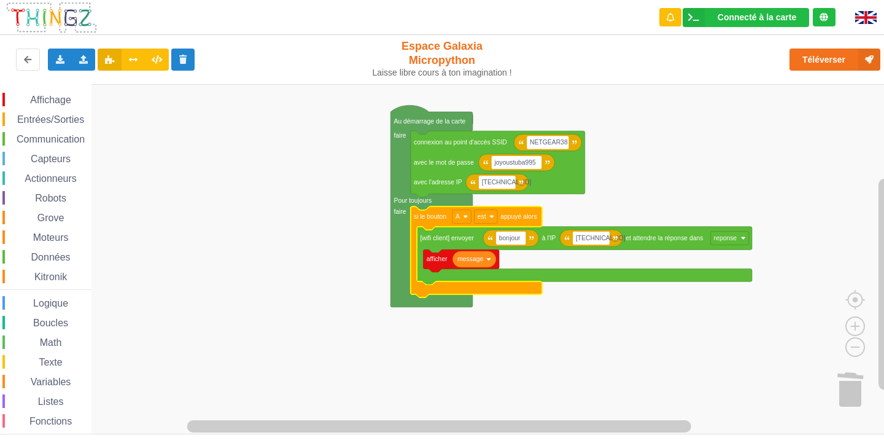
click at [272, 168] on rect "Espace de travail de Blocky" at bounding box center [446, 259] width 893 height 350
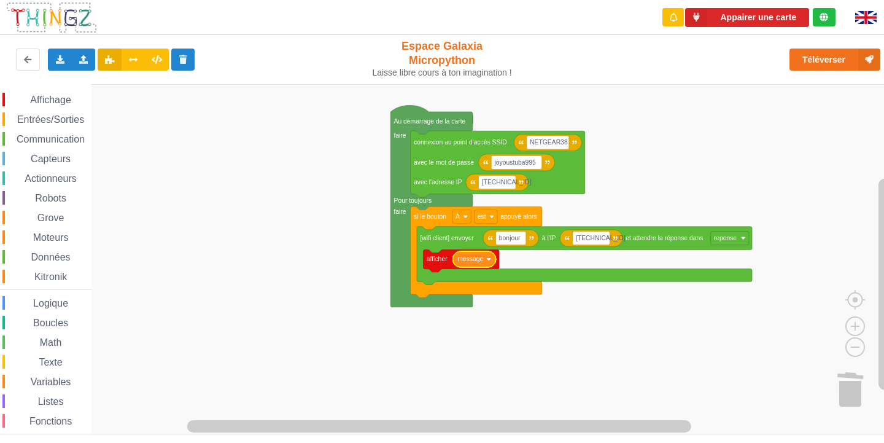
click at [489, 260] on image "Espace de travail de Blocky" at bounding box center [488, 259] width 5 height 5
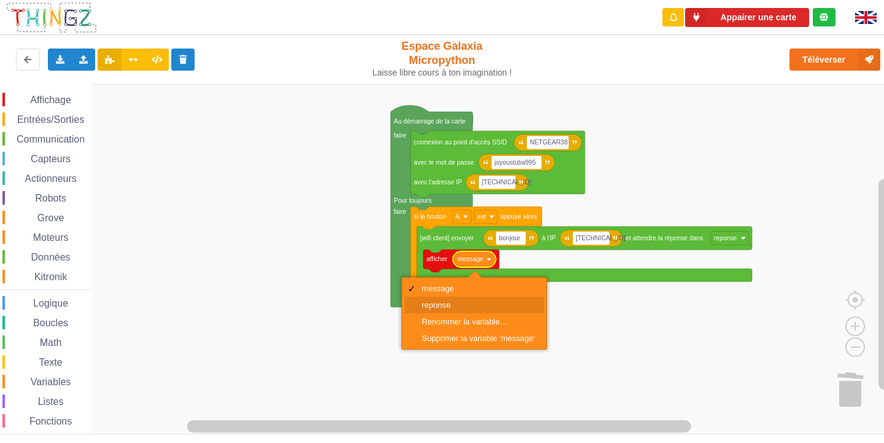
click at [452, 305] on div "reponse" at bounding box center [478, 304] width 113 height 9
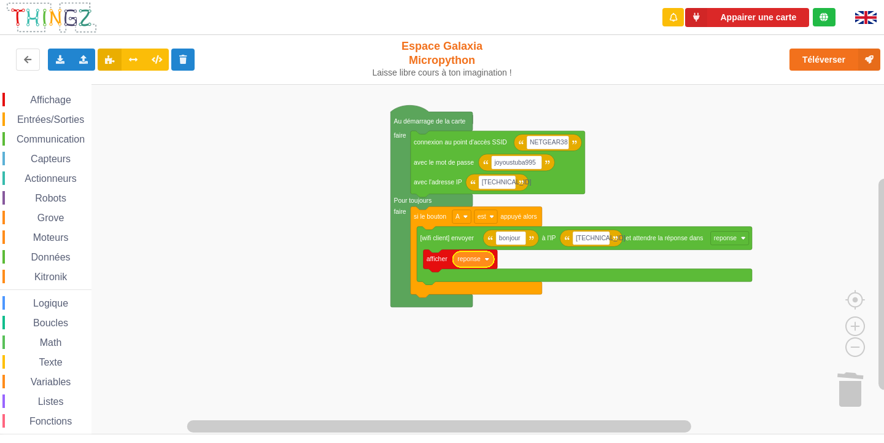
click at [627, 357] on rect "Espace de travail de Blocky" at bounding box center [446, 259] width 893 height 350
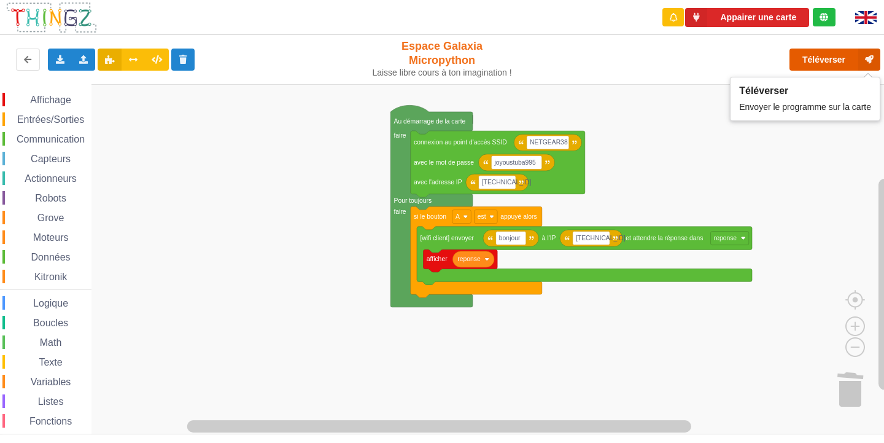
click at [817, 63] on button "Téléverser" at bounding box center [835, 60] width 91 height 22
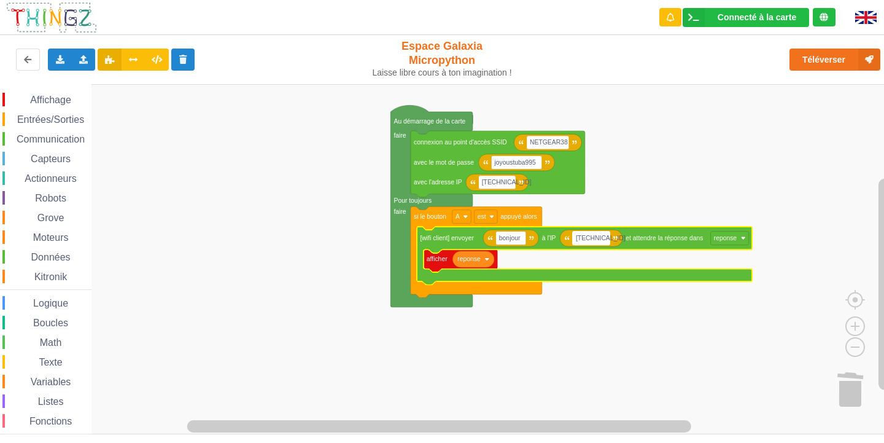
click at [605, 241] on rect "Espace de travail de Blocky" at bounding box center [591, 238] width 37 height 14
click at [605, 241] on input "[TECHNICAL_ID]" at bounding box center [591, 238] width 37 height 14
type input "[TECHNICAL_ID]"
click at [643, 179] on rect "Espace de travail de Blocky" at bounding box center [446, 259] width 893 height 350
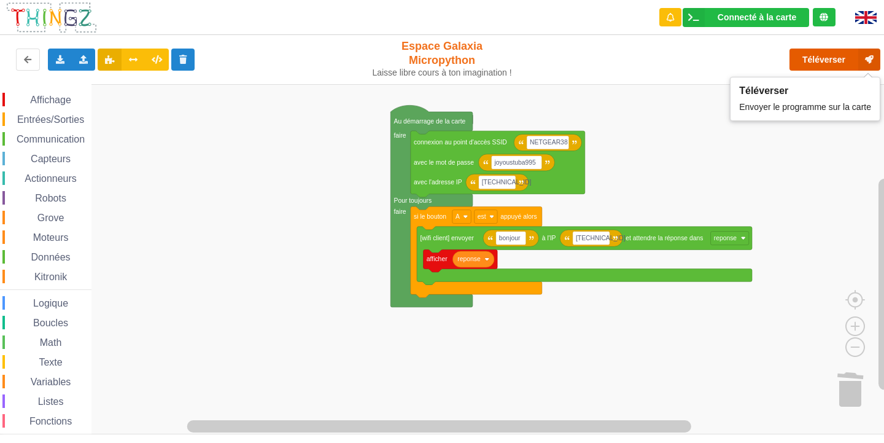
click at [825, 63] on button "Téléverser" at bounding box center [835, 60] width 91 height 22
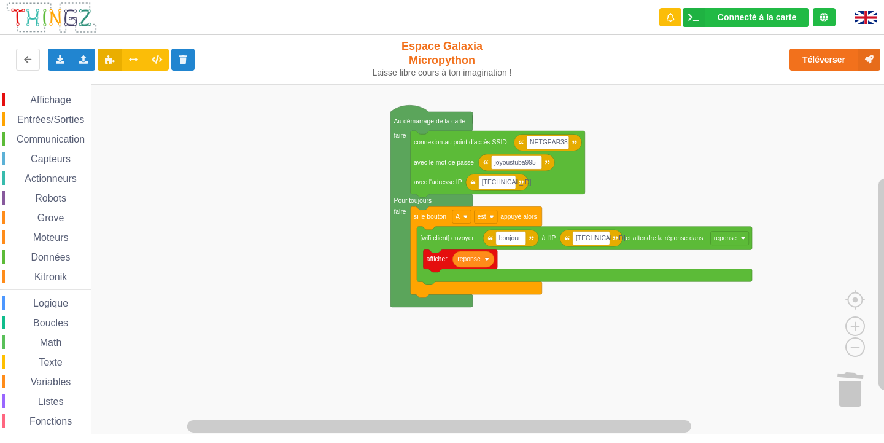
click at [42, 141] on span "Communication" at bounding box center [51, 139] width 72 height 10
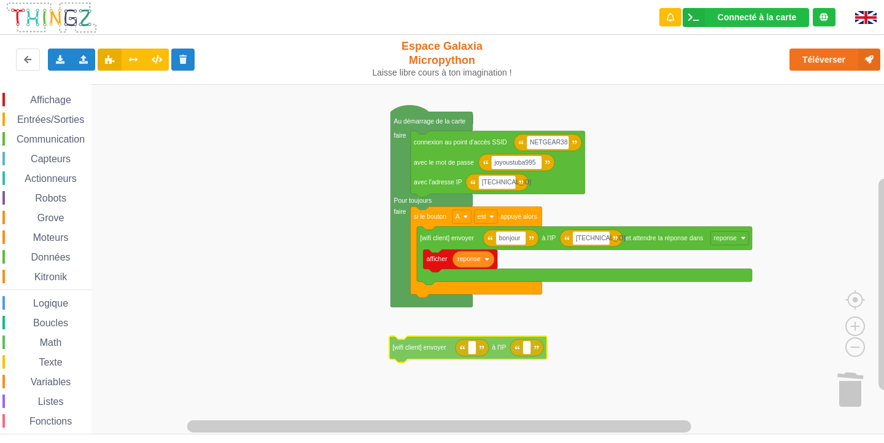
click at [400, 379] on div "Affichage Entrées/Sorties Communication Capteurs Actionneurs Robots Grove Moteu…" at bounding box center [446, 259] width 893 height 350
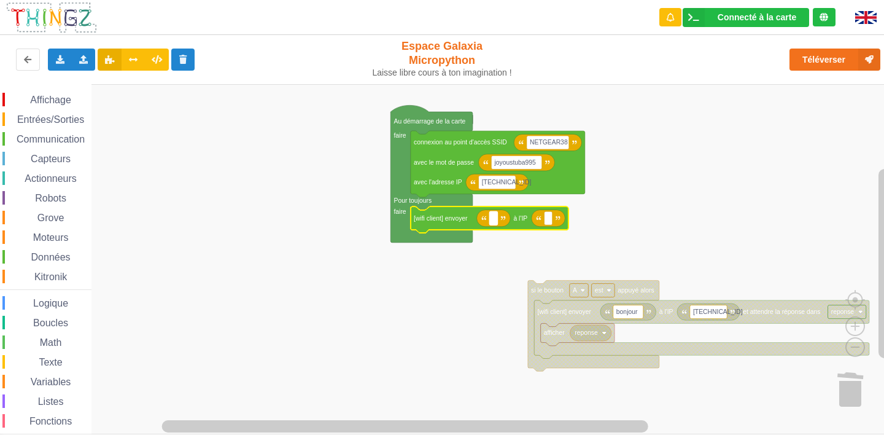
click at [494, 215] on text "Espace de travail de Blocky" at bounding box center [493, 218] width 2 height 7
type input "COUCOU [PERSON_NAME] ET [PERSON_NAME]"
click at [626, 218] on text "Espace de travail de Blocky" at bounding box center [626, 218] width 2 height 7
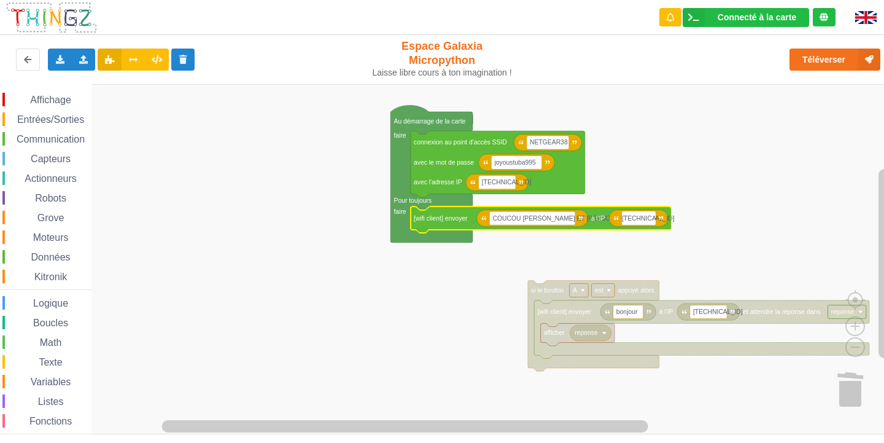
type input "[TECHNICAL_ID]"
click at [741, 184] on rect "Espace de travail de Blocky" at bounding box center [446, 259] width 893 height 350
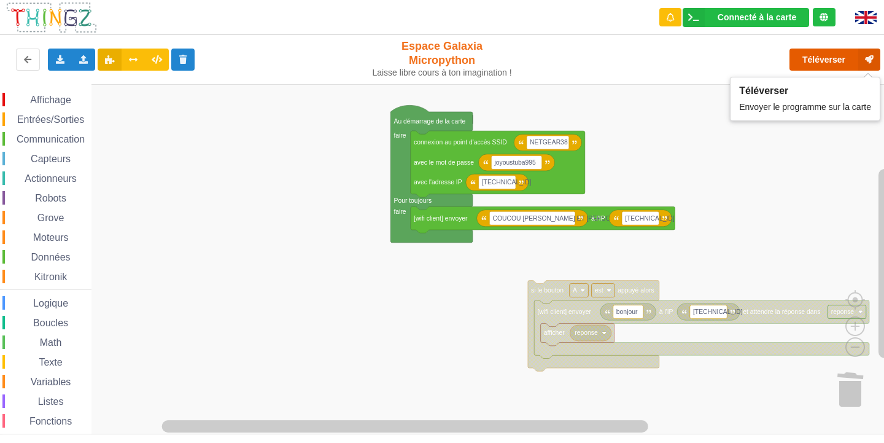
click at [809, 59] on button "Téléverser" at bounding box center [835, 60] width 91 height 22
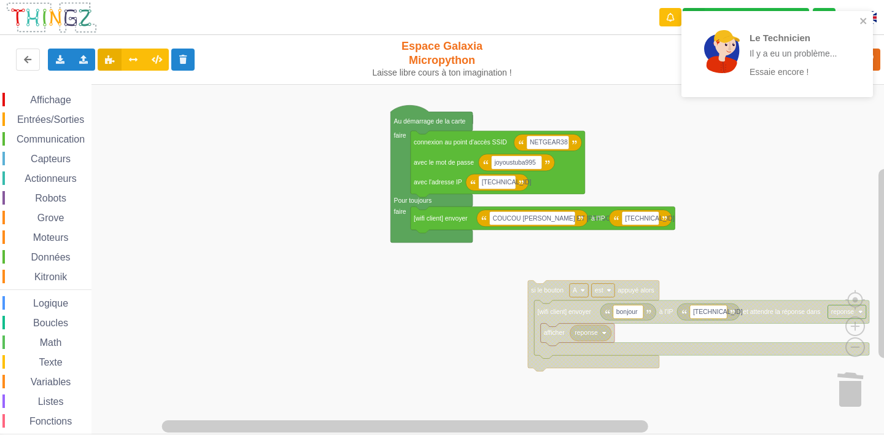
click at [262, 187] on rect "Espace de travail de Blocky" at bounding box center [446, 259] width 893 height 350
click at [860, 17] on icon "close" at bounding box center [864, 21] width 9 height 10
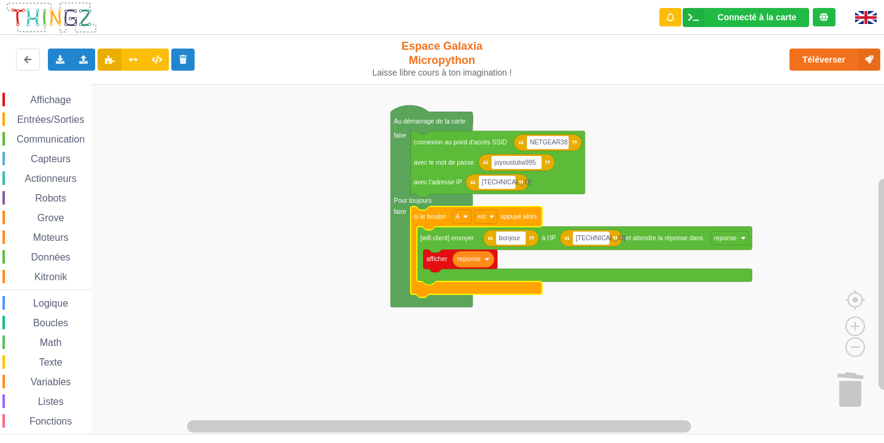
click at [627, 323] on rect "Espace de travail de Blocky" at bounding box center [446, 259] width 893 height 350
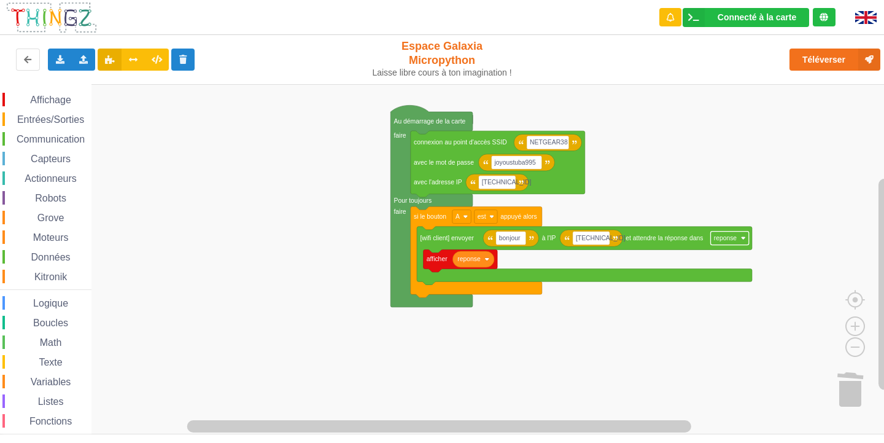
click at [735, 238] on text "reponse" at bounding box center [725, 238] width 23 height 7
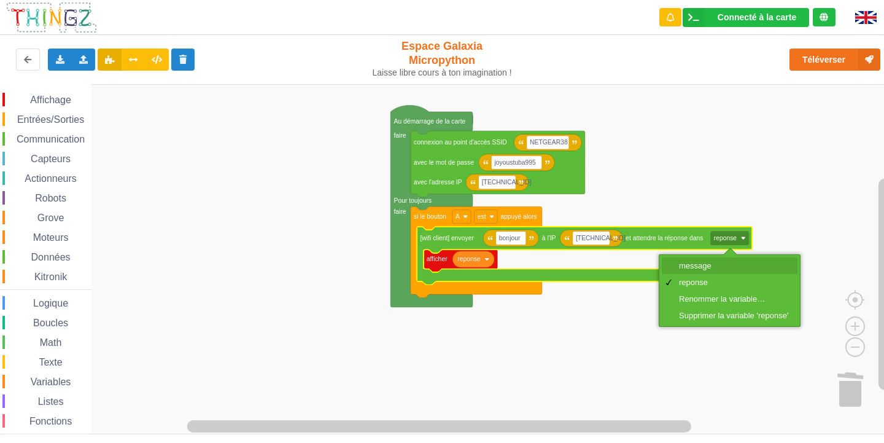
click at [691, 265] on div "message" at bounding box center [733, 265] width 109 height 9
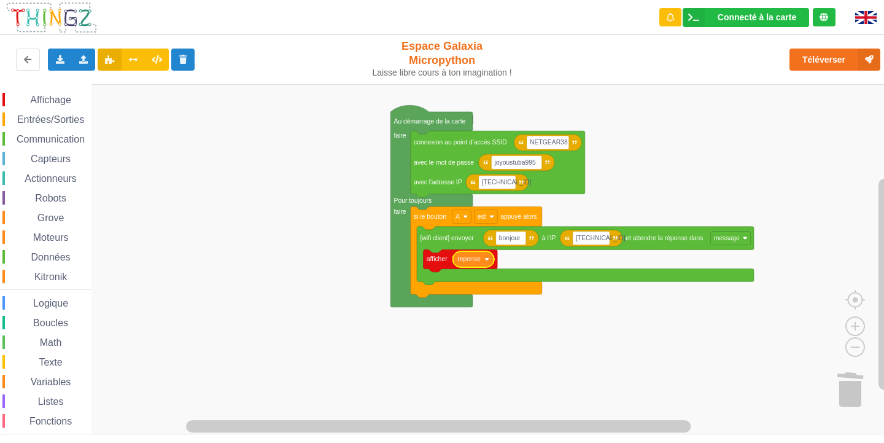
click at [483, 262] on icon "Espace de travail de Blocky" at bounding box center [472, 259] width 41 height 16
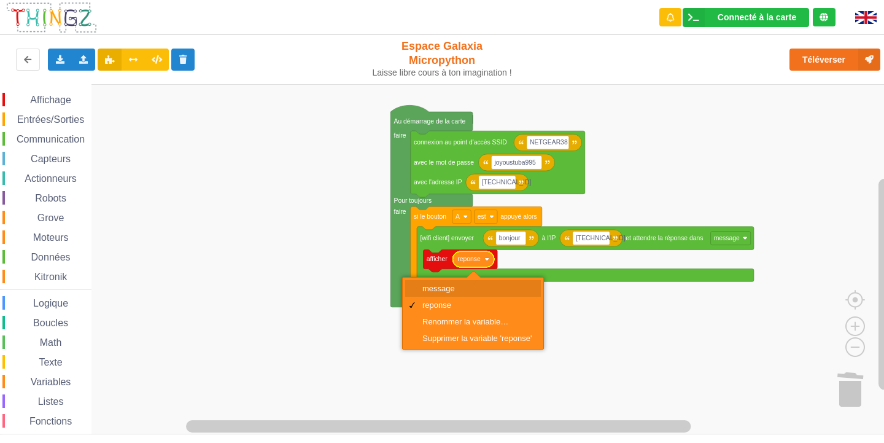
click at [497, 286] on div "message" at bounding box center [476, 288] width 109 height 9
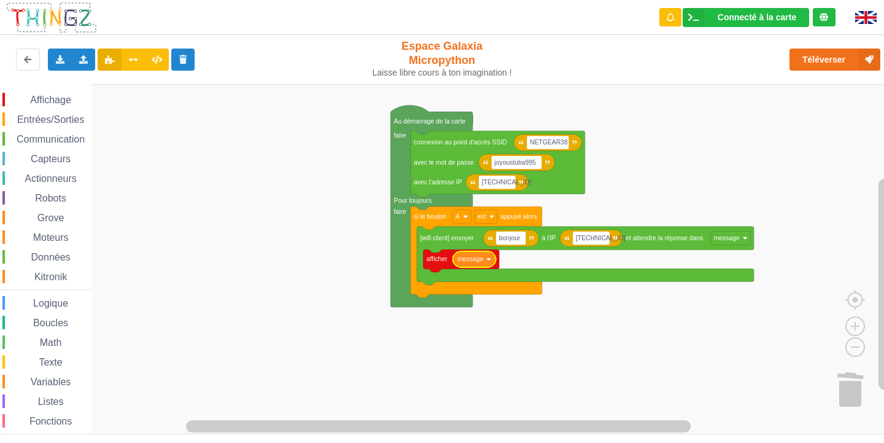
click at [834, 46] on div "Téléverser" at bounding box center [707, 59] width 363 height 39
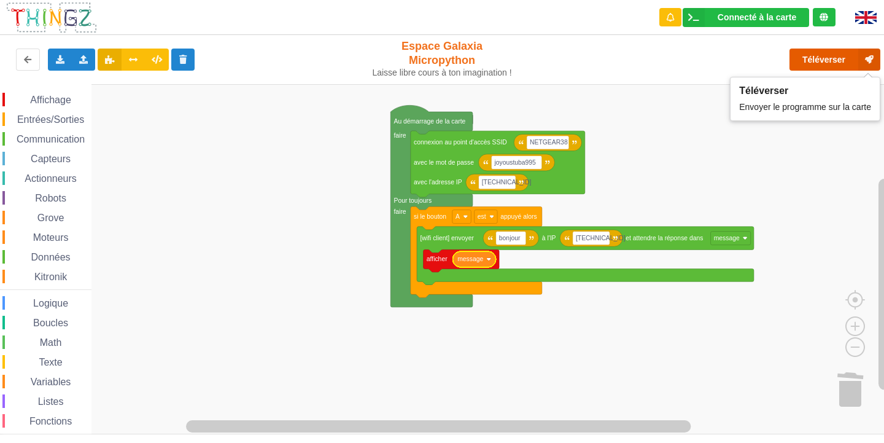
click at [835, 55] on button "Téléverser" at bounding box center [835, 60] width 91 height 22
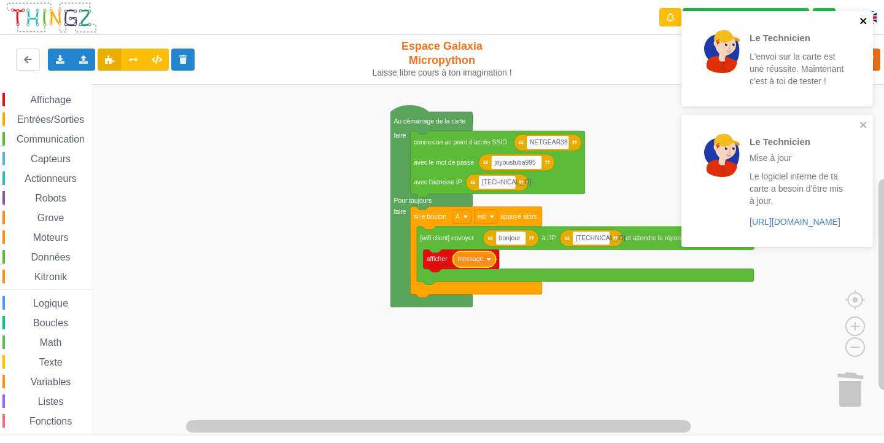
click at [864, 23] on icon "close" at bounding box center [864, 21] width 9 height 10
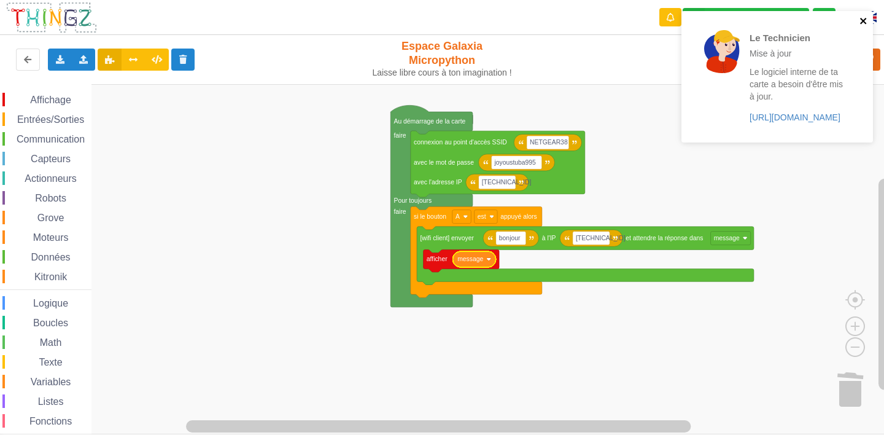
click at [864, 23] on icon "close" at bounding box center [864, 21] width 9 height 10
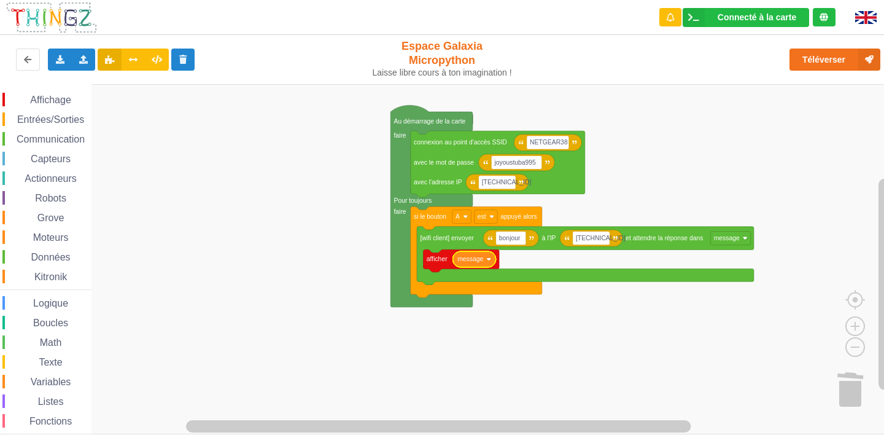
click at [82, 135] on span "Communication" at bounding box center [51, 139] width 72 height 10
click at [688, 338] on rect "Espace de travail de Blocky" at bounding box center [446, 259] width 893 height 350
